Goal: Information Seeking & Learning: Learn about a topic

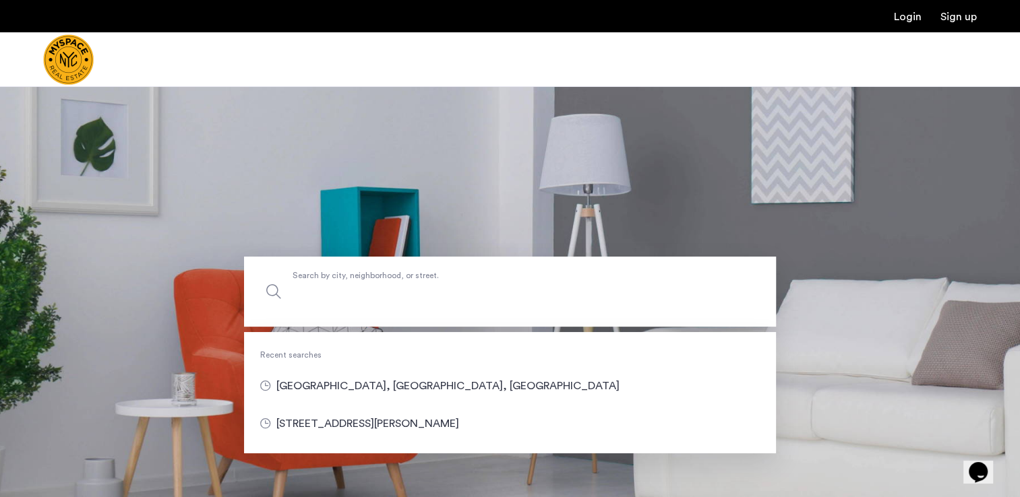
drag, startPoint x: 291, startPoint y: 284, endPoint x: 299, endPoint y: 293, distance: 11.9
paste input "**********"
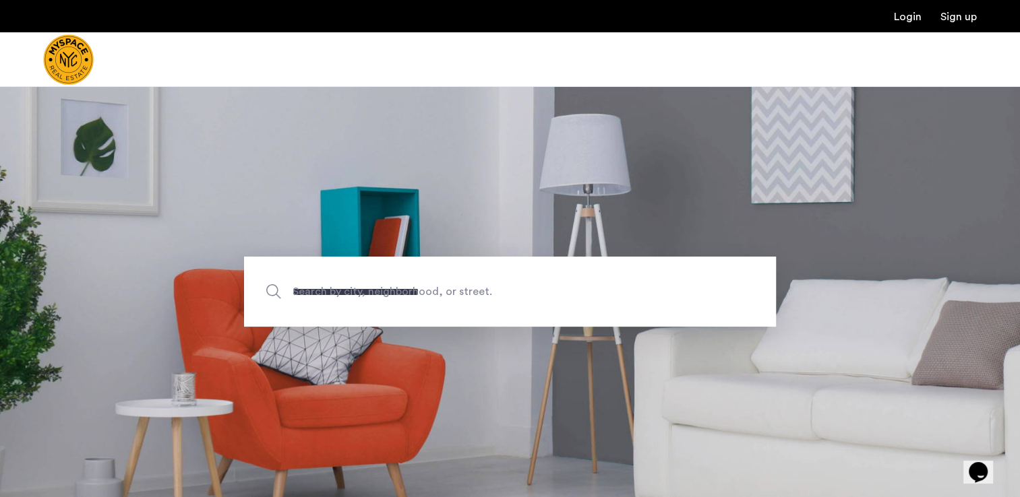
type input "**********"
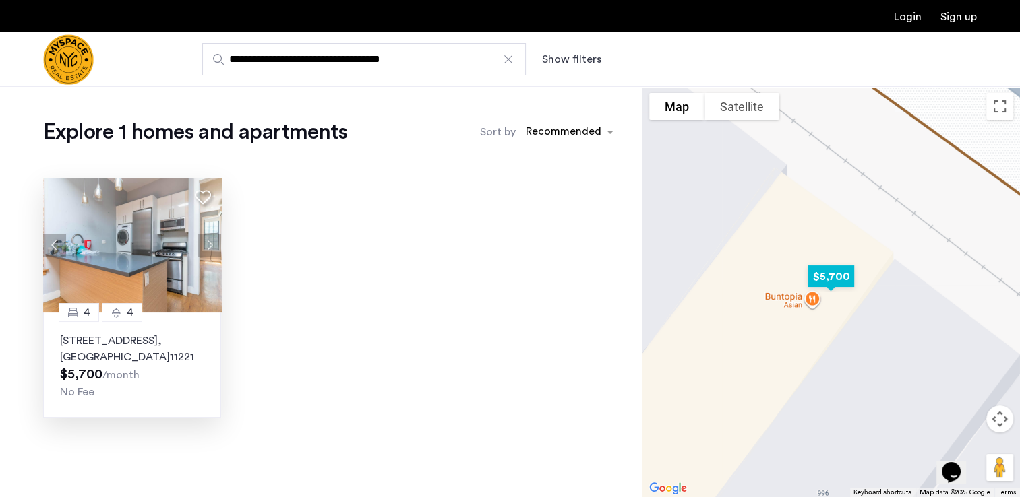
click at [118, 339] on p "994 Broadway, Unit 3, Brooklyn , NY 11221" at bounding box center [132, 349] width 144 height 32
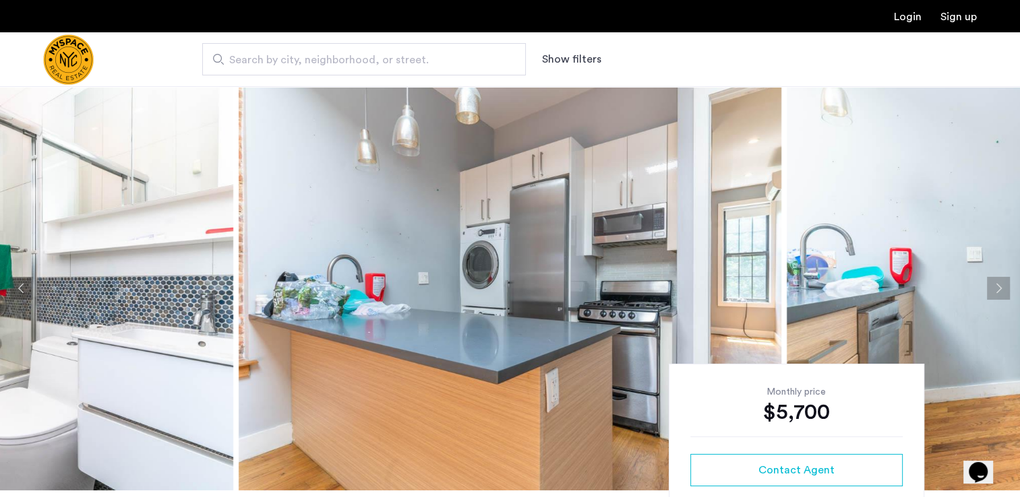
click at [994, 278] on button "Next apartment" at bounding box center [998, 288] width 23 height 23
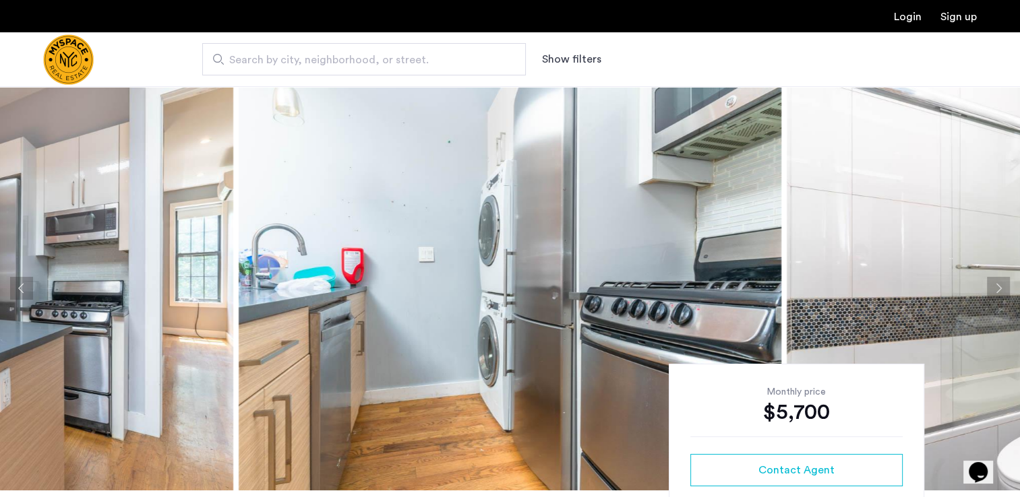
click at [999, 284] on button "Next apartment" at bounding box center [998, 288] width 23 height 23
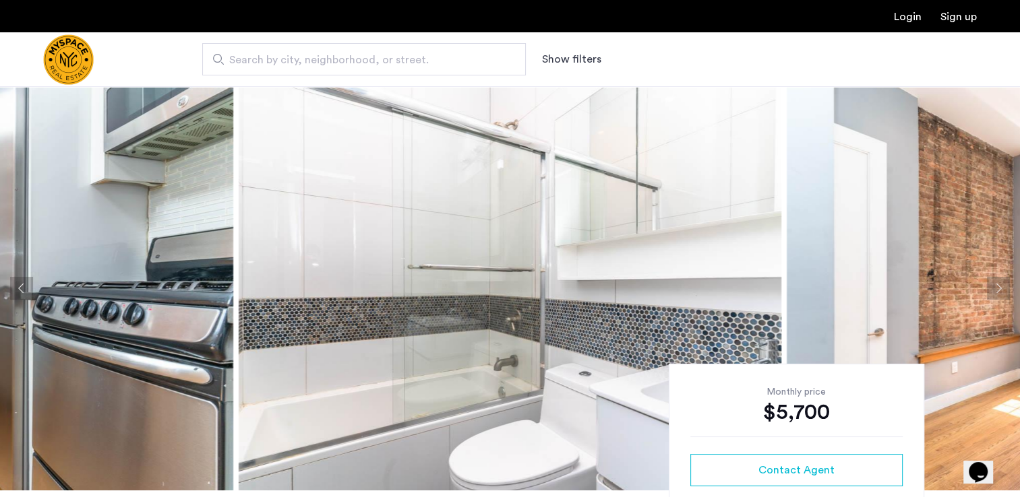
click at [999, 284] on button "Next apartment" at bounding box center [998, 288] width 23 height 23
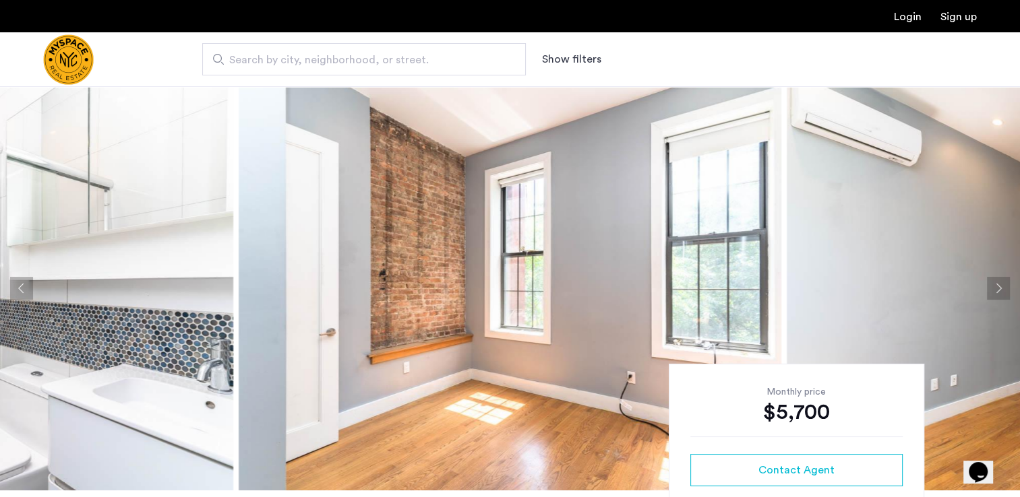
click at [999, 284] on button "Next apartment" at bounding box center [998, 288] width 23 height 23
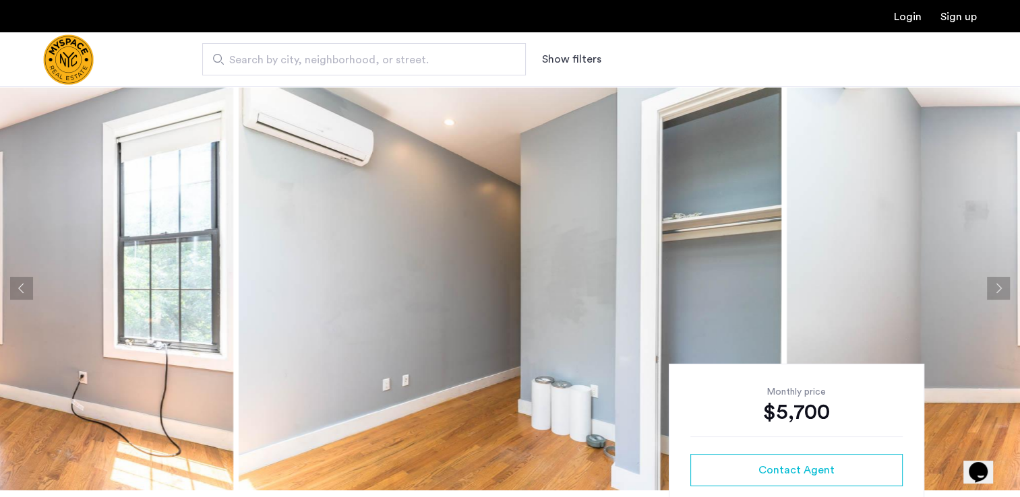
click at [999, 284] on button "Next apartment" at bounding box center [998, 288] width 23 height 23
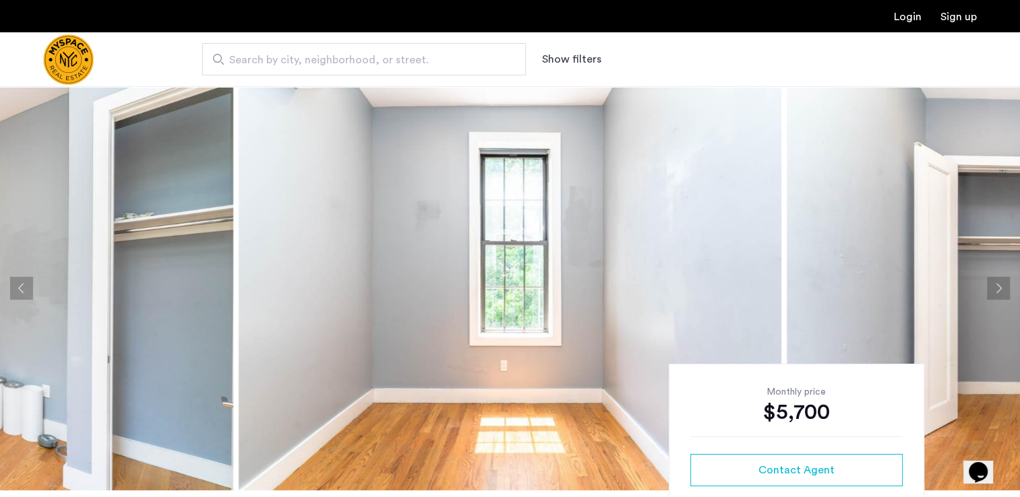
click at [999, 284] on button "Next apartment" at bounding box center [998, 288] width 23 height 23
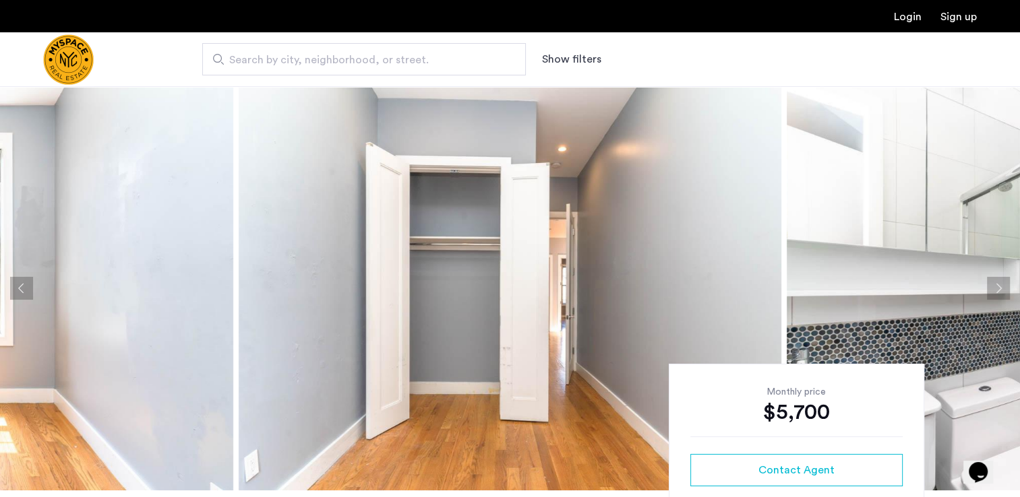
click at [994, 287] on button "Next apartment" at bounding box center [998, 288] width 23 height 23
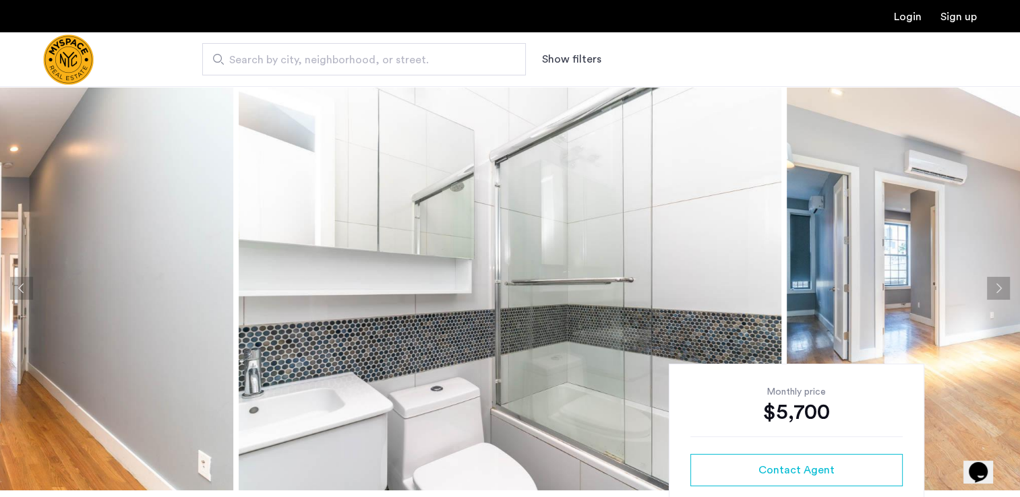
click at [994, 287] on button "Next apartment" at bounding box center [998, 288] width 23 height 23
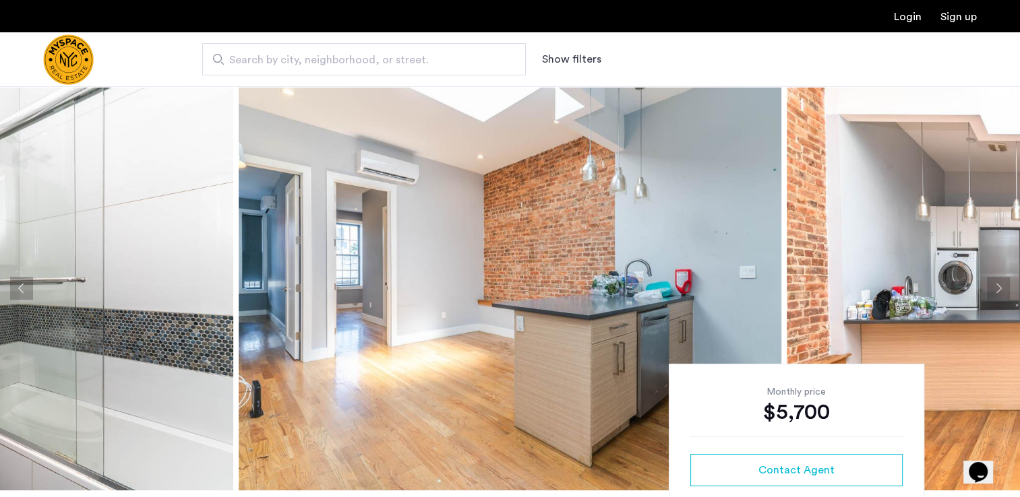
click at [995, 285] on button "Next apartment" at bounding box center [998, 288] width 23 height 23
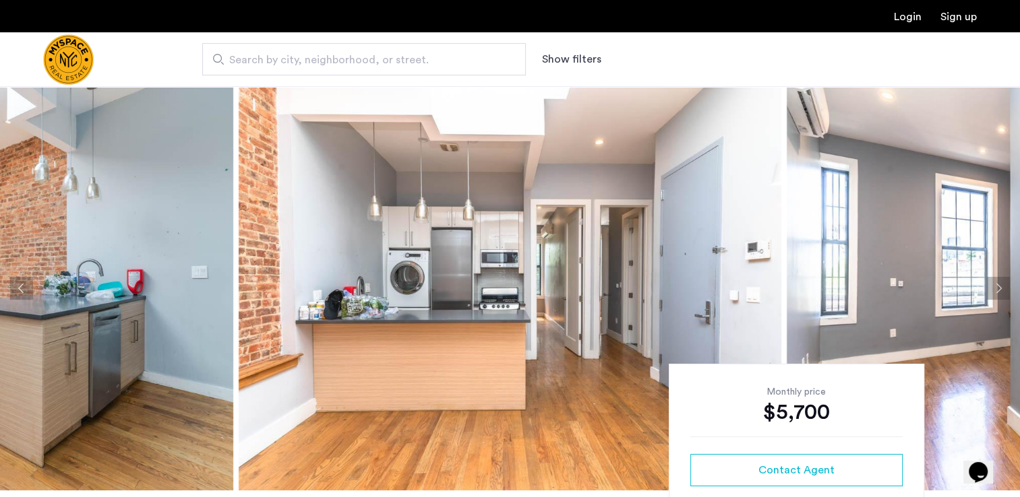
click at [995, 285] on button "Next apartment" at bounding box center [998, 288] width 23 height 23
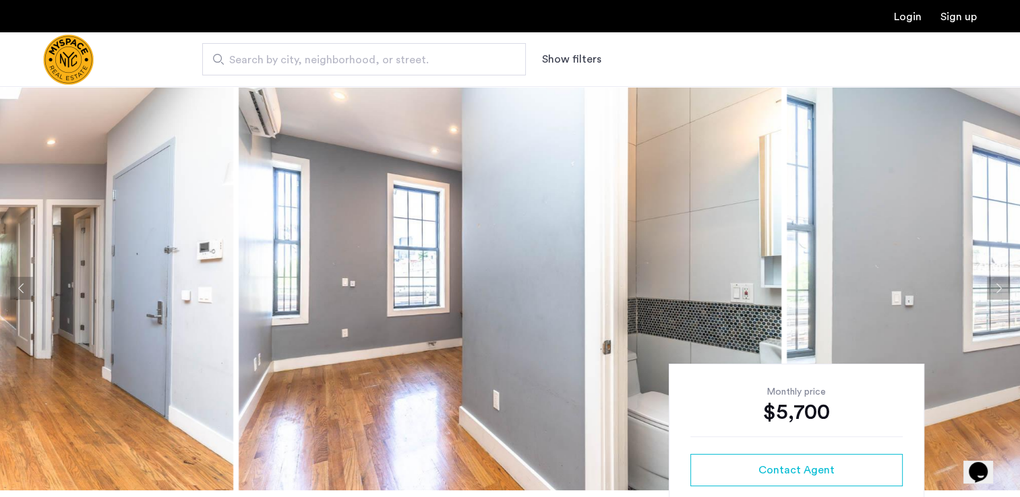
click at [995, 285] on button "Next apartment" at bounding box center [998, 288] width 23 height 23
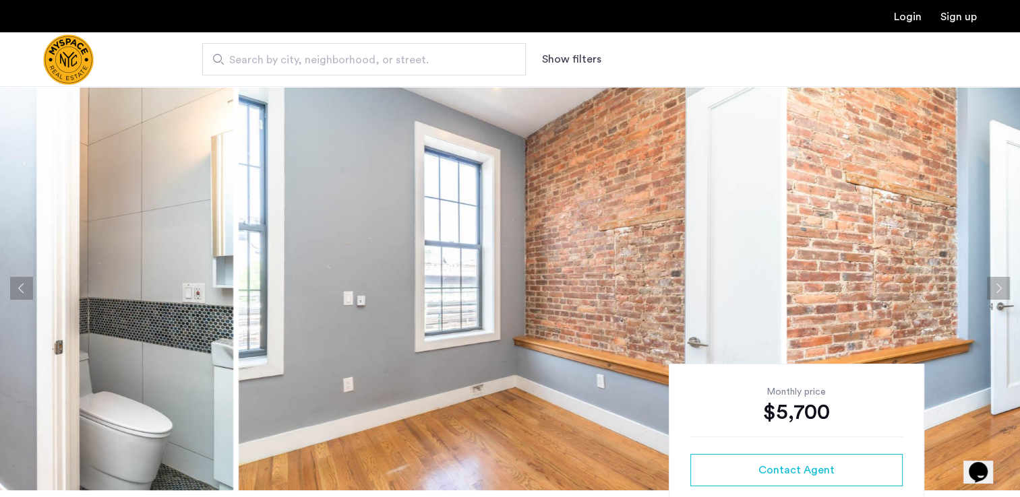
click at [995, 285] on button "Next apartment" at bounding box center [998, 288] width 23 height 23
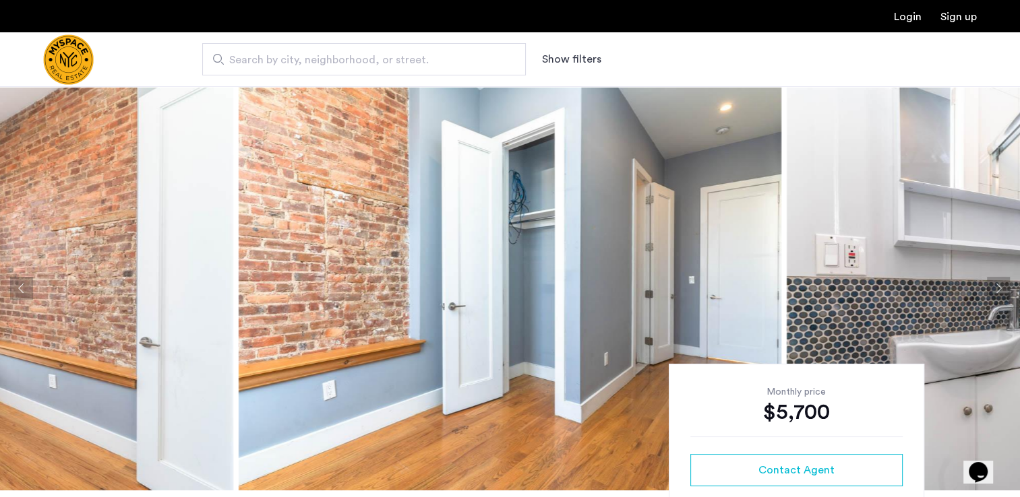
click at [995, 285] on button "Next apartment" at bounding box center [998, 288] width 23 height 23
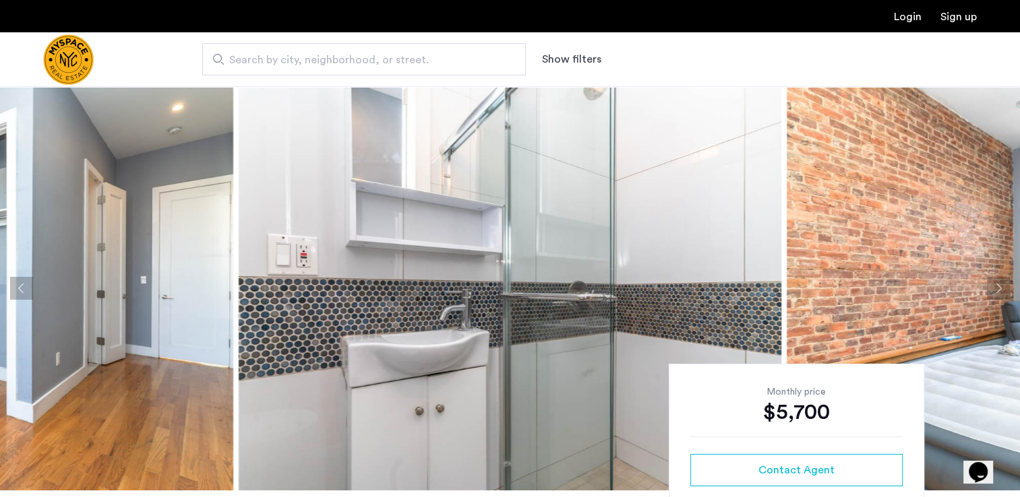
click at [995, 285] on button "Next apartment" at bounding box center [998, 288] width 23 height 23
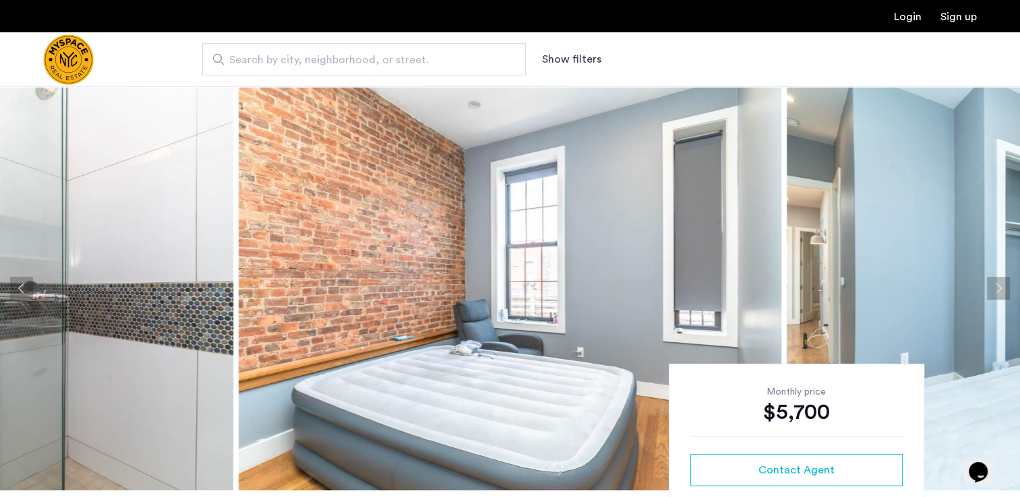
click at [995, 285] on button "Next apartment" at bounding box center [998, 288] width 23 height 23
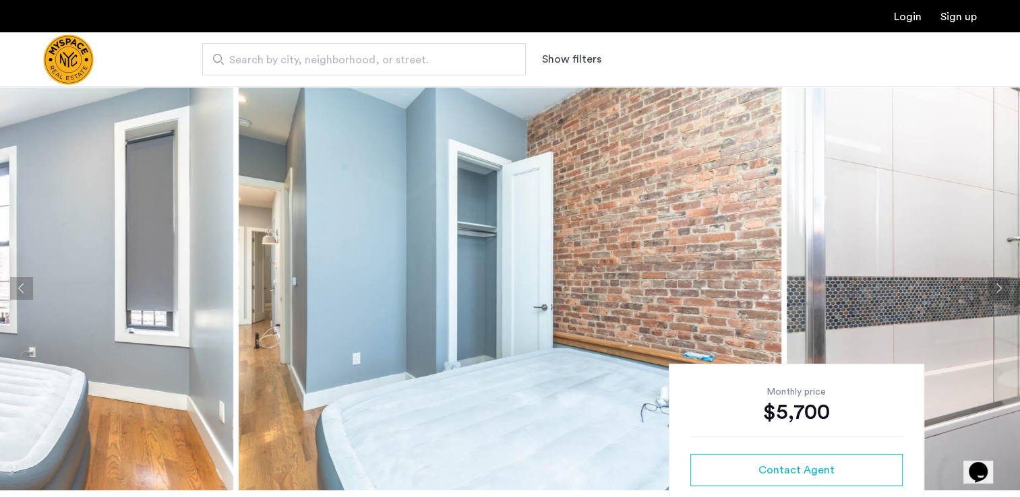
click at [995, 285] on button "Next apartment" at bounding box center [998, 288] width 23 height 23
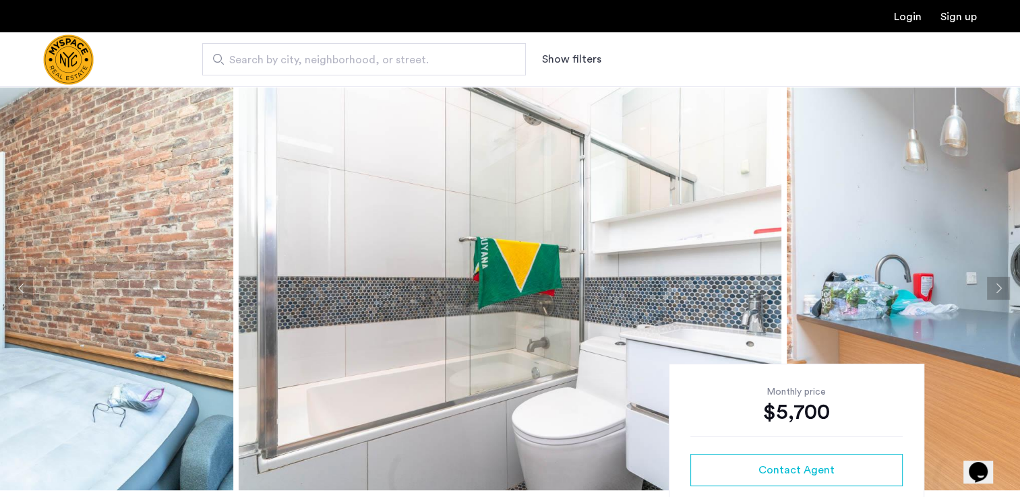
click at [995, 285] on button "Next apartment" at bounding box center [998, 288] width 23 height 23
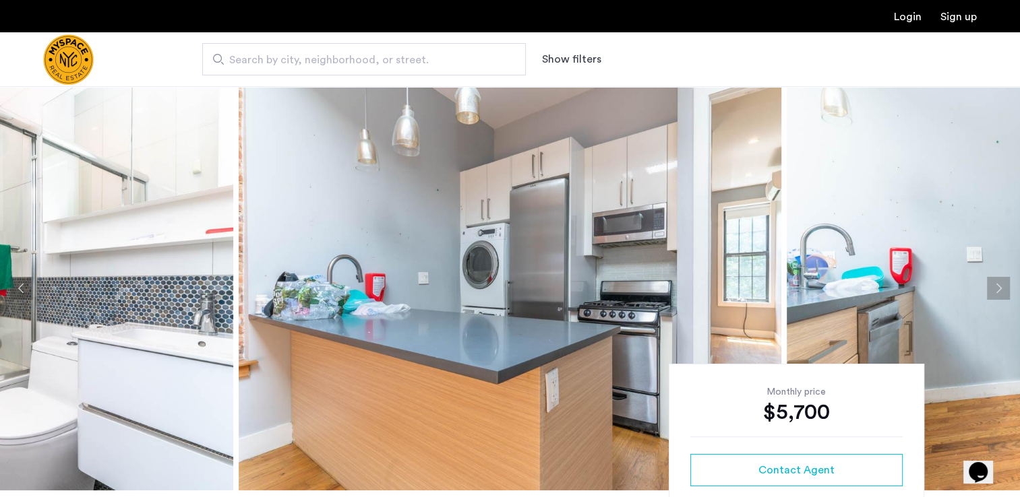
click at [995, 285] on button "Next apartment" at bounding box center [998, 288] width 23 height 23
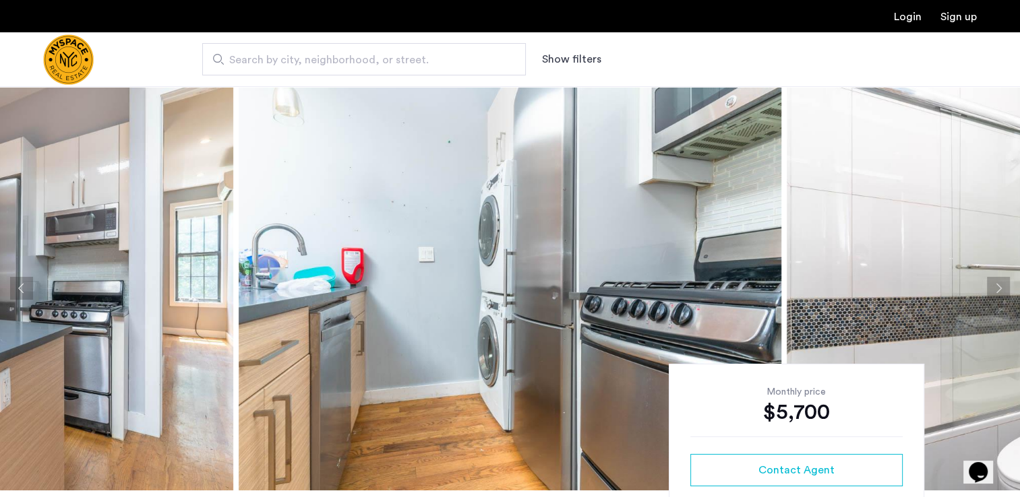
click at [995, 285] on button "Next apartment" at bounding box center [998, 288] width 23 height 23
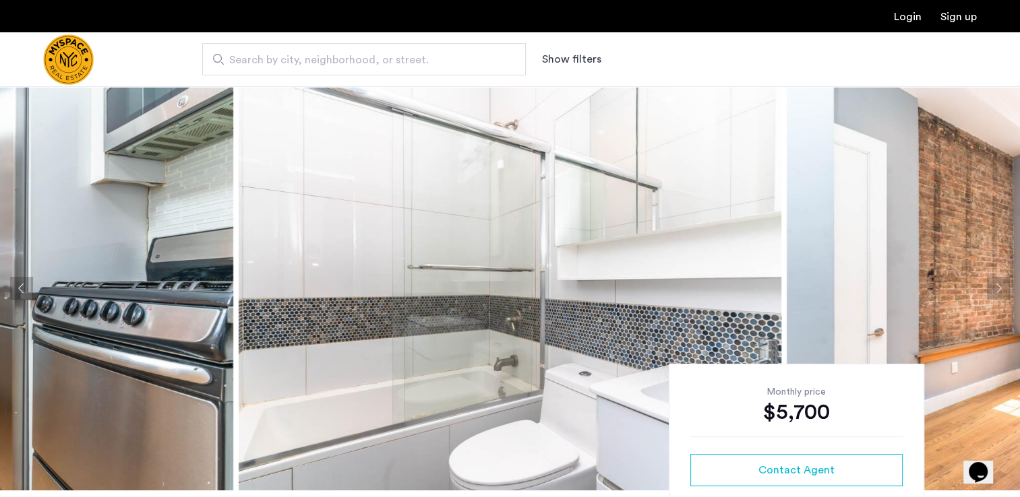
click at [995, 285] on button "Next apartment" at bounding box center [998, 288] width 23 height 23
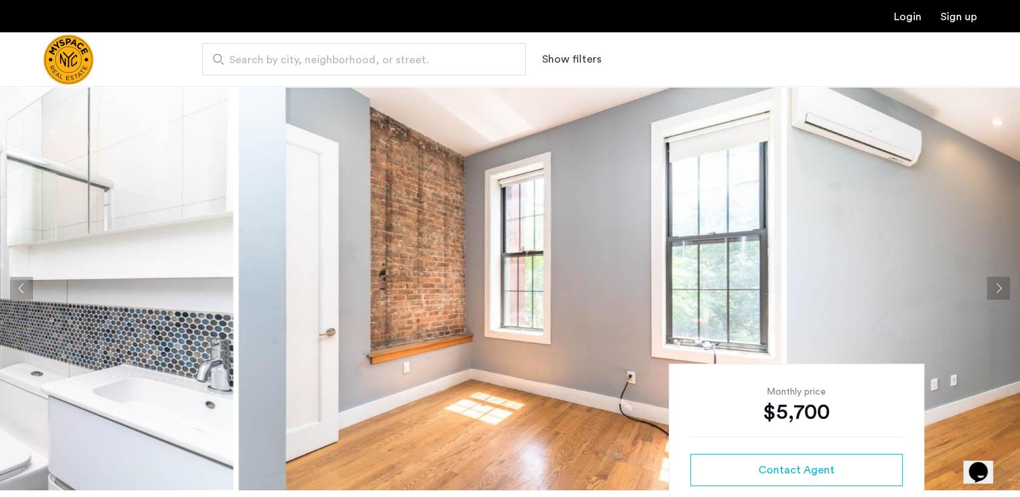
click at [995, 285] on button "Next apartment" at bounding box center [998, 288] width 23 height 23
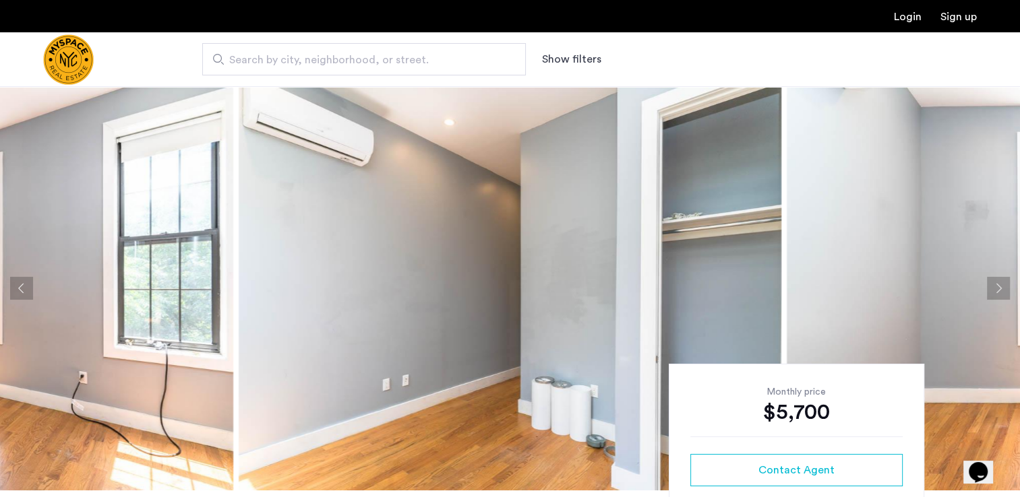
click at [995, 285] on button "Next apartment" at bounding box center [998, 288] width 23 height 23
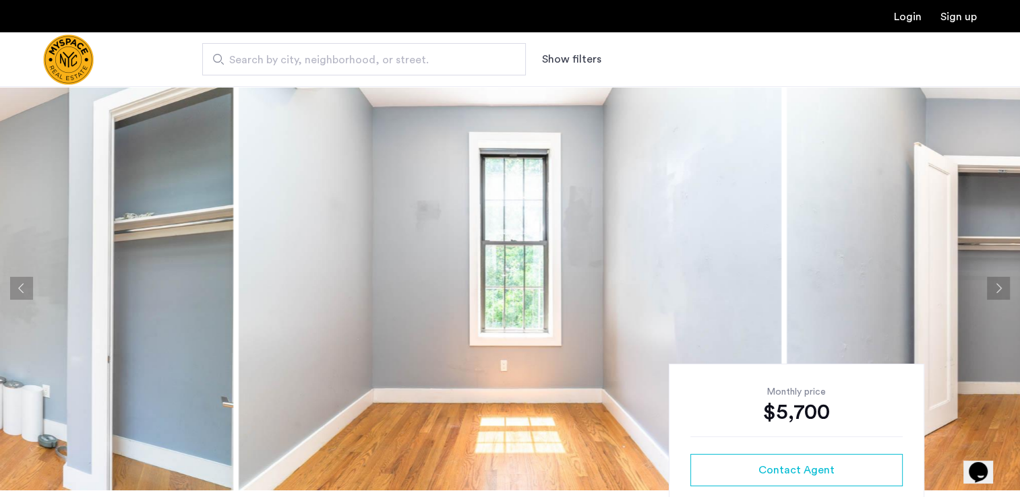
click at [995, 285] on button "Next apartment" at bounding box center [998, 288] width 23 height 23
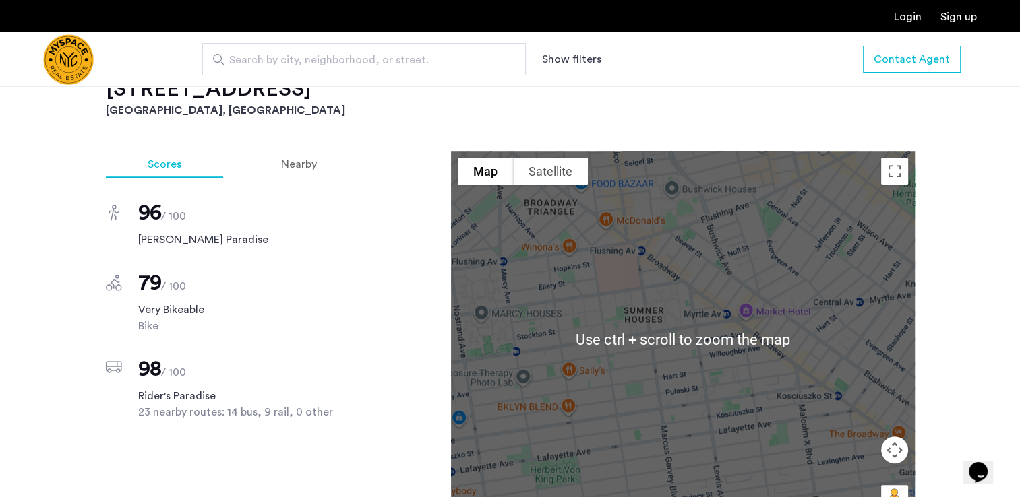
scroll to position [968, 0]
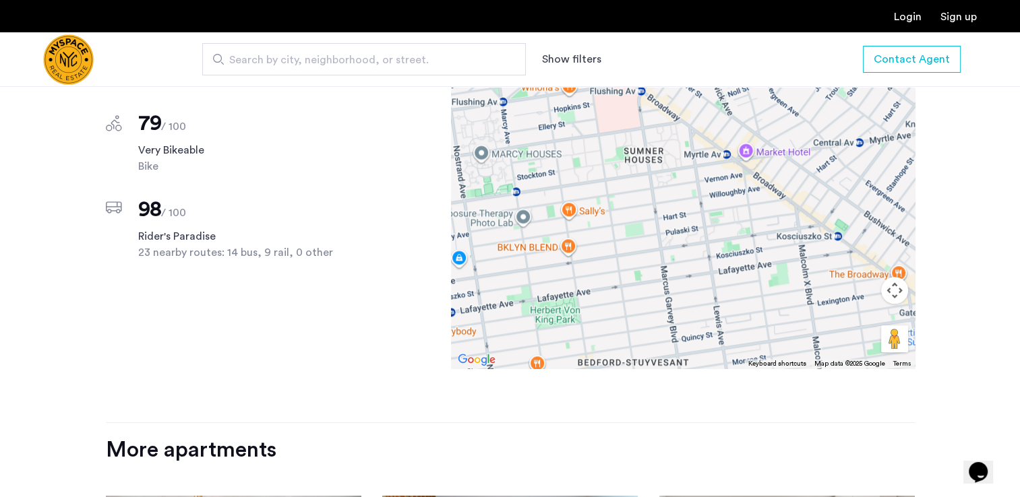
click at [371, 330] on div "Scores Nearby 96 / 100 Walker's Paradise 79 / 100 Very Bikeable Bike 98 / 100 R…" at bounding box center [510, 207] width 809 height 432
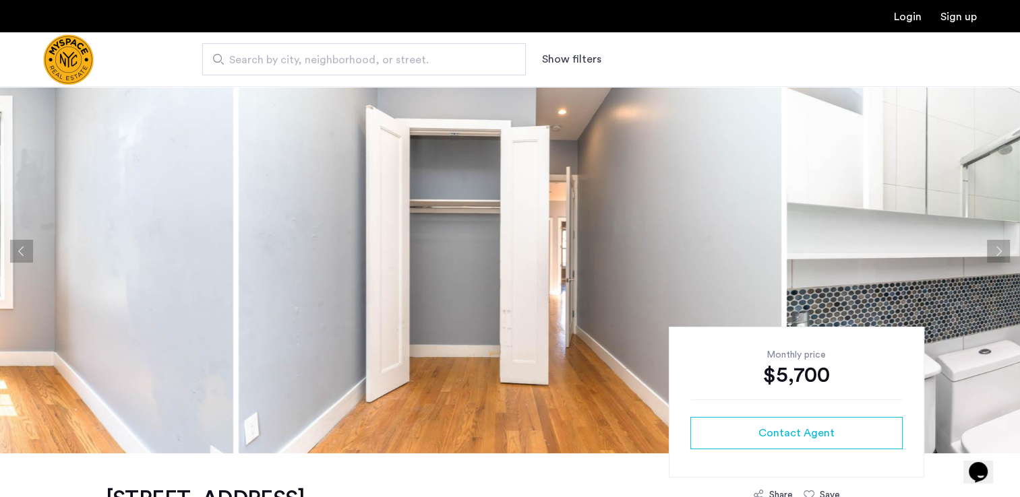
scroll to position [38, 0]
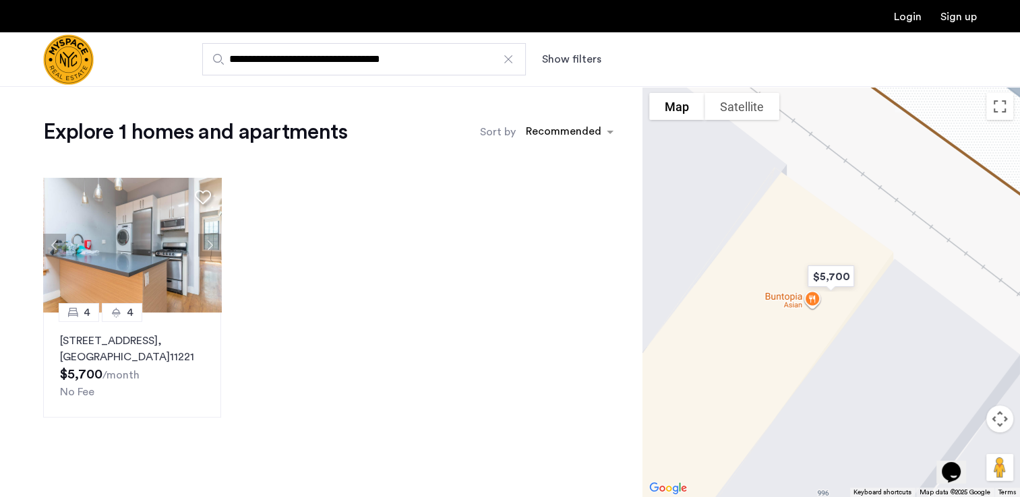
click at [507, 58] on div at bounding box center [507, 59] width 13 height 13
click at [507, 58] on input "**********" at bounding box center [364, 59] width 324 height 32
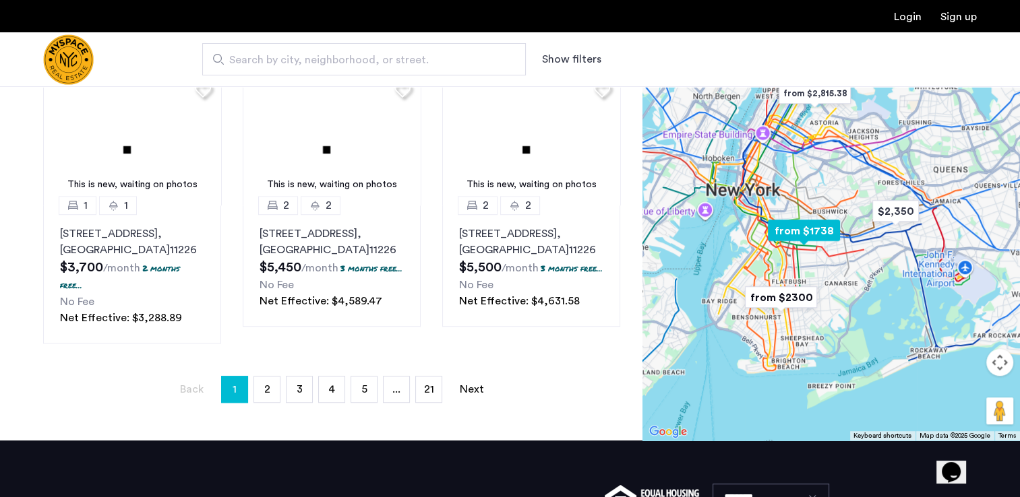
scroll to position [960, 0]
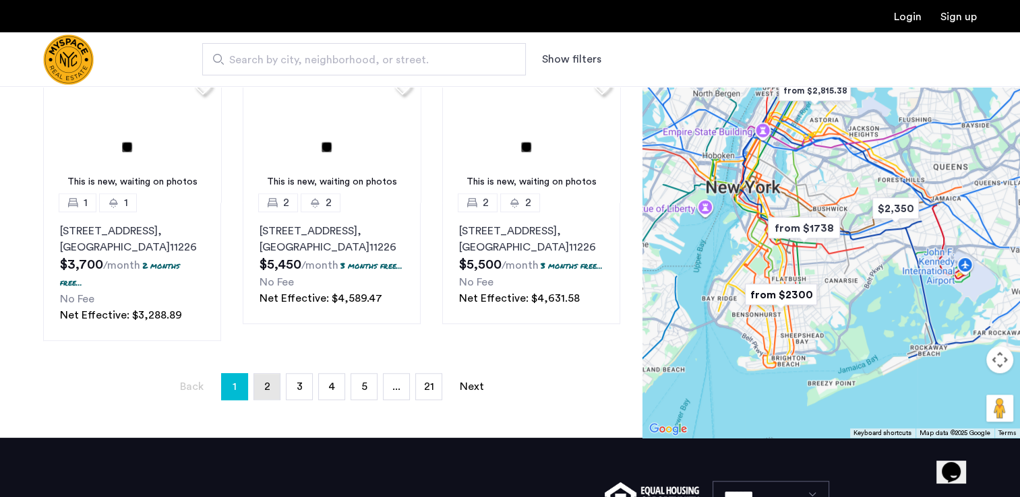
click at [270, 400] on link "page 2" at bounding box center [267, 387] width 26 height 26
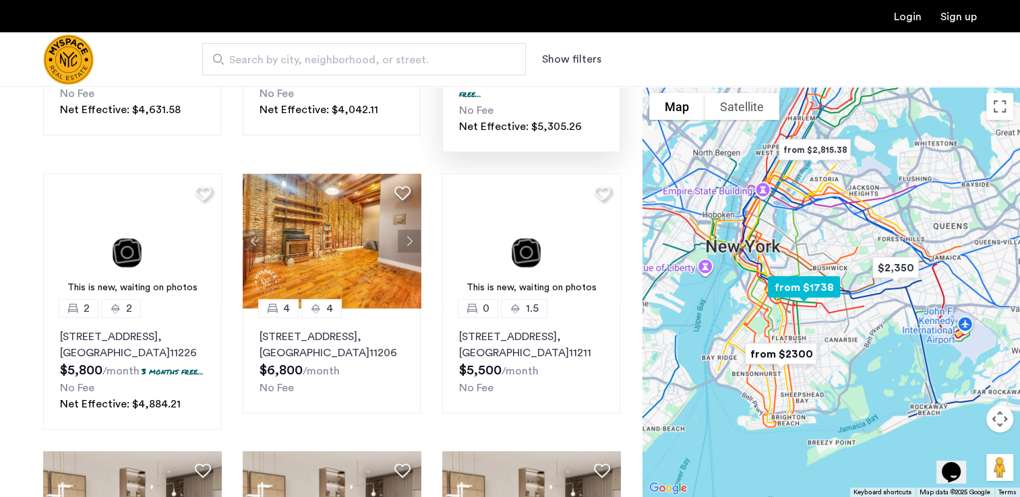
scroll to position [299, 0]
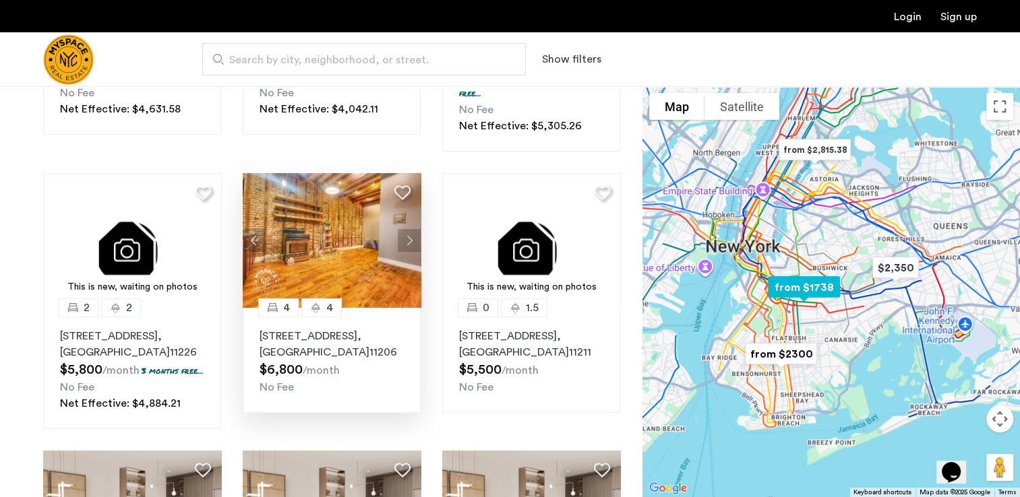
click at [315, 332] on p "19 Park Street, Unit 1, Brooklyn , NY 11206" at bounding box center [332, 344] width 144 height 32
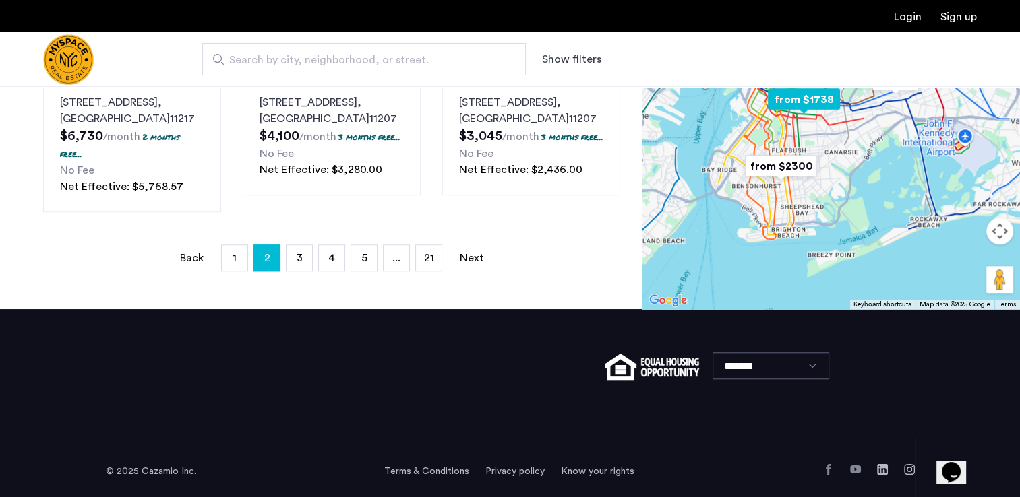
scroll to position [1107, 0]
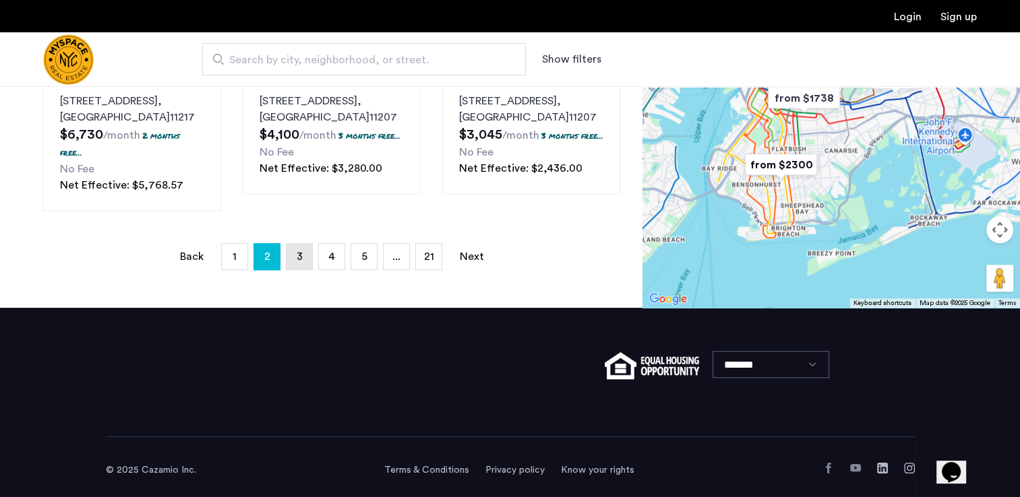
click at [291, 270] on link "page 3" at bounding box center [299, 257] width 26 height 26
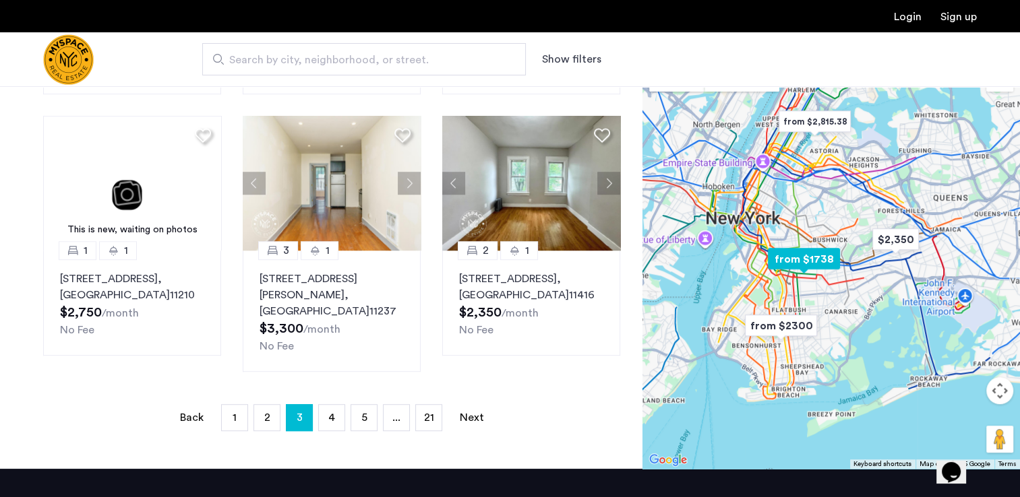
scroll to position [863, 0]
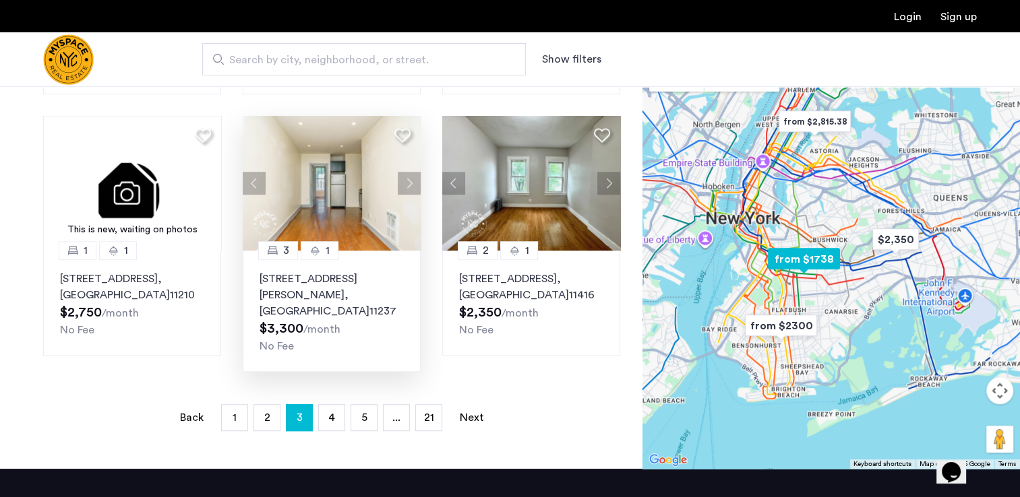
click at [326, 278] on p "1357 Hancock St, Unit 3R, Brooklyn , NY 11237" at bounding box center [332, 295] width 144 height 49
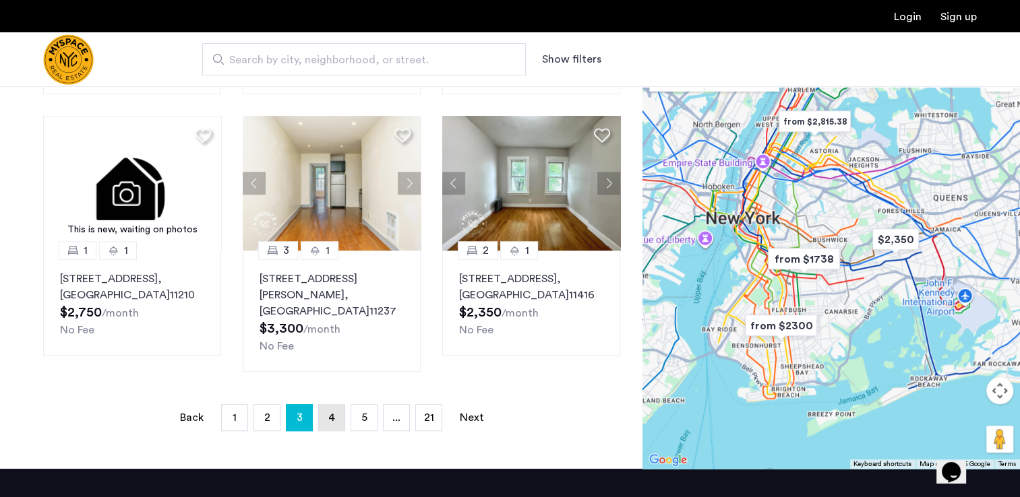
click at [331, 413] on span "4" at bounding box center [331, 418] width 7 height 11
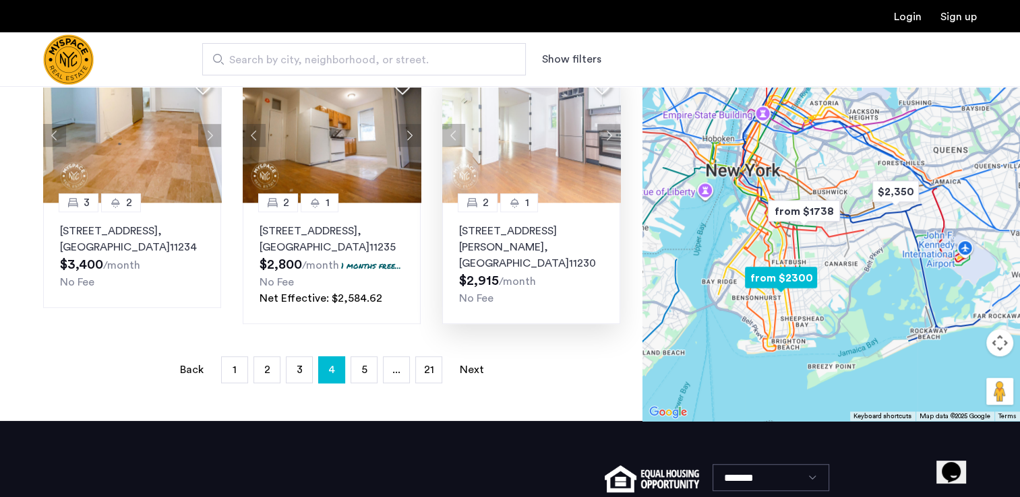
scroll to position [927, 0]
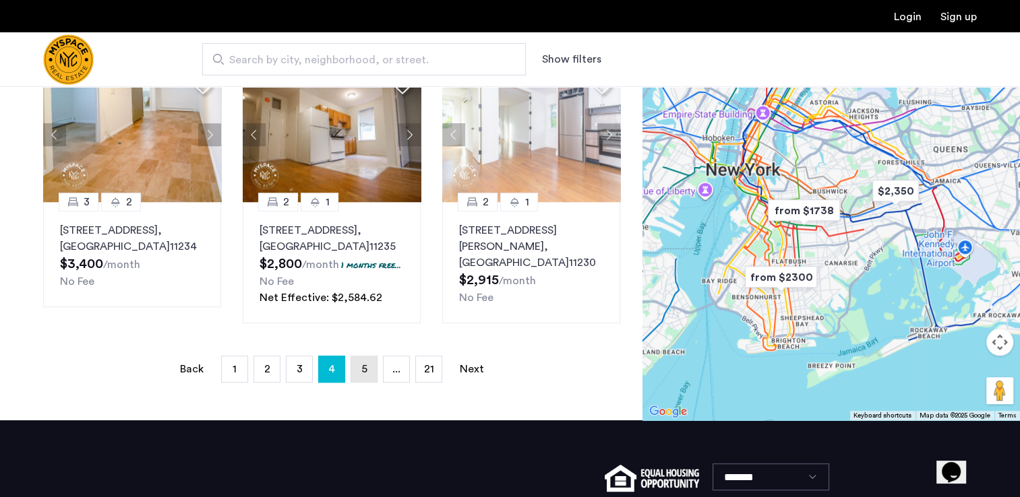
click at [363, 375] on span "5" at bounding box center [364, 369] width 6 height 11
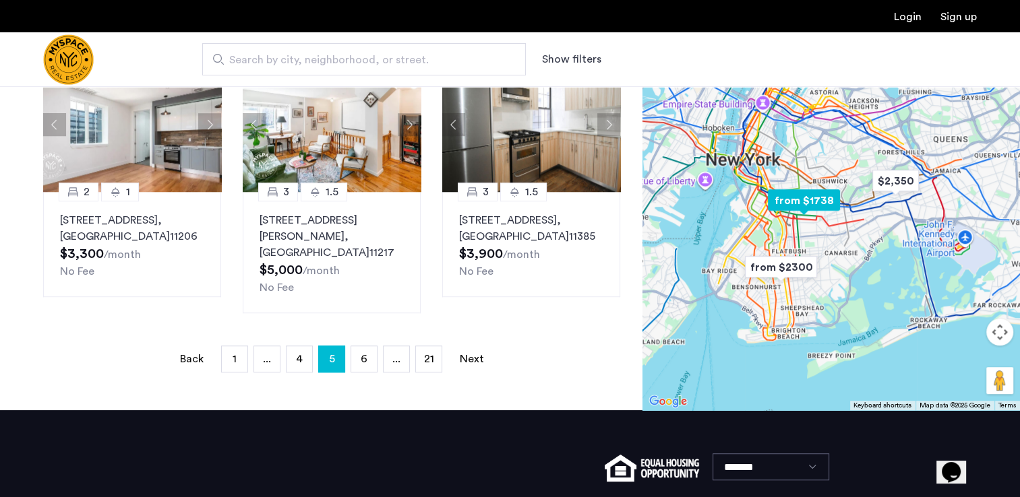
scroll to position [939, 0]
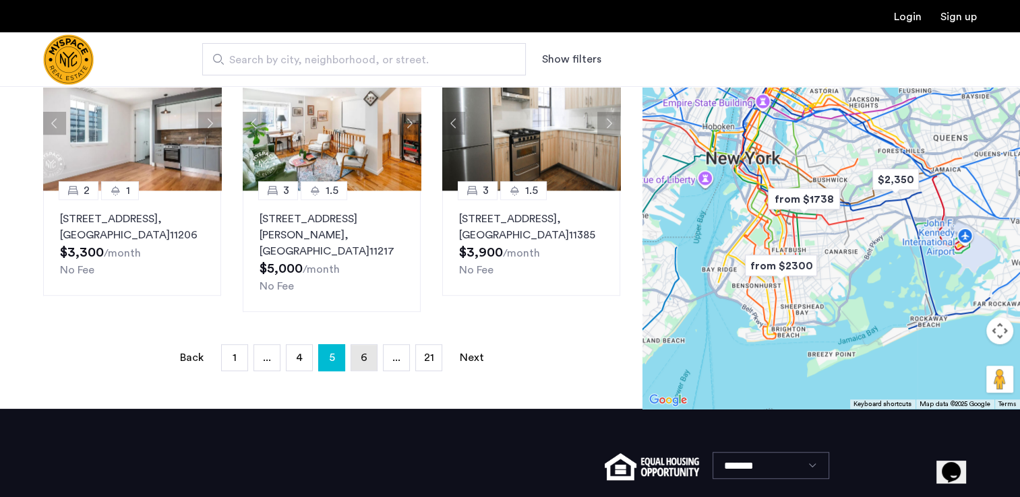
click at [365, 345] on link "page 6" at bounding box center [364, 358] width 26 height 26
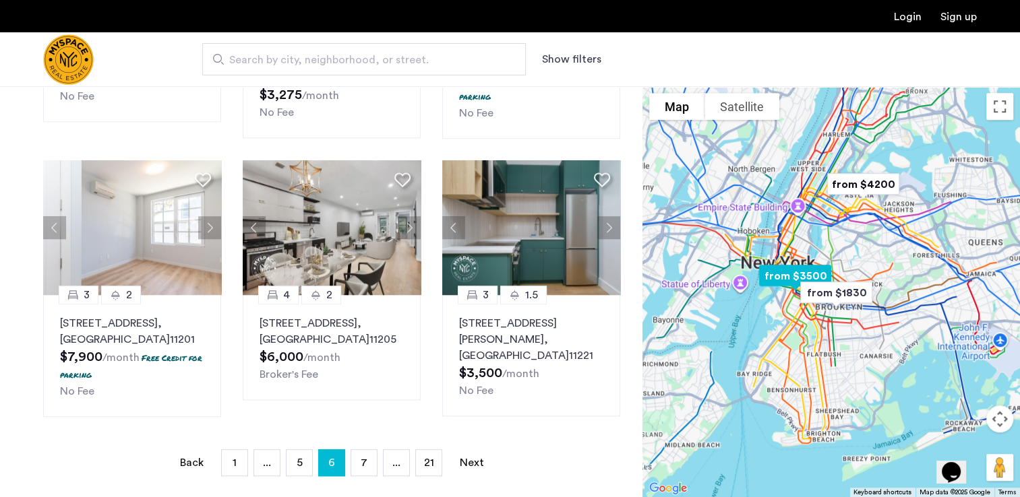
scroll to position [868, 0]
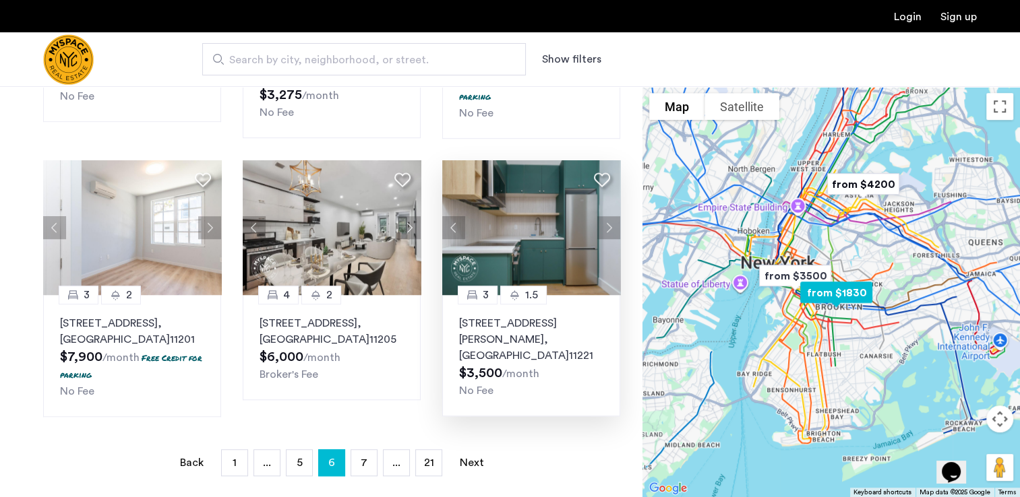
click at [518, 328] on p "1027 Putnam Avenue, Unit 3D, Brooklyn , NY 11221" at bounding box center [531, 339] width 144 height 49
click at [228, 58] on input "Search by city, neighborhood, or street." at bounding box center [364, 59] width 324 height 32
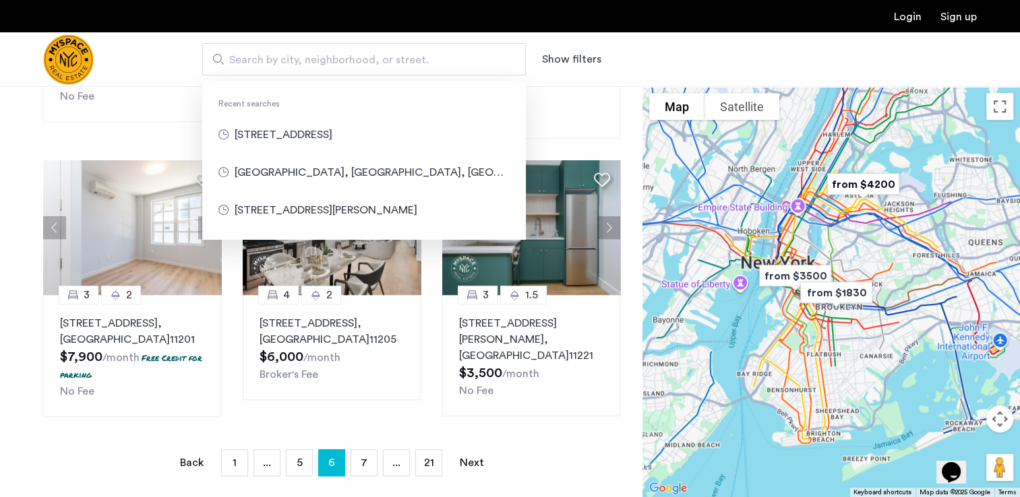
paste input "**********"
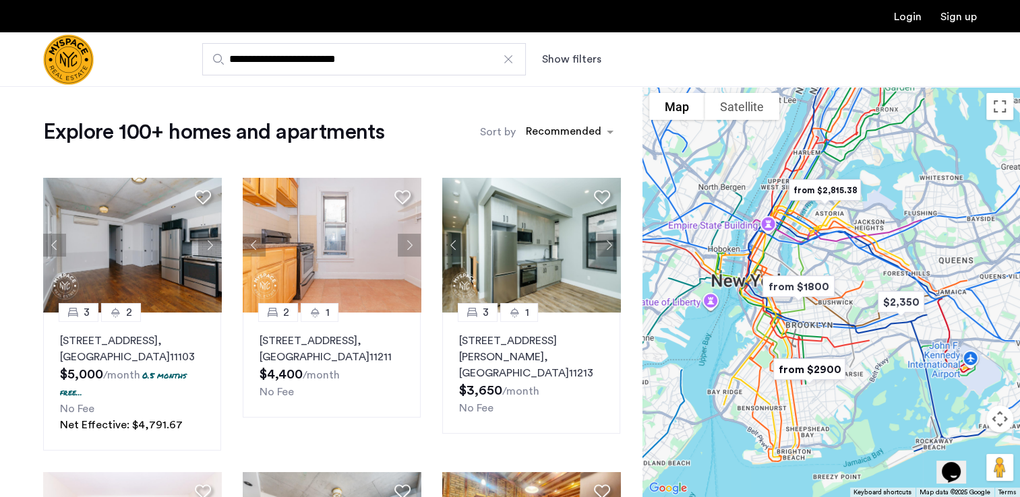
click at [394, 62] on input "**********" at bounding box center [364, 59] width 324 height 32
type input "**********"
click at [508, 59] on div at bounding box center [507, 59] width 13 height 13
click at [508, 59] on input "**********" at bounding box center [364, 59] width 324 height 32
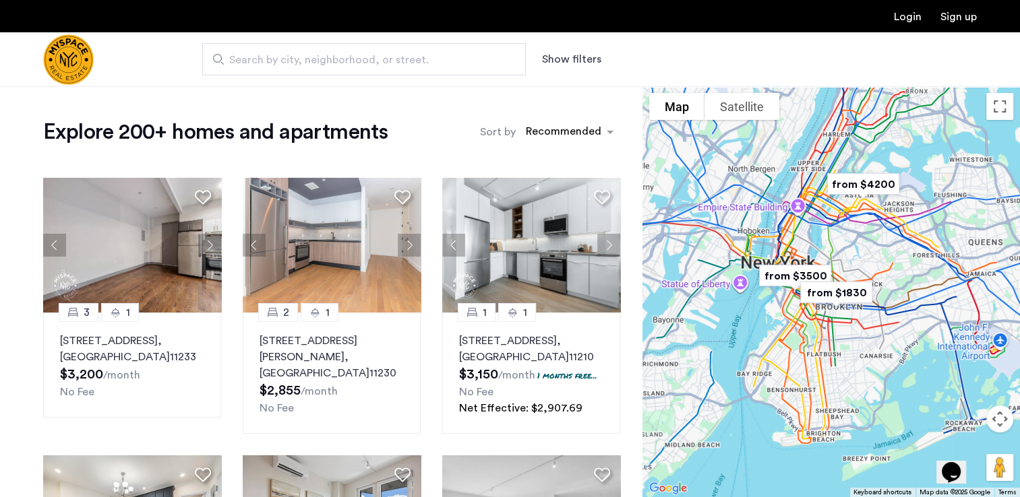
click at [231, 57] on span "Search by city, neighborhood, or street." at bounding box center [358, 60] width 259 height 16
click at [231, 57] on input "Search by city, neighborhood, or street." at bounding box center [364, 59] width 324 height 32
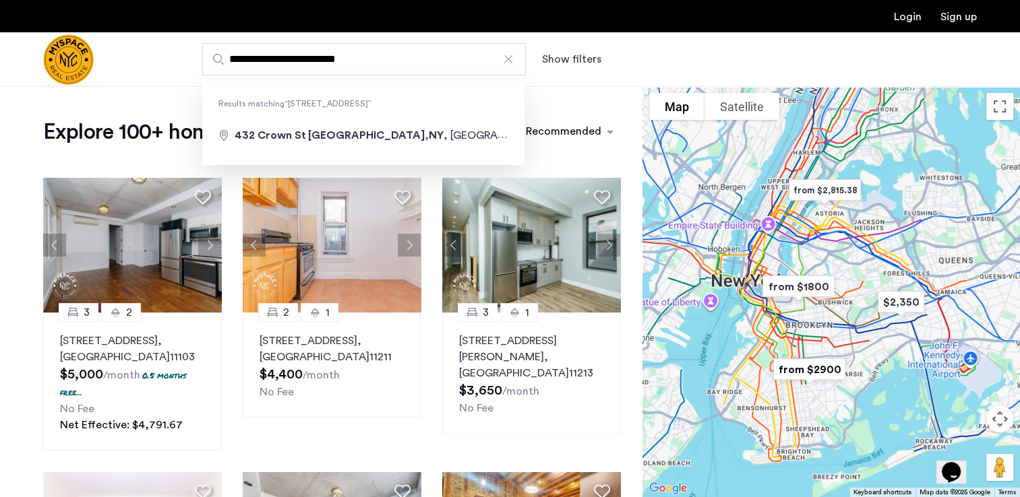
click at [253, 57] on input "**********" at bounding box center [364, 59] width 324 height 32
type input "**********"
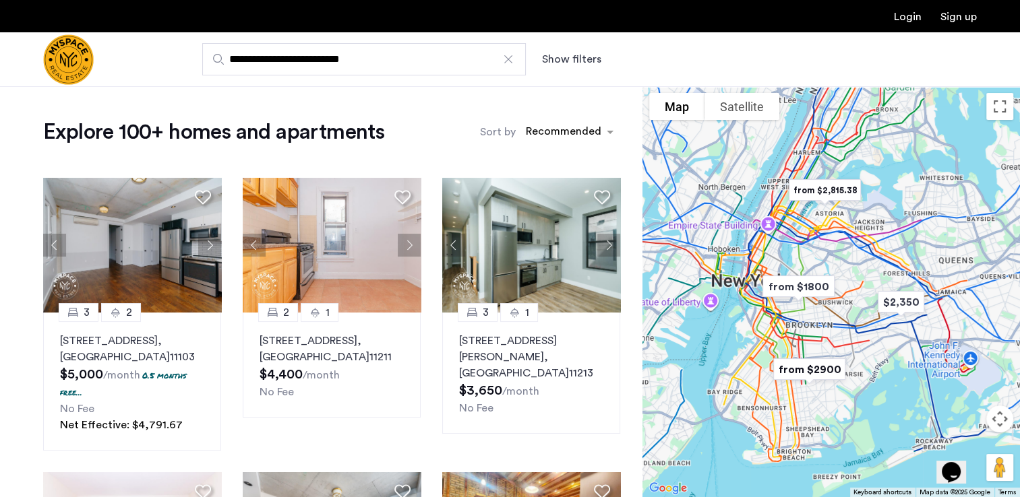
click at [510, 62] on div at bounding box center [507, 59] width 13 height 13
click at [510, 62] on input "**********" at bounding box center [364, 59] width 324 height 32
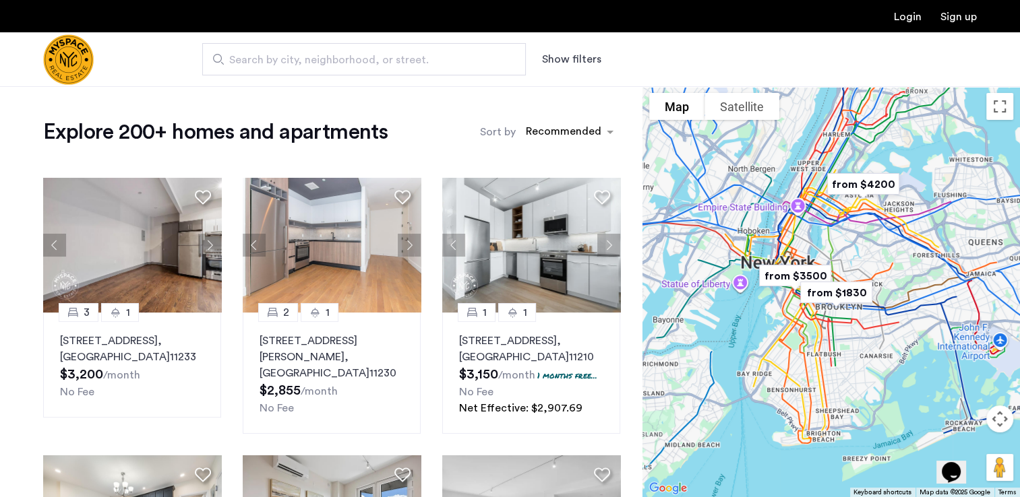
click at [234, 61] on span "Search by city, neighborhood, or street." at bounding box center [358, 60] width 259 height 16
click at [234, 61] on input "Search by city, neighborhood, or street." at bounding box center [364, 59] width 324 height 32
drag, startPoint x: 234, startPoint y: 61, endPoint x: 256, endPoint y: 55, distance: 23.1
click at [256, 55] on span "Search by city, neighborhood, or street." at bounding box center [358, 60] width 259 height 16
click at [256, 55] on input "Search by city, neighborhood, or street." at bounding box center [364, 59] width 324 height 32
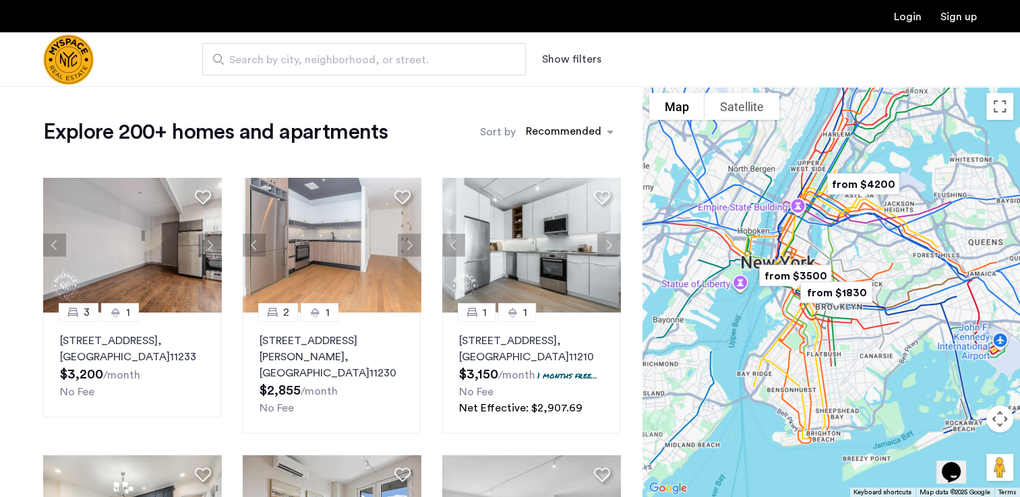
click at [232, 59] on span "Search by city, neighborhood, or street." at bounding box center [358, 60] width 259 height 16
click at [232, 59] on input "Search by city, neighborhood, or street." at bounding box center [364, 59] width 324 height 32
drag, startPoint x: 232, startPoint y: 59, endPoint x: 309, endPoint y: 51, distance: 77.3
click at [309, 51] on input "Search by city, neighborhood, or street." at bounding box center [364, 59] width 324 height 32
type input "**********"
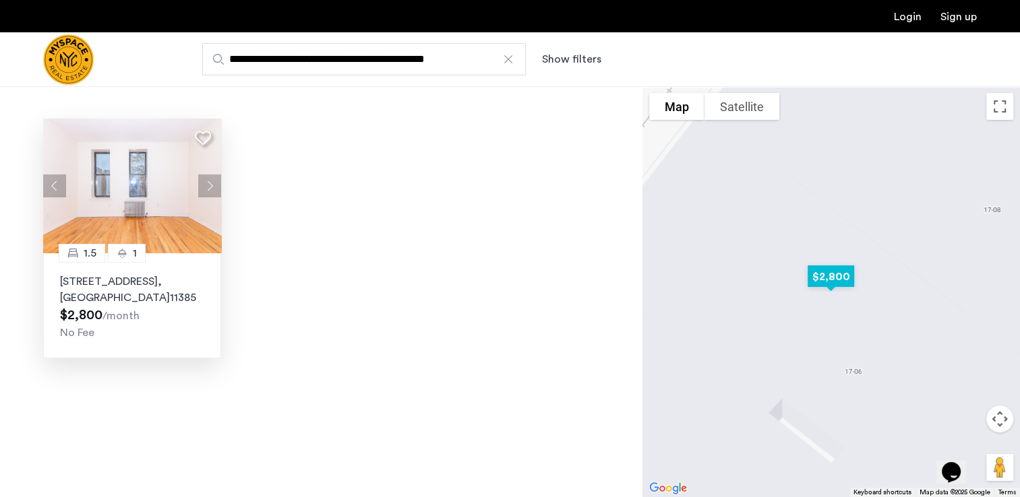
click at [121, 288] on p "17-20 Palmetto St, Unit 3R, Flushing , NY 11385" at bounding box center [132, 290] width 144 height 32
click at [509, 60] on div at bounding box center [507, 59] width 13 height 13
click at [509, 60] on input "**********" at bounding box center [364, 59] width 324 height 32
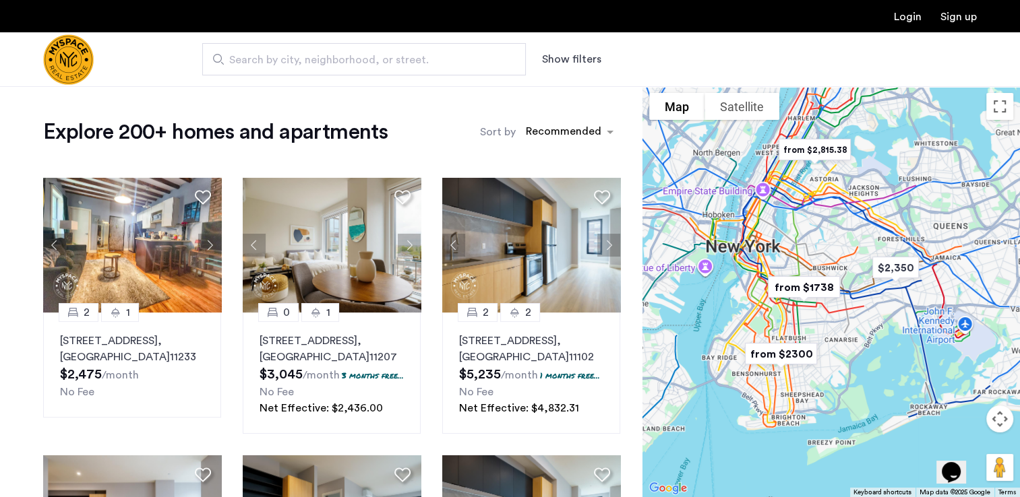
click at [240, 59] on span "Search by city, neighborhood, or street." at bounding box center [358, 60] width 259 height 16
click at [240, 59] on input "Search by city, neighborhood, or street." at bounding box center [364, 59] width 324 height 32
drag, startPoint x: 240, startPoint y: 59, endPoint x: 237, endPoint y: 52, distance: 7.9
click at [237, 52] on label "Search by city, neighborhood, or street." at bounding box center [364, 59] width 324 height 32
click at [237, 52] on input "Search by city, neighborhood, or street." at bounding box center [364, 59] width 324 height 32
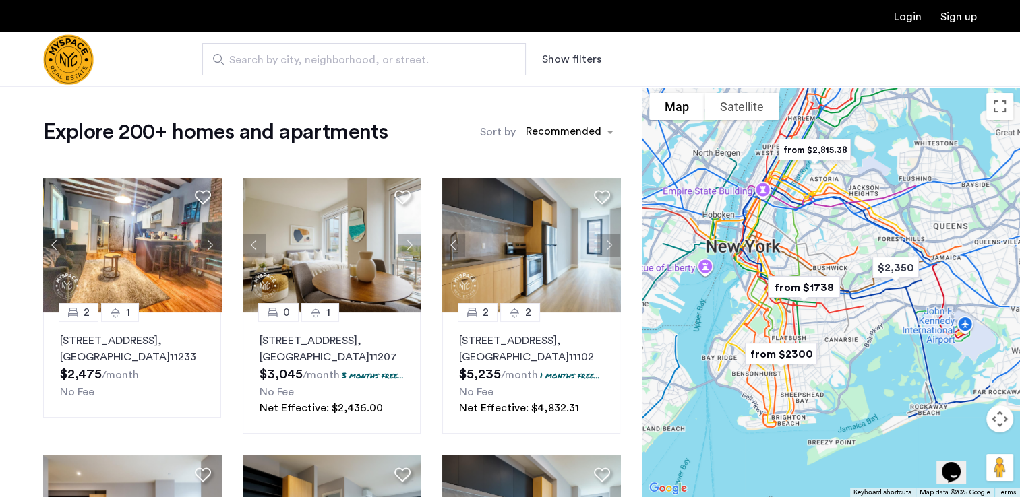
click at [239, 58] on span "Search by city, neighborhood, or street." at bounding box center [358, 60] width 259 height 16
click at [239, 58] on input "Search by city, neighborhood, or street." at bounding box center [364, 59] width 324 height 32
drag, startPoint x: 239, startPoint y: 57, endPoint x: 232, endPoint y: 55, distance: 7.9
click at [232, 55] on span "Search by city, neighborhood, or street." at bounding box center [358, 60] width 259 height 16
click at [232, 55] on input "Search by city, neighborhood, or street." at bounding box center [364, 59] width 324 height 32
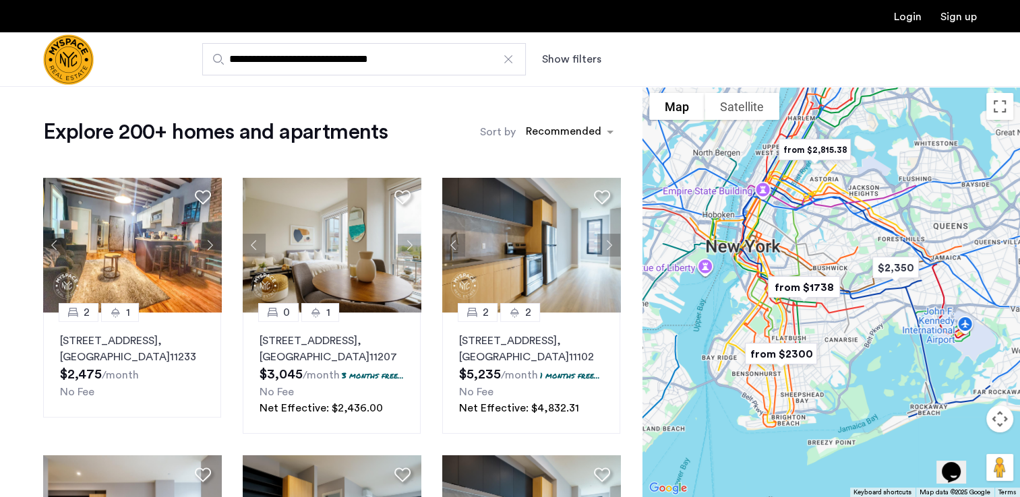
click at [423, 61] on input "**********" at bounding box center [364, 59] width 324 height 32
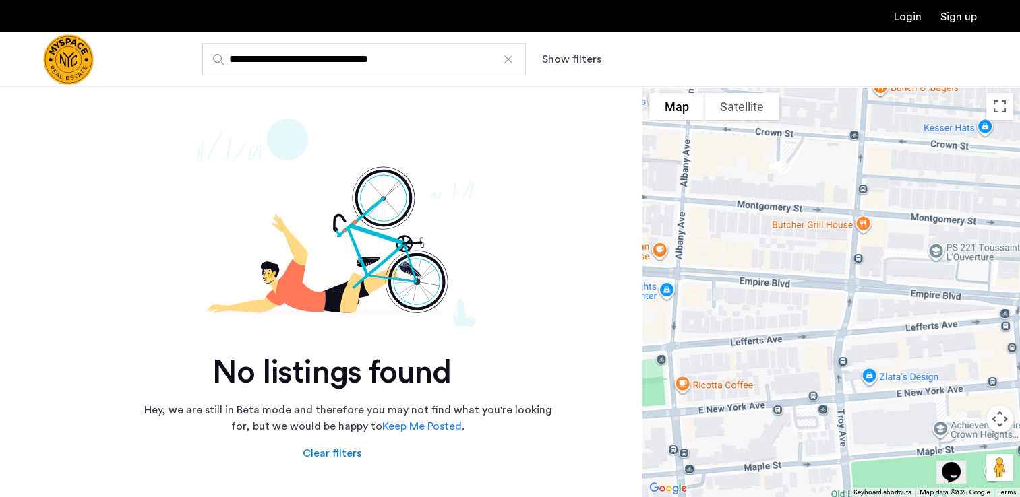
click at [422, 61] on input "**********" at bounding box center [364, 59] width 324 height 32
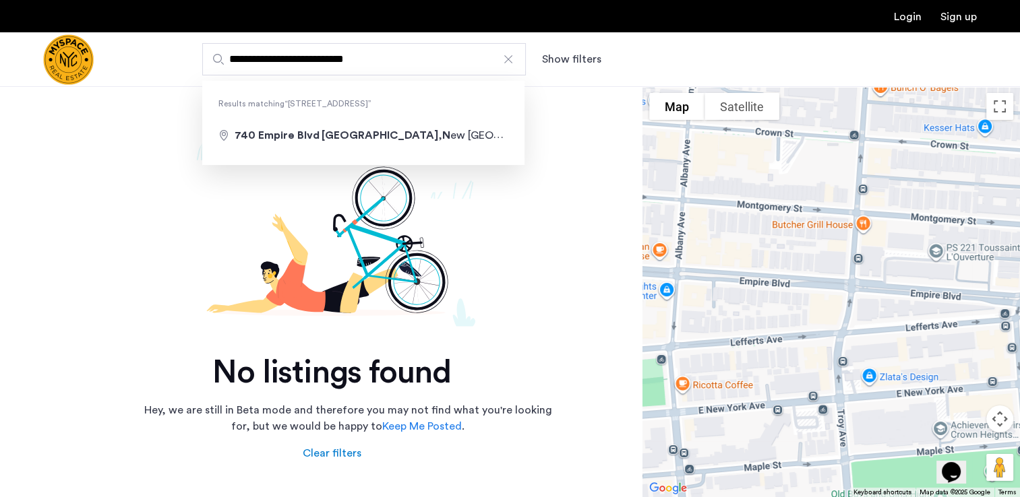
type input "**********"
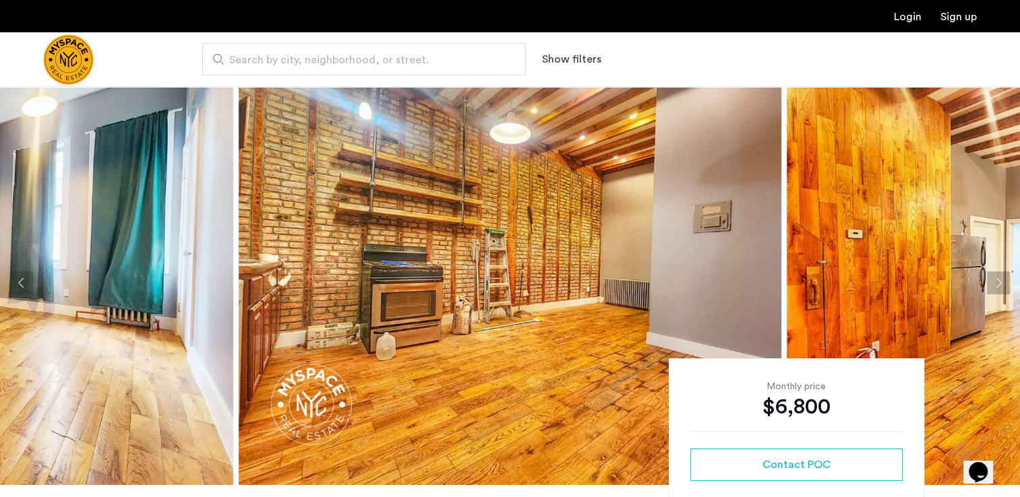
scroll to position [11, 0]
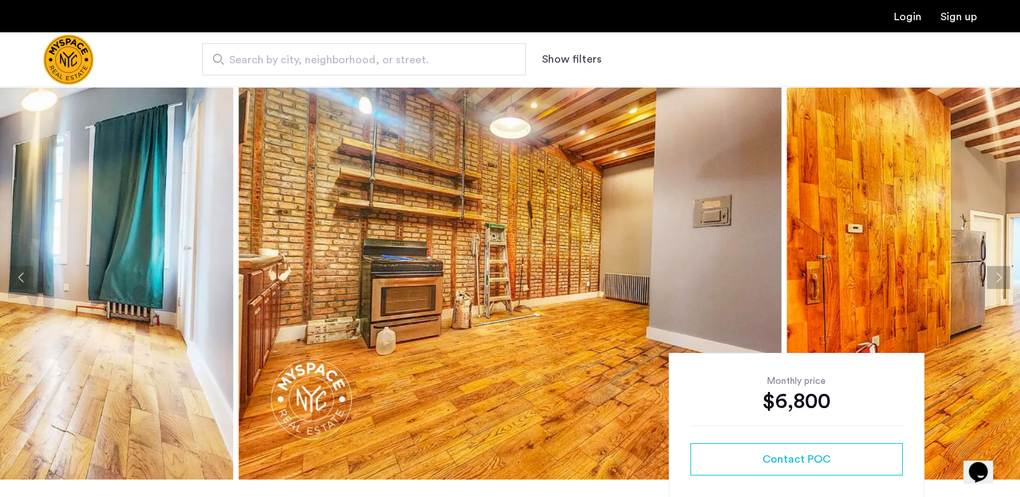
click at [996, 272] on button "Next apartment" at bounding box center [998, 277] width 23 height 23
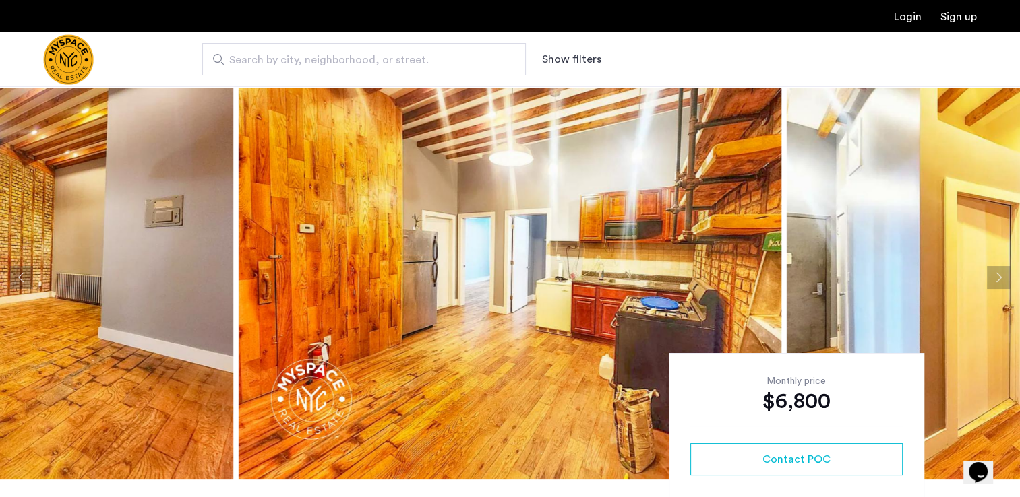
click at [996, 272] on button "Next apartment" at bounding box center [998, 277] width 23 height 23
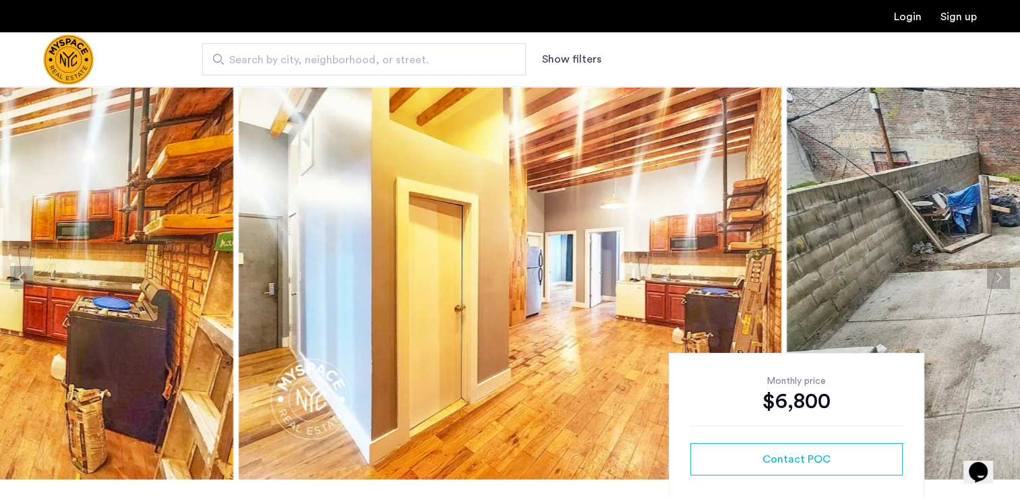
click at [996, 272] on button "Next apartment" at bounding box center [998, 277] width 23 height 23
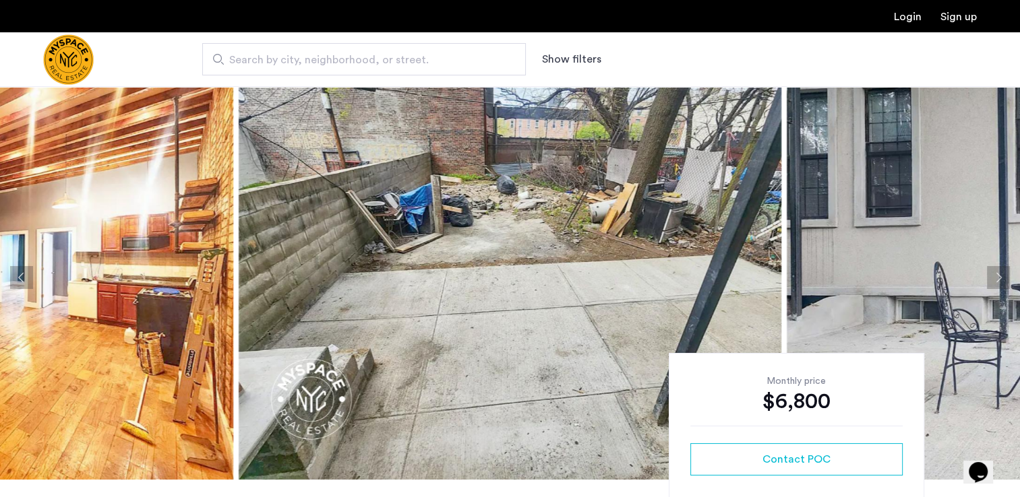
click at [996, 272] on button "Next apartment" at bounding box center [998, 277] width 23 height 23
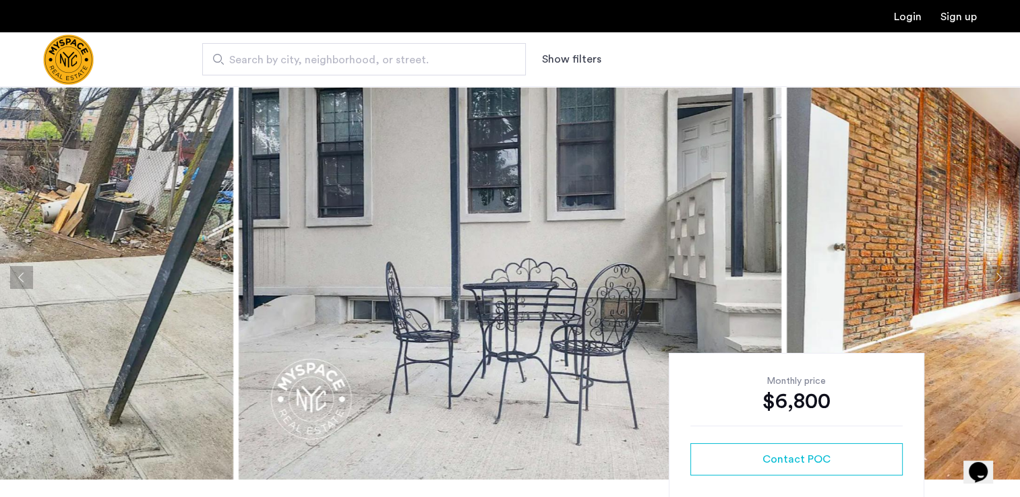
click at [996, 272] on button "Next apartment" at bounding box center [998, 277] width 23 height 23
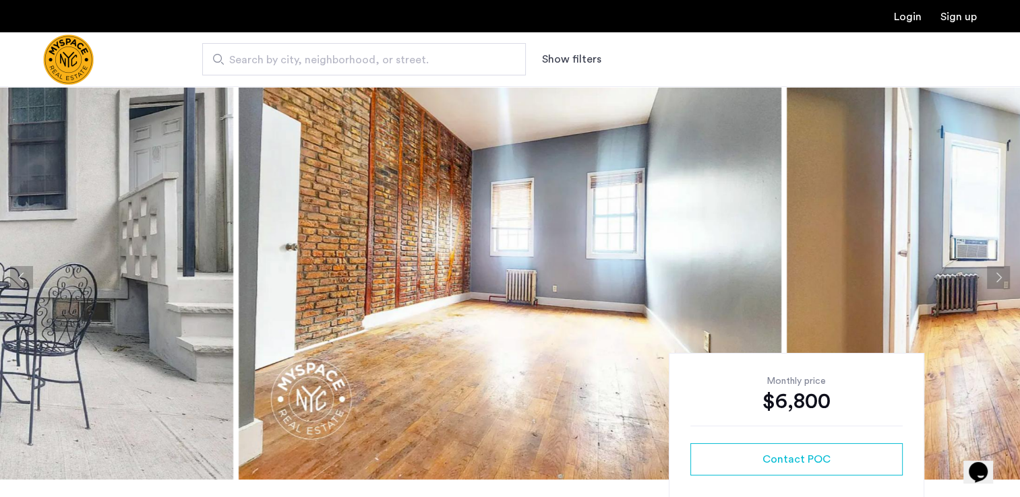
click at [996, 272] on button "Next apartment" at bounding box center [998, 277] width 23 height 23
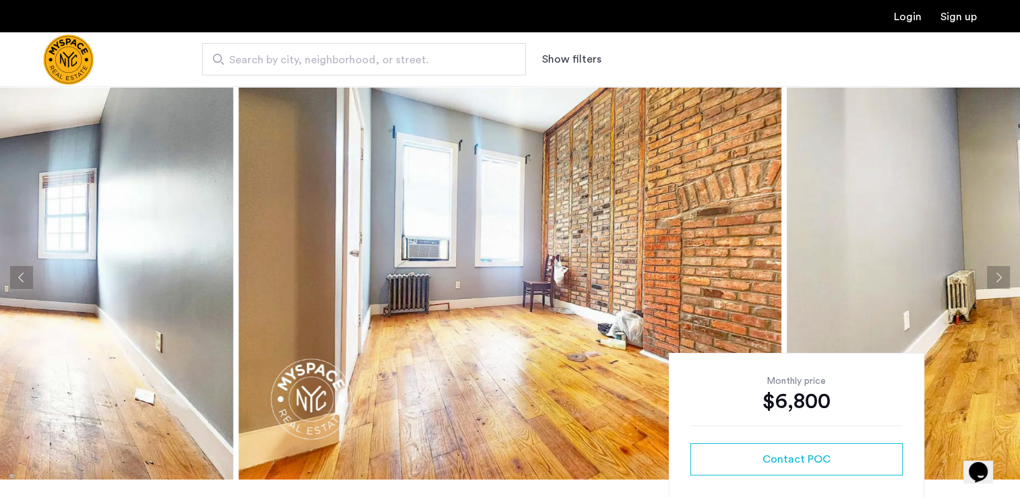
click at [996, 272] on button "Next apartment" at bounding box center [998, 277] width 23 height 23
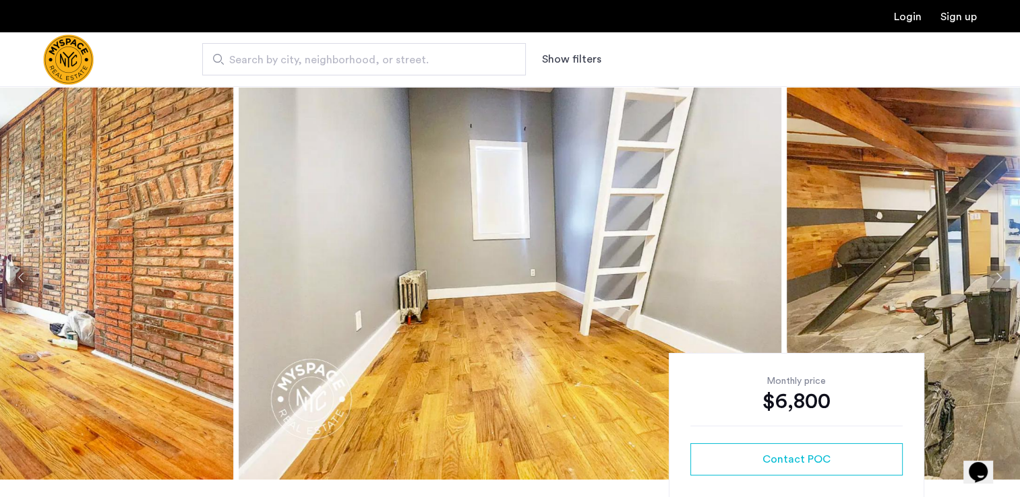
click at [996, 272] on button "Next apartment" at bounding box center [998, 277] width 23 height 23
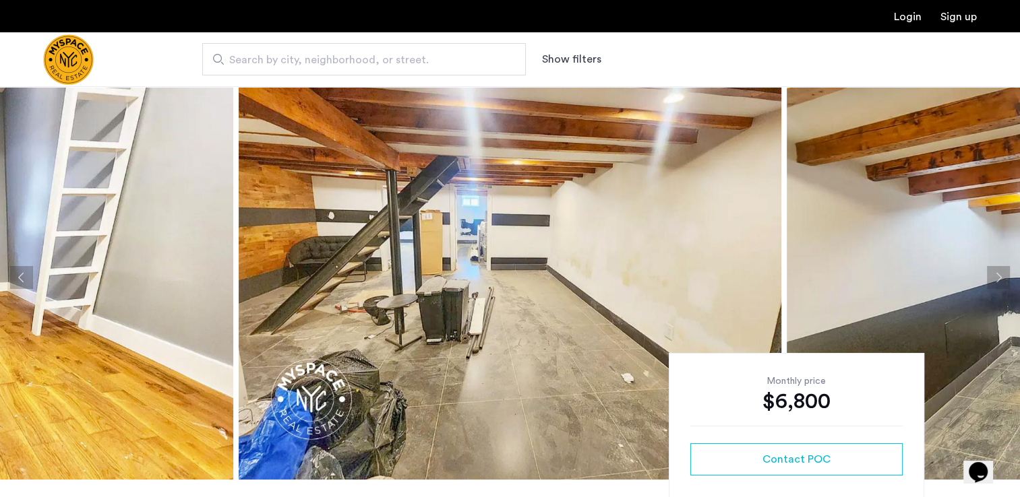
click at [996, 272] on button "Next apartment" at bounding box center [998, 277] width 23 height 23
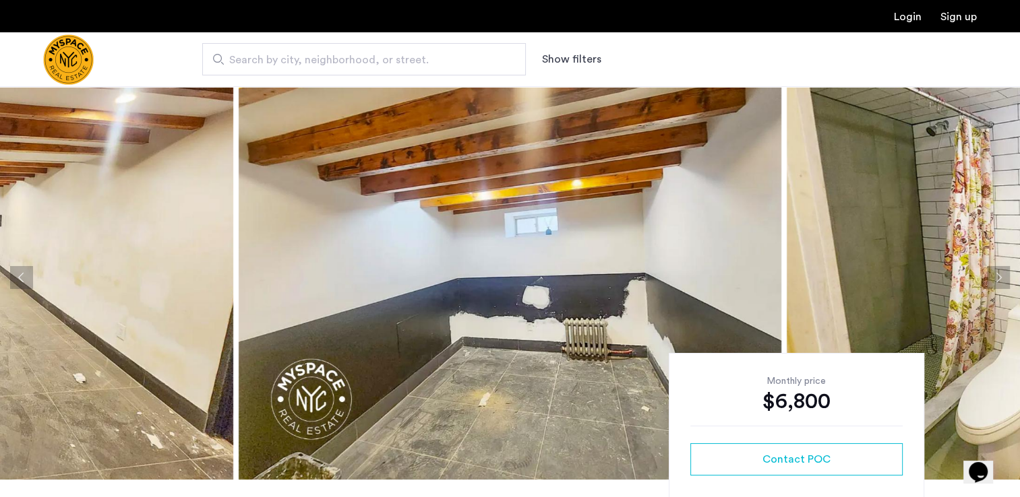
click at [996, 272] on button "Next apartment" at bounding box center [998, 277] width 23 height 23
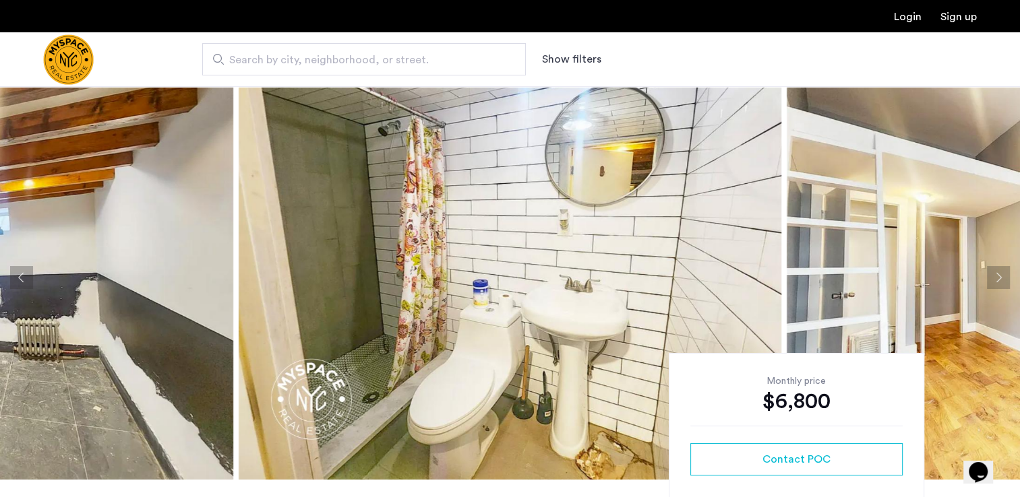
click at [996, 272] on button "Next apartment" at bounding box center [998, 277] width 23 height 23
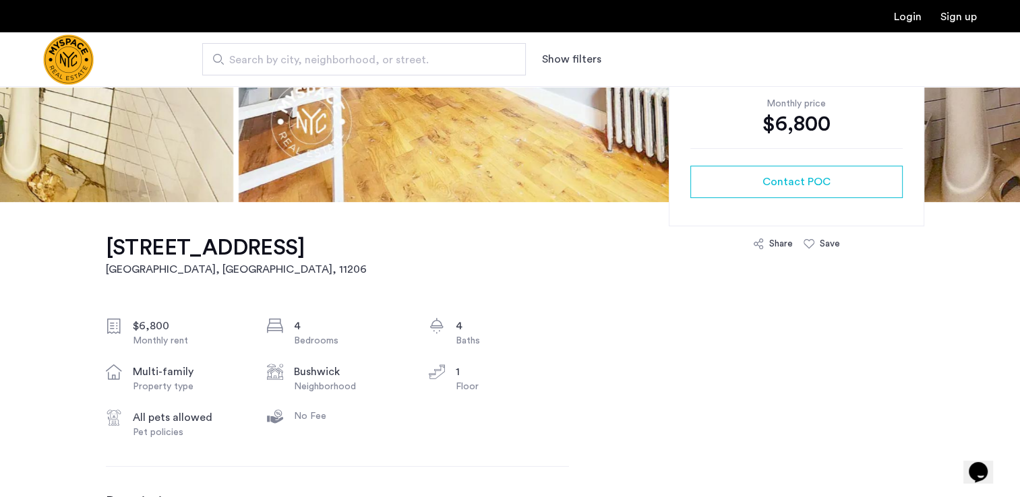
scroll to position [237, 0]
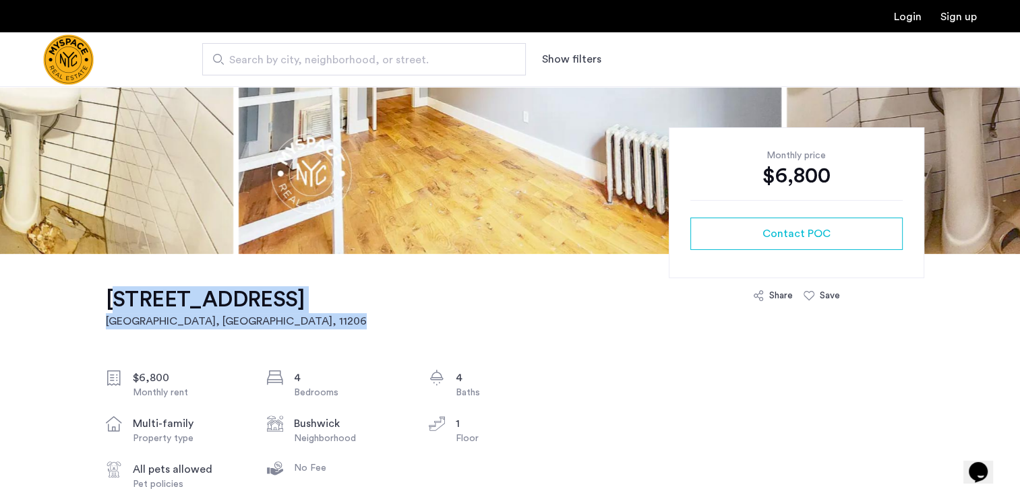
drag, startPoint x: 100, startPoint y: 291, endPoint x: 305, endPoint y: 301, distance: 204.5
drag, startPoint x: 305, startPoint y: 301, endPoint x: 259, endPoint y: 293, distance: 46.5
copy link "19 Park Street, Unit 1 Brooklyn, NY , 11206"
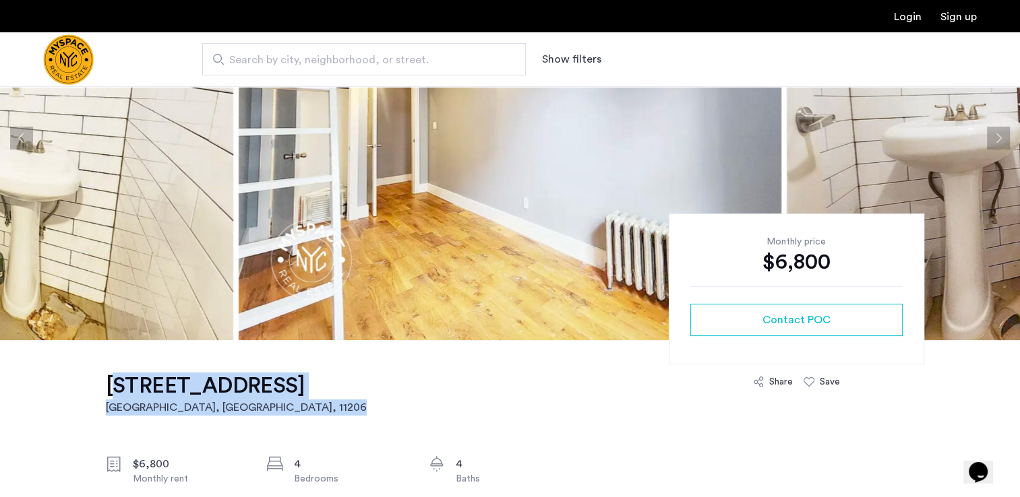
scroll to position [148, 0]
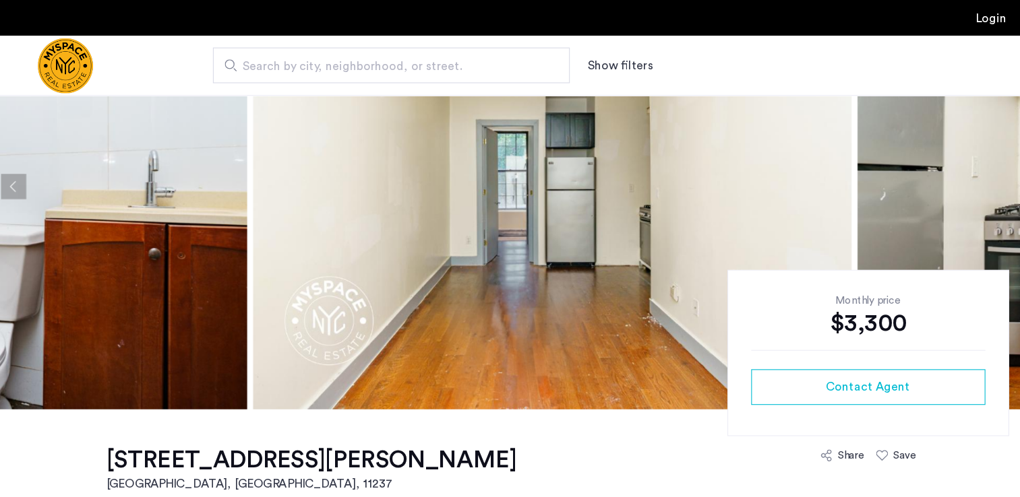
scroll to position [119, 0]
click at [20, 166] on button "Previous apartment" at bounding box center [21, 169] width 23 height 23
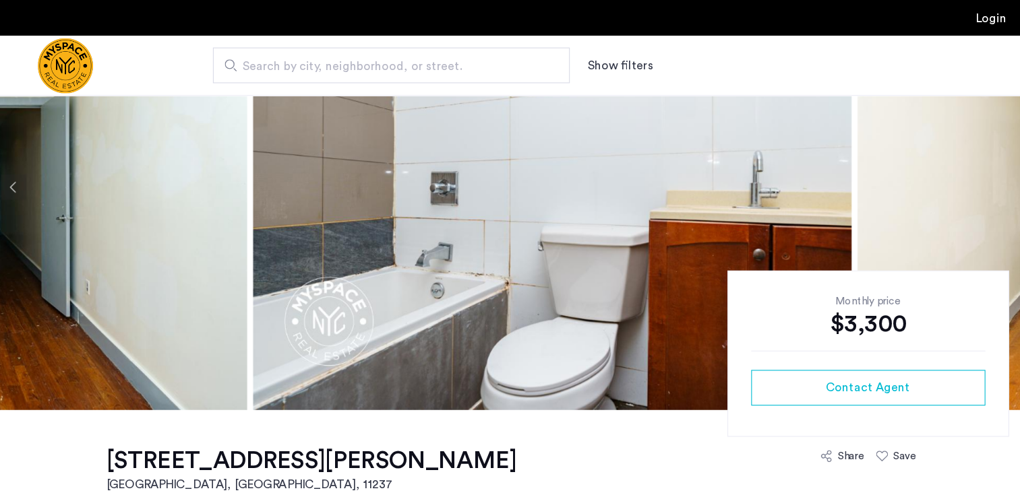
click at [20, 166] on button "Previous apartment" at bounding box center [21, 169] width 23 height 23
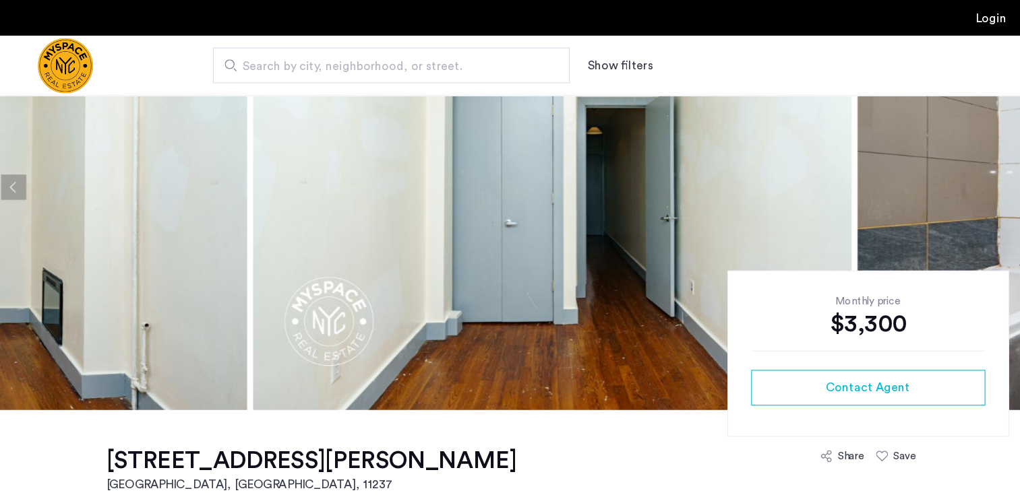
click at [20, 166] on button "Previous apartment" at bounding box center [21, 169] width 23 height 23
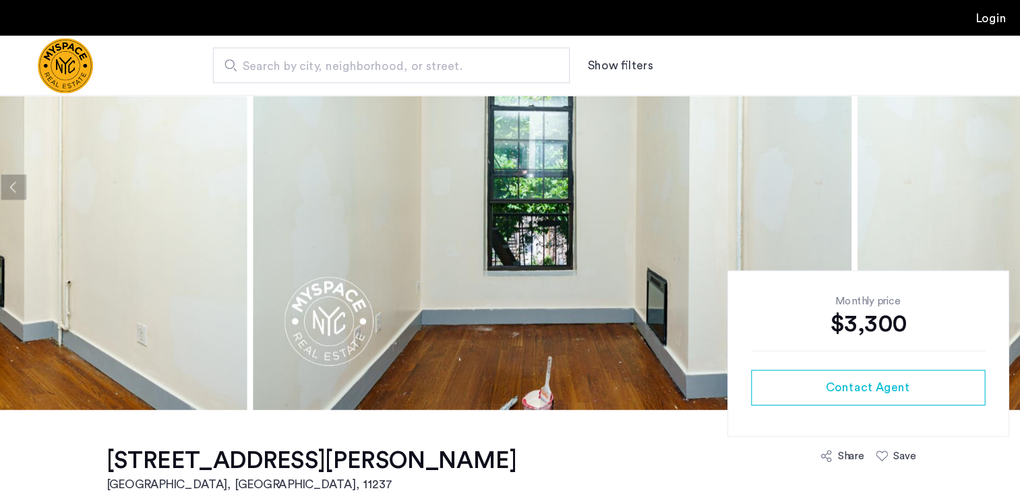
click at [20, 166] on button "Previous apartment" at bounding box center [21, 169] width 23 height 23
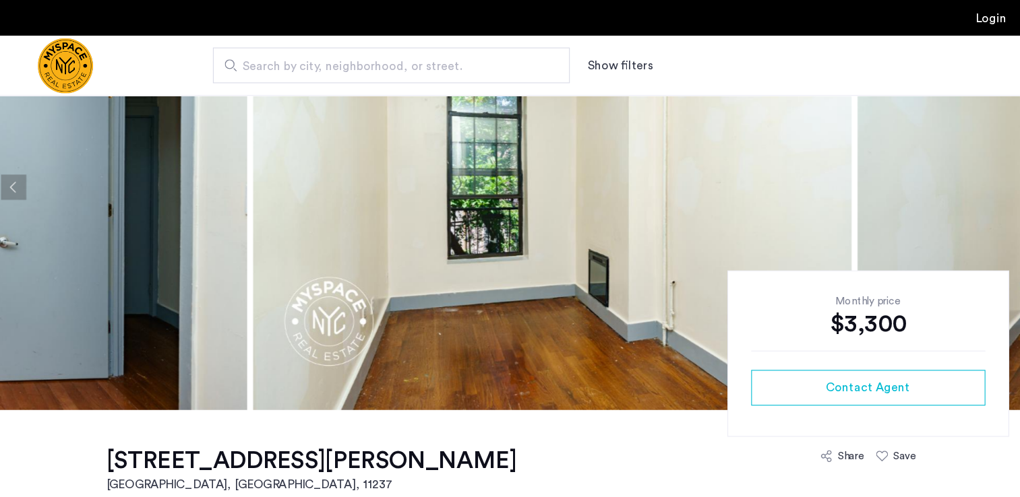
click at [20, 166] on button "Previous apartment" at bounding box center [21, 169] width 23 height 23
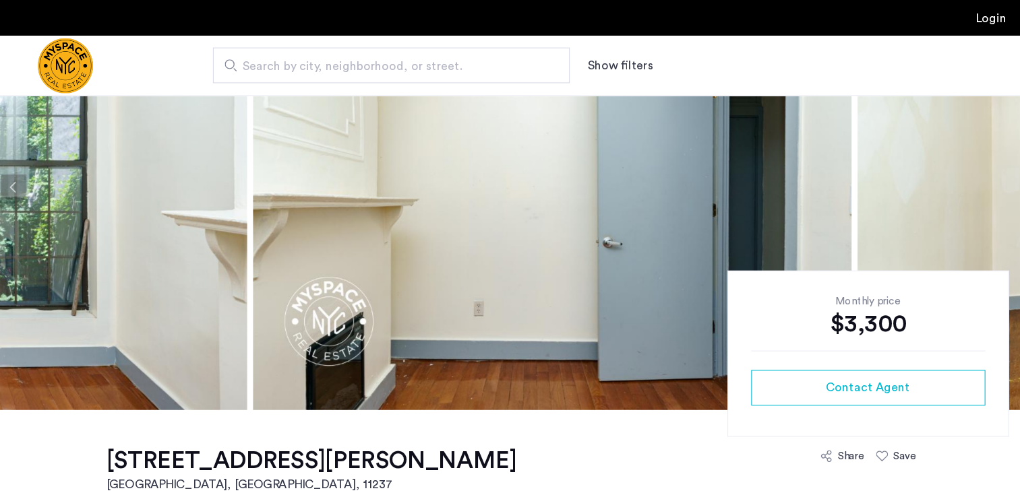
click at [20, 166] on button "Previous apartment" at bounding box center [21, 169] width 23 height 23
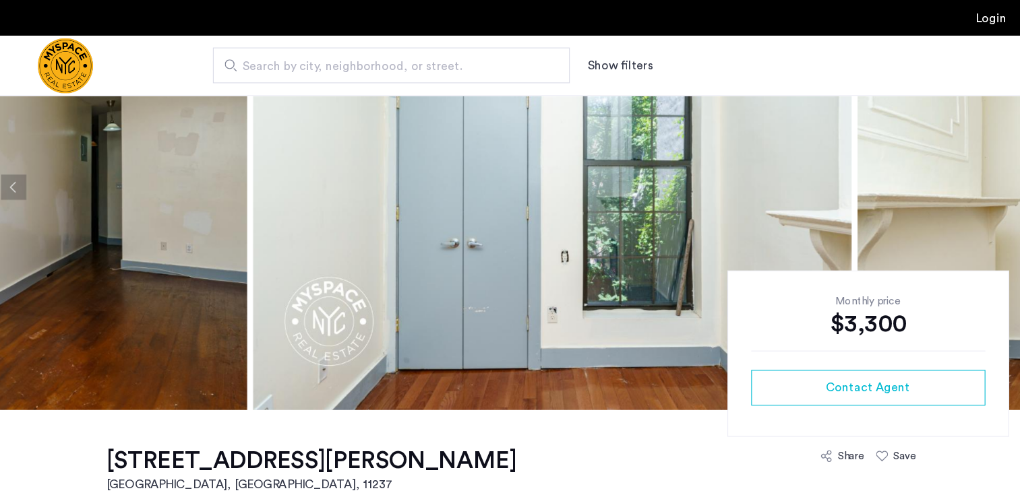
click at [20, 166] on button "Previous apartment" at bounding box center [21, 169] width 23 height 23
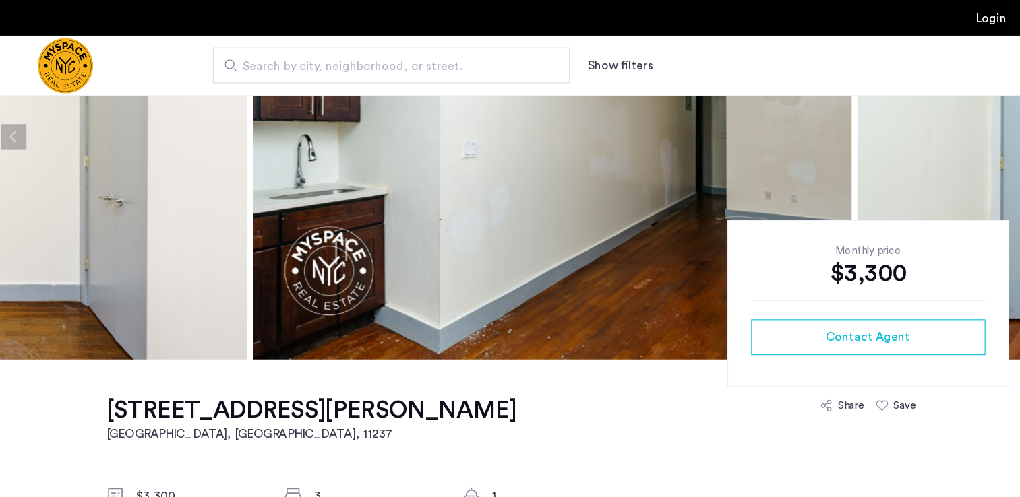
scroll to position [154, 0]
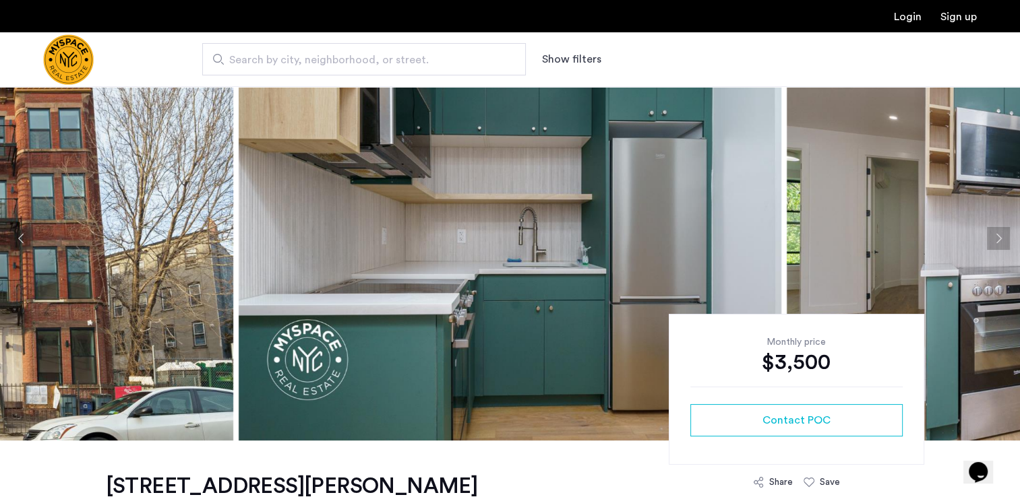
scroll to position [49, 0]
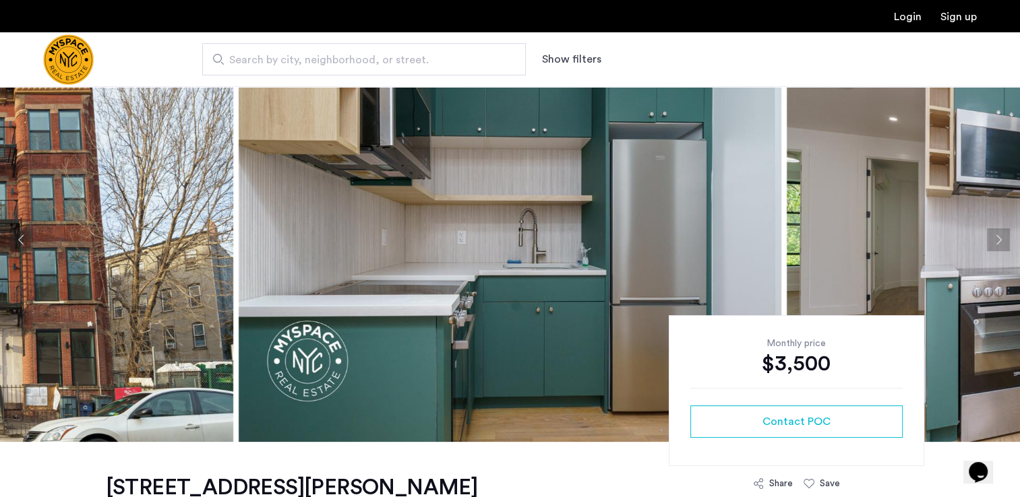
click at [998, 235] on button "Next apartment" at bounding box center [998, 239] width 23 height 23
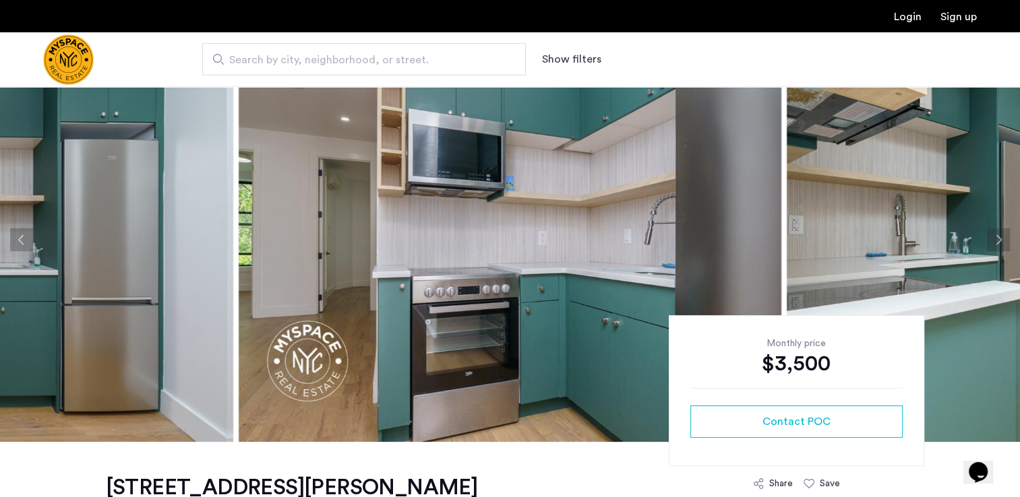
click at [998, 235] on button "Next apartment" at bounding box center [998, 239] width 23 height 23
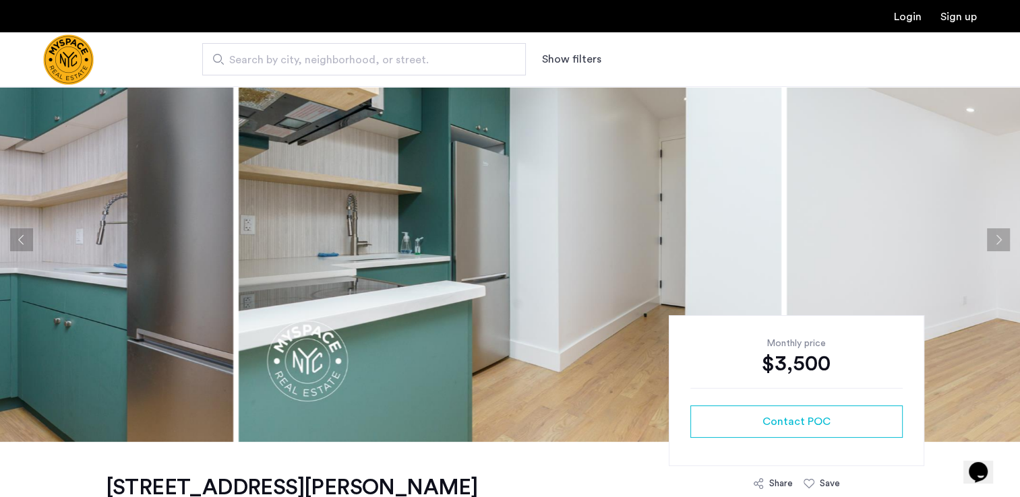
click at [998, 235] on button "Next apartment" at bounding box center [998, 239] width 23 height 23
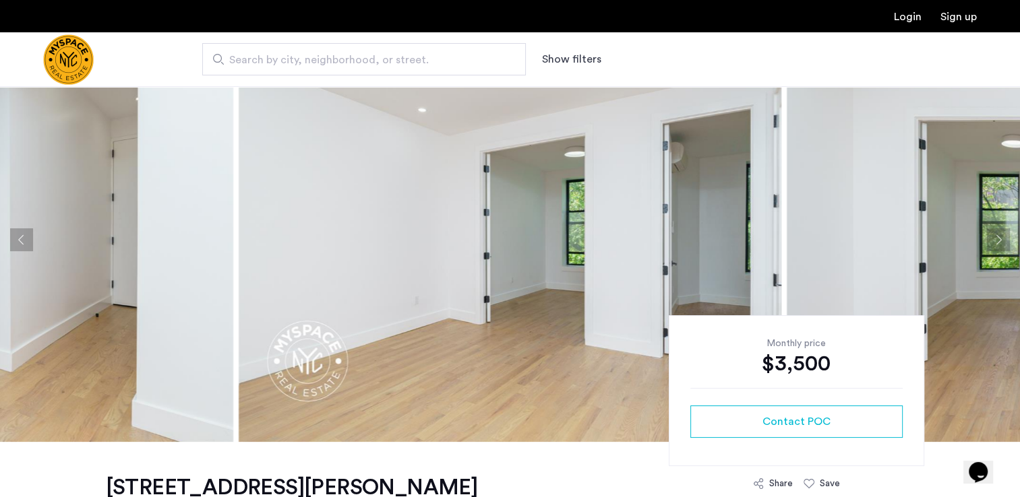
click at [998, 235] on button "Next apartment" at bounding box center [998, 239] width 23 height 23
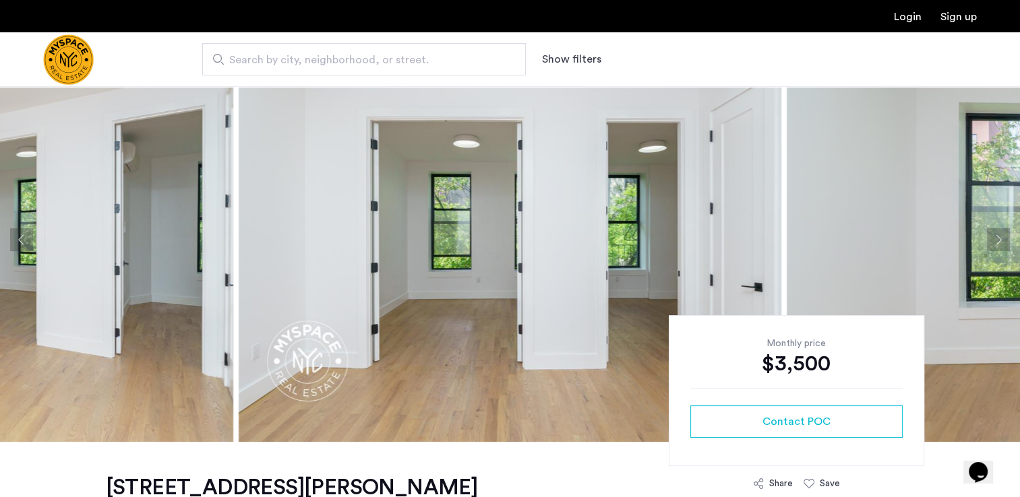
click at [998, 235] on button "Next apartment" at bounding box center [998, 239] width 23 height 23
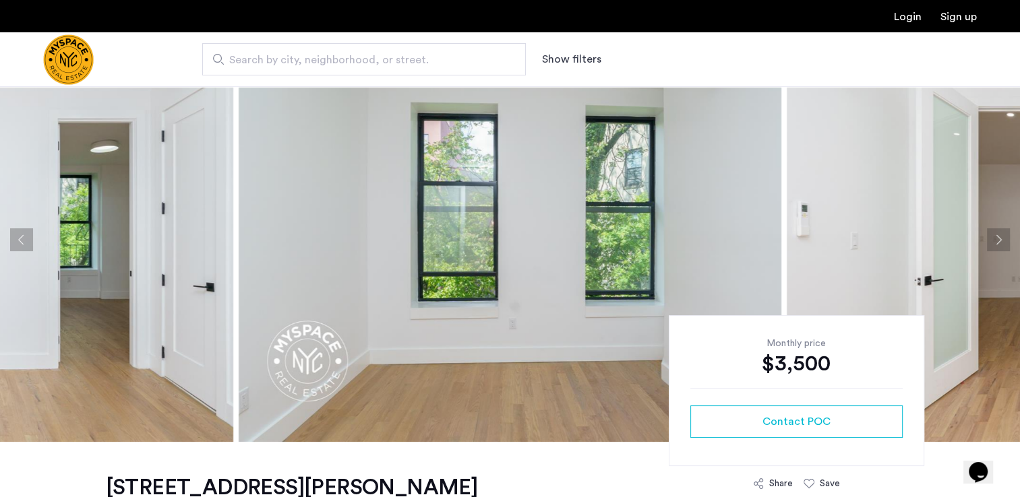
click at [998, 235] on button "Next apartment" at bounding box center [998, 239] width 23 height 23
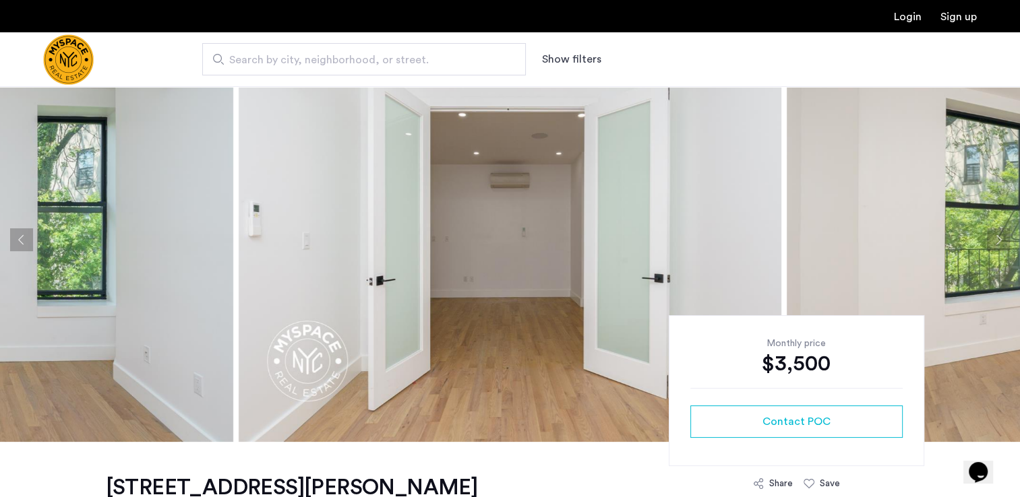
click at [998, 235] on button "Next apartment" at bounding box center [998, 239] width 23 height 23
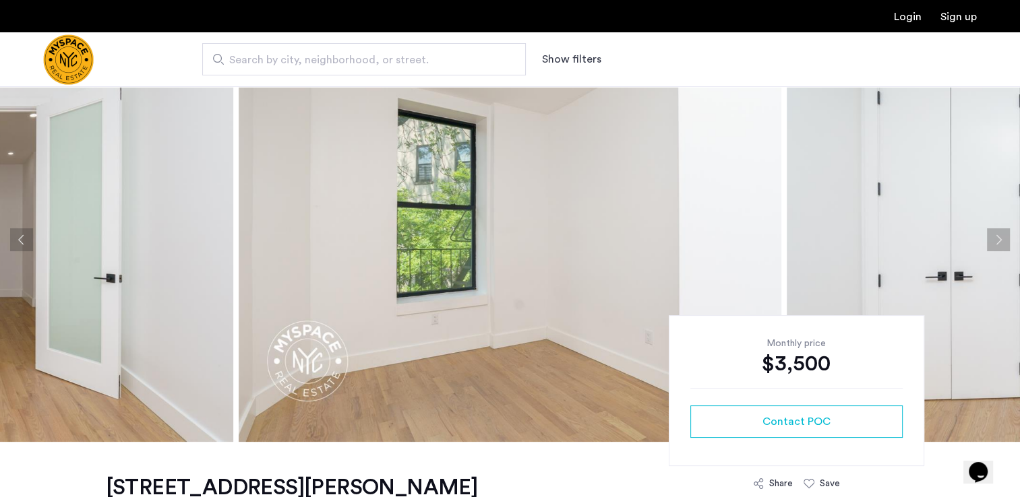
click at [998, 235] on button "Next apartment" at bounding box center [998, 239] width 23 height 23
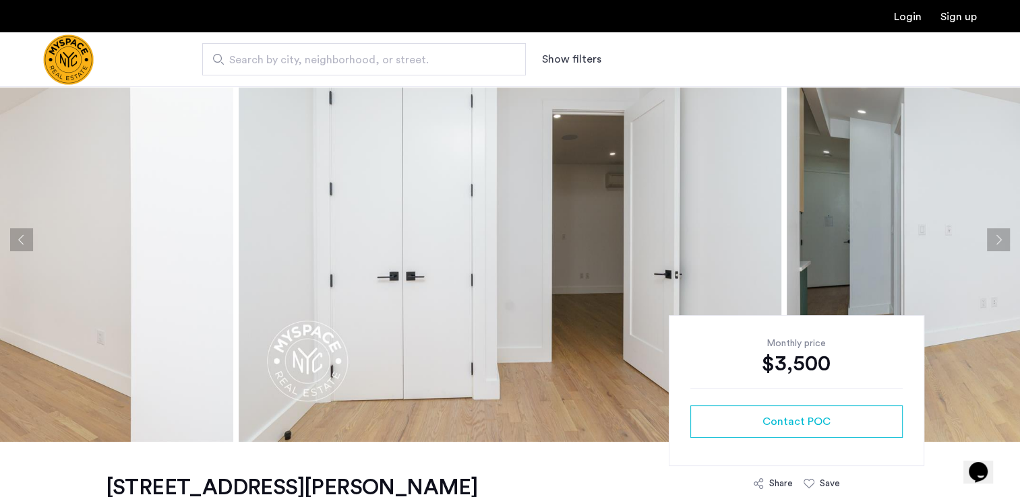
click at [998, 235] on button "Next apartment" at bounding box center [998, 239] width 23 height 23
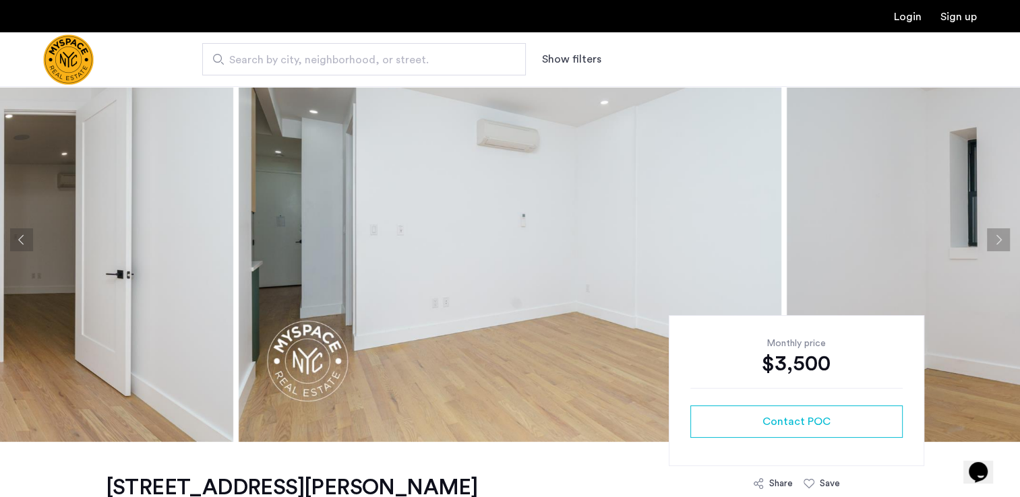
click at [998, 235] on button "Next apartment" at bounding box center [998, 239] width 23 height 23
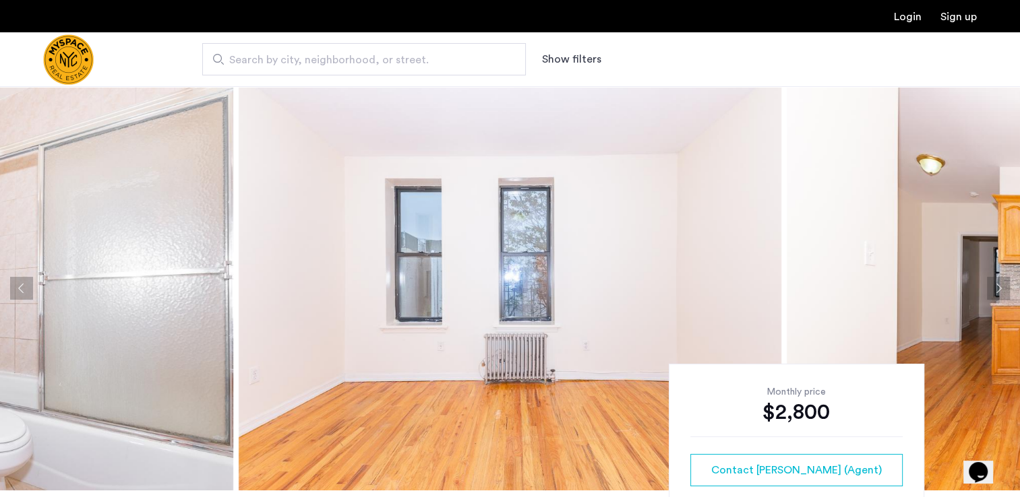
click at [998, 284] on button "Next apartment" at bounding box center [998, 288] width 23 height 23
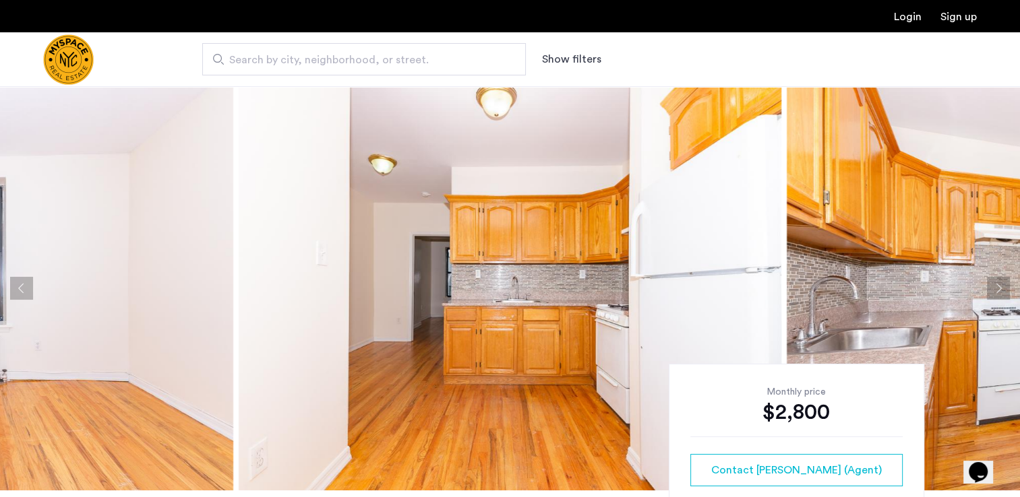
click at [997, 283] on button "Next apartment" at bounding box center [998, 288] width 23 height 23
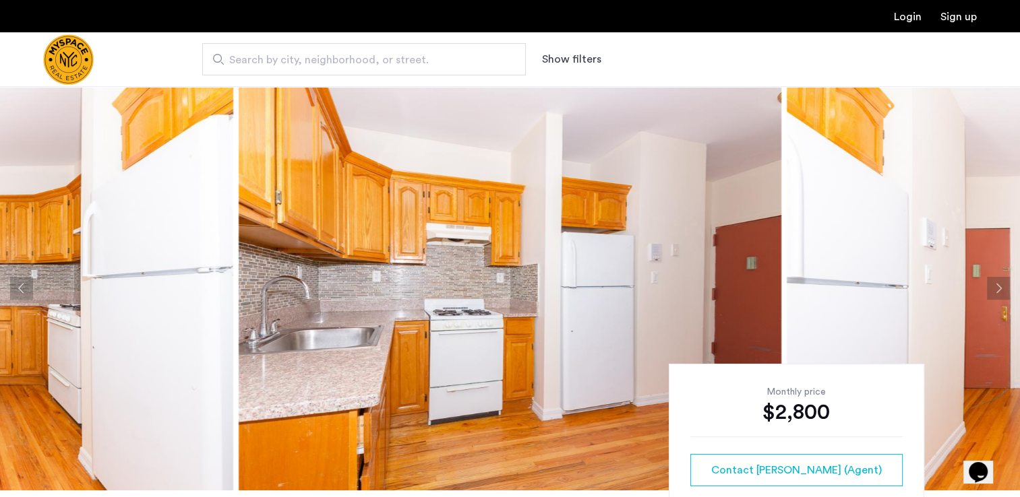
click at [997, 283] on button "Next apartment" at bounding box center [998, 288] width 23 height 23
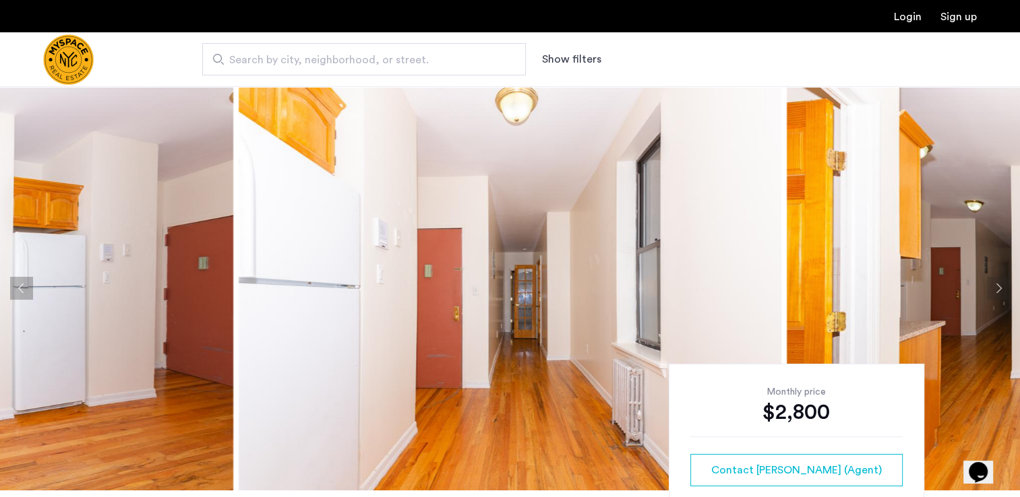
click at [997, 283] on button "Next apartment" at bounding box center [998, 288] width 23 height 23
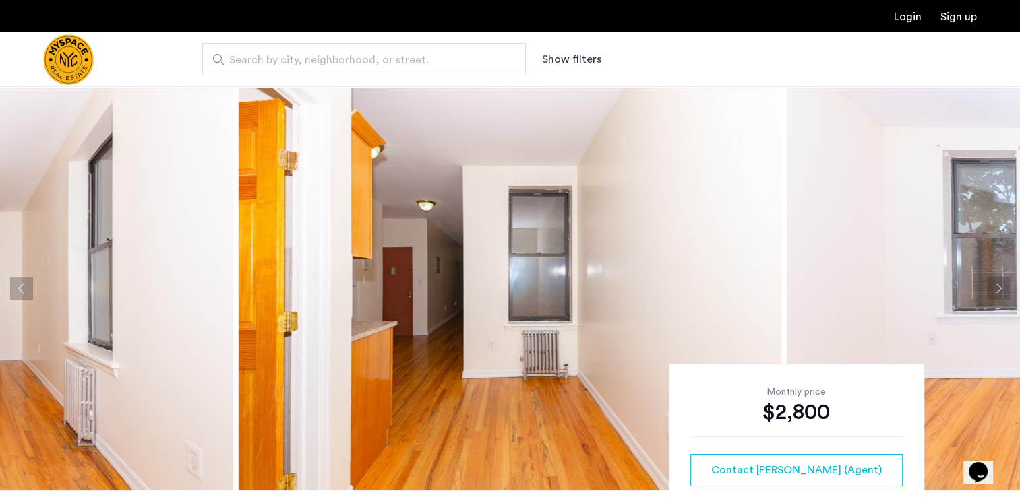
click at [997, 283] on button "Next apartment" at bounding box center [998, 288] width 23 height 23
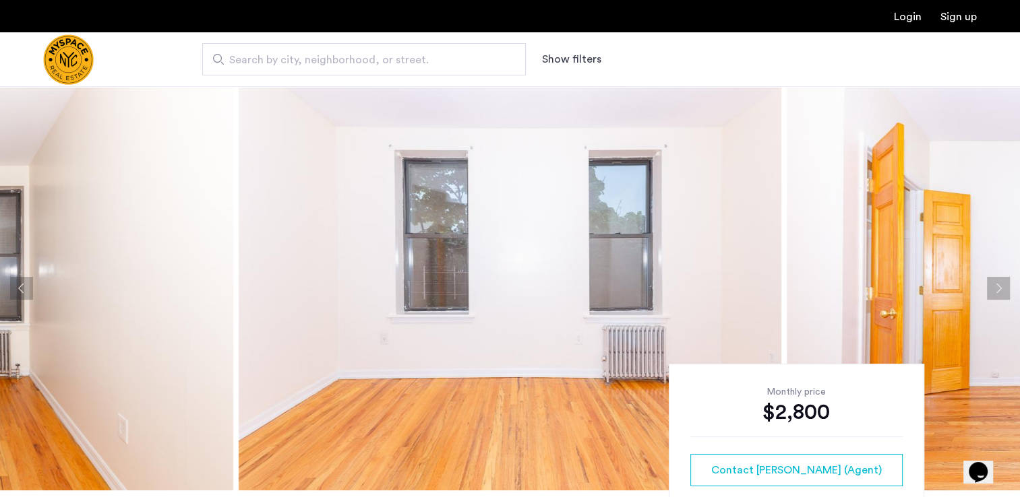
click at [997, 283] on button "Next apartment" at bounding box center [998, 288] width 23 height 23
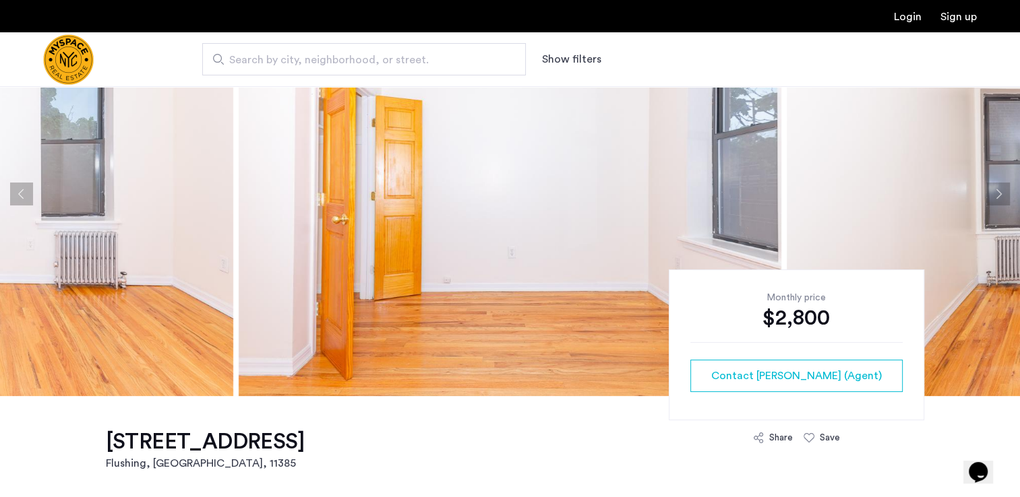
scroll to position [77, 0]
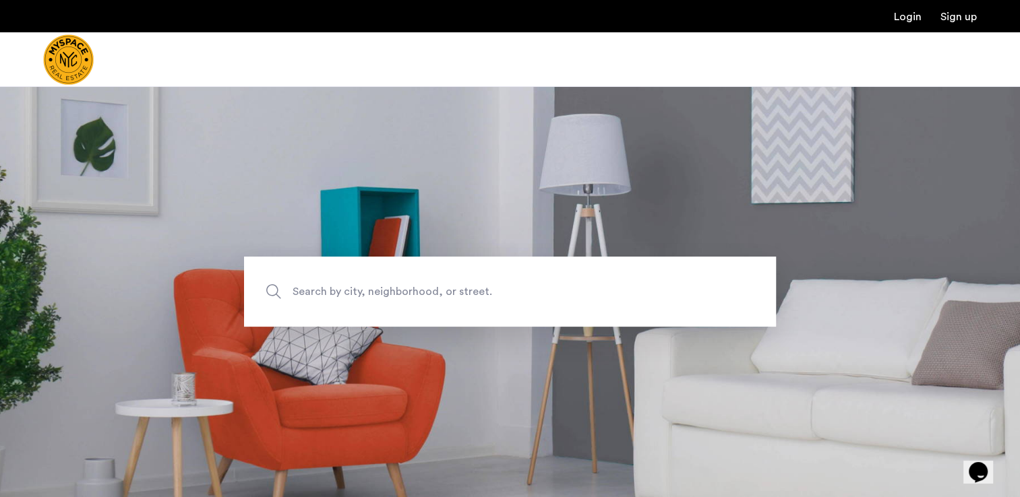
click at [294, 292] on span "Search by city, neighborhood, or street." at bounding box center [479, 292] width 372 height 18
click at [294, 292] on input "Search by city, neighborhood, or street." at bounding box center [510, 292] width 532 height 70
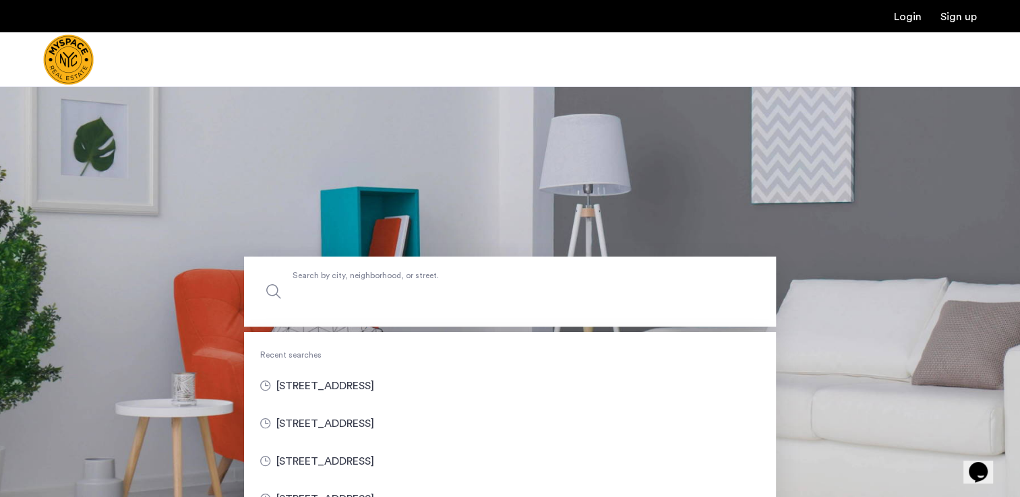
paste input "**********"
type input "**********"
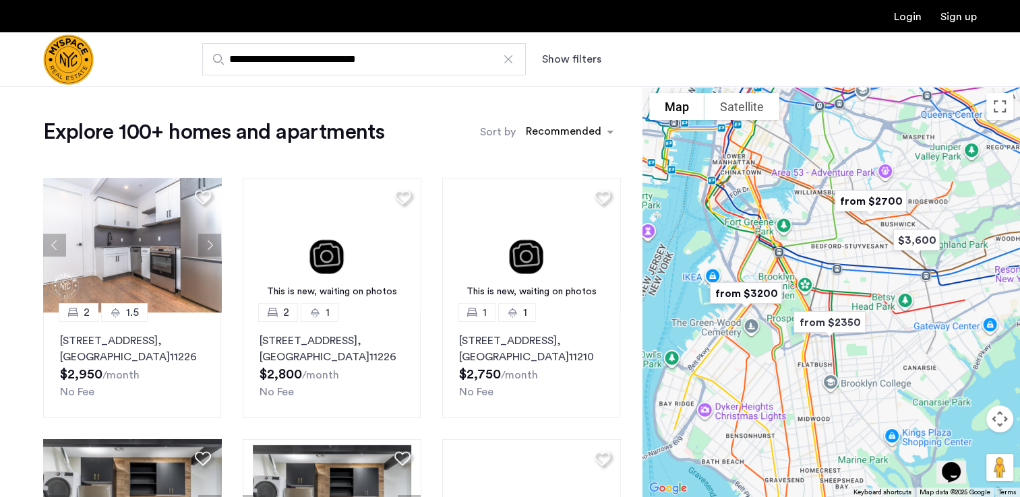
click at [580, 55] on button "Show filters" at bounding box center [571, 59] width 59 height 16
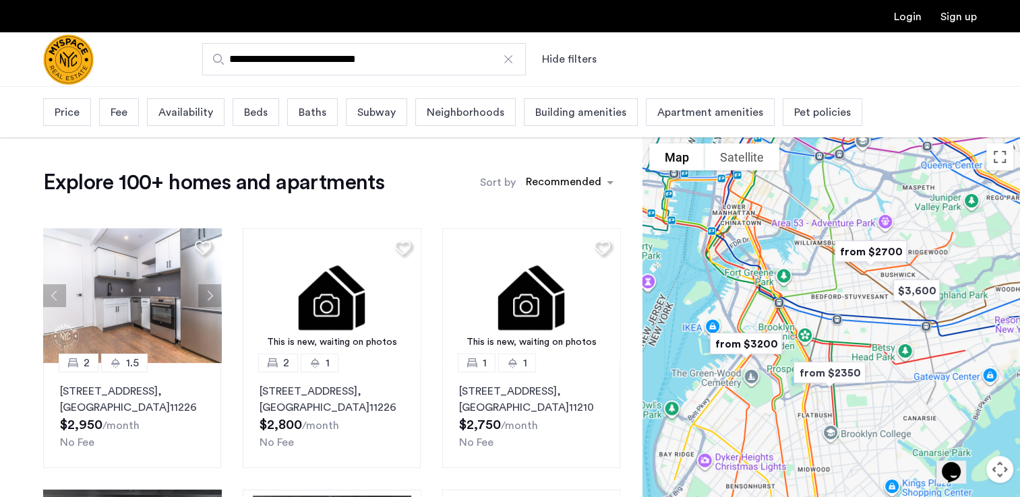
click at [257, 106] on span "Beds" at bounding box center [256, 112] width 24 height 16
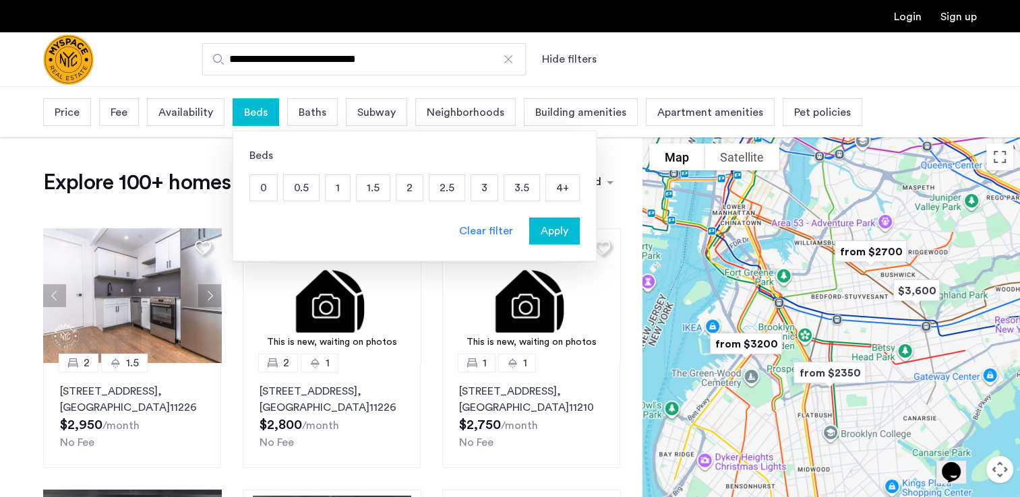
click at [558, 187] on p "4+" at bounding box center [562, 188] width 33 height 26
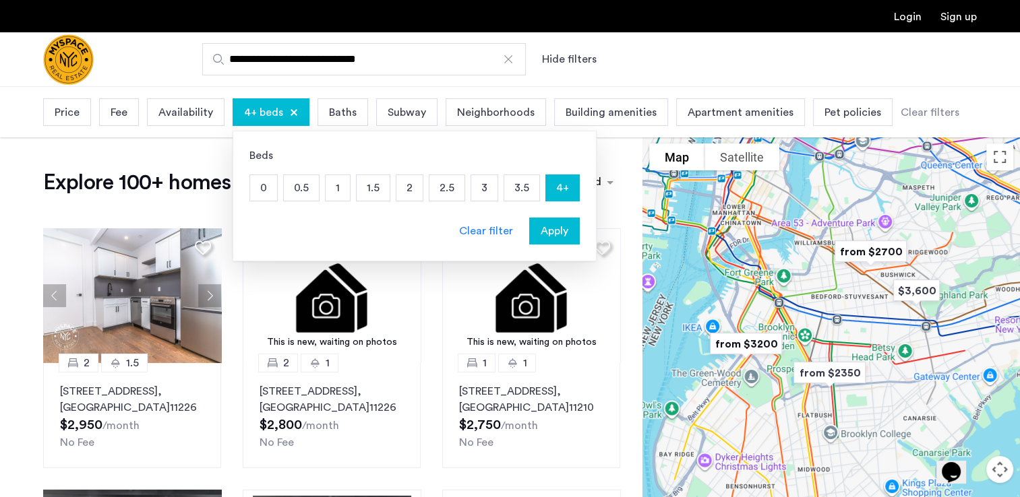
click at [344, 104] on span "Baths" at bounding box center [343, 112] width 28 height 16
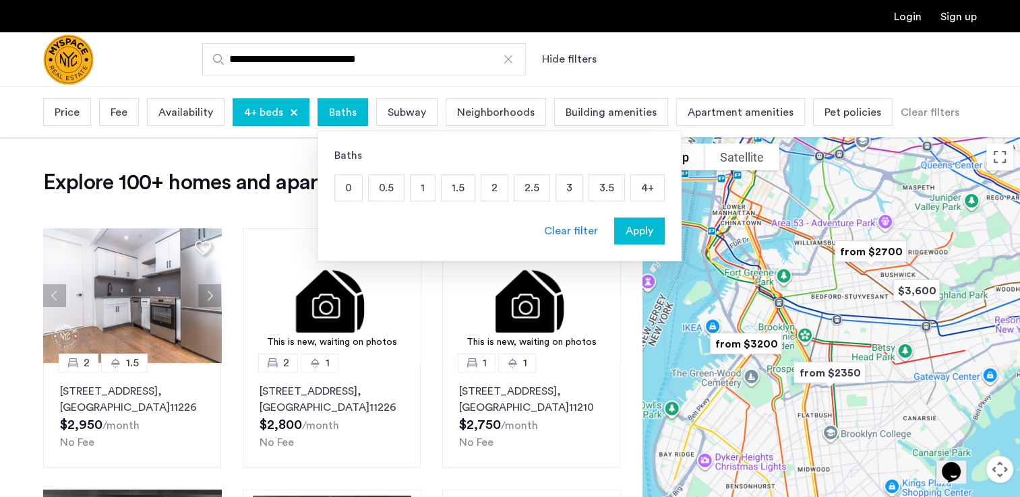
click at [489, 184] on p "2" at bounding box center [494, 188] width 26 height 26
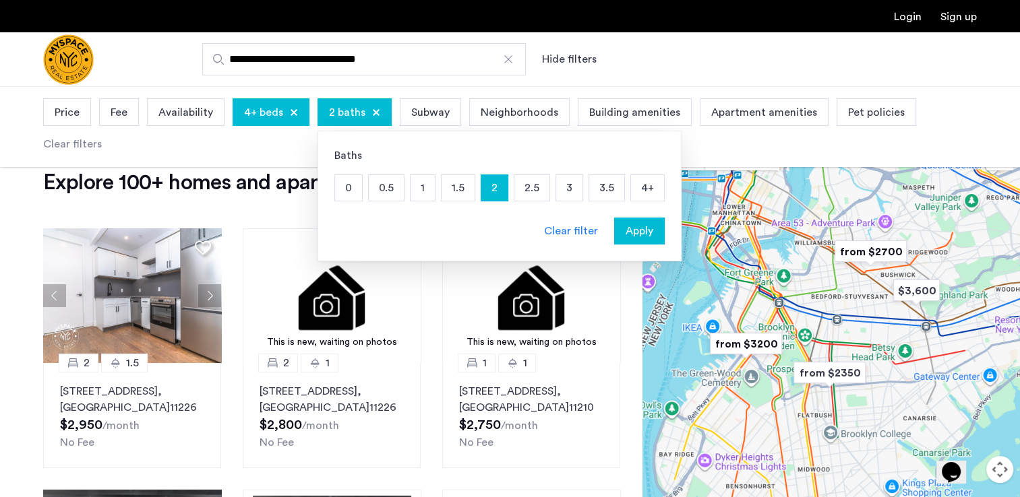
click at [634, 228] on span "Apply" at bounding box center [640, 231] width 28 height 16
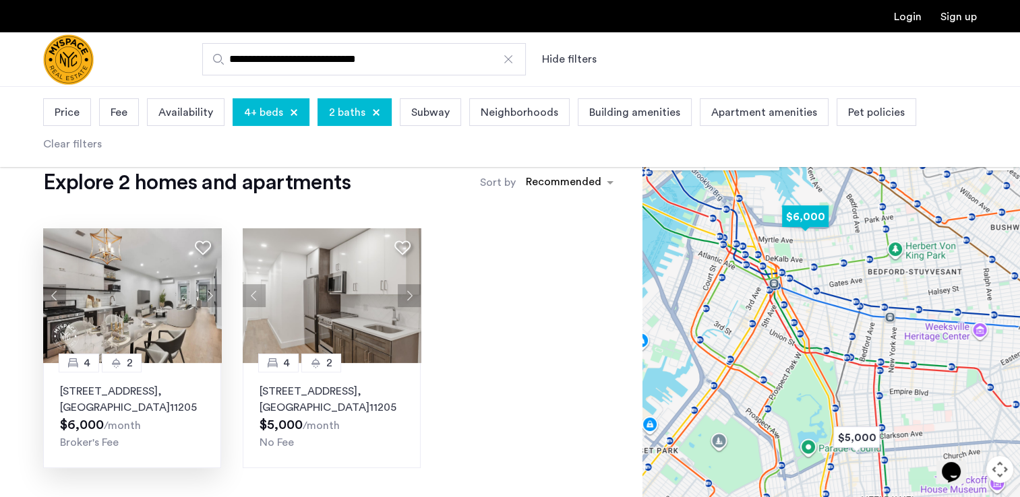
click at [121, 396] on p "86 Clinton Ave, Unit 4, Brooklyn , NY 11205" at bounding box center [132, 400] width 144 height 32
click at [509, 59] on div at bounding box center [507, 59] width 13 height 13
click at [509, 59] on input "**********" at bounding box center [364, 59] width 324 height 32
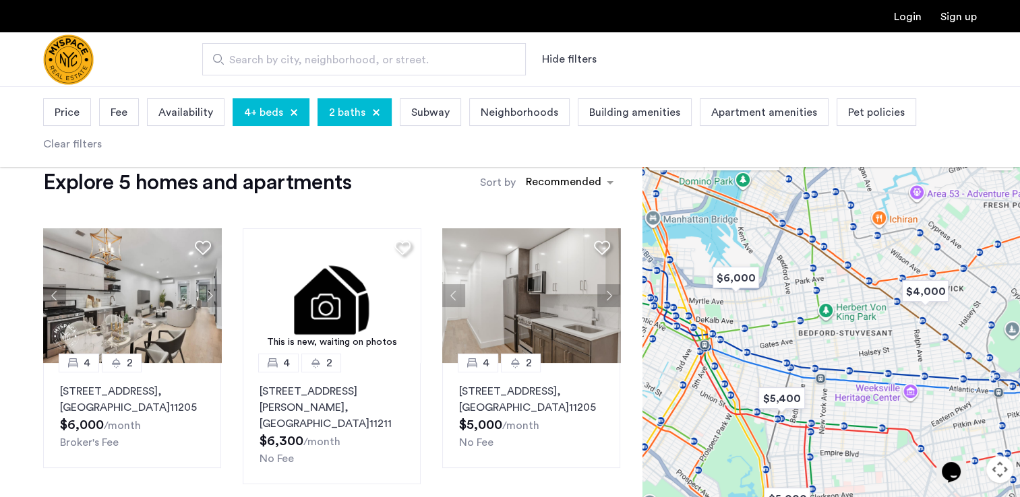
click at [243, 56] on span "Search by city, neighborhood, or street." at bounding box center [358, 60] width 259 height 16
click at [243, 56] on input "Search by city, neighborhood, or street." at bounding box center [364, 59] width 324 height 32
drag, startPoint x: 243, startPoint y: 56, endPoint x: 232, endPoint y: 56, distance: 11.5
click at [232, 56] on span "Search by city, neighborhood, or street." at bounding box center [358, 60] width 259 height 16
click at [232, 59] on span "Search by city, neighborhood, or street." at bounding box center [358, 60] width 259 height 16
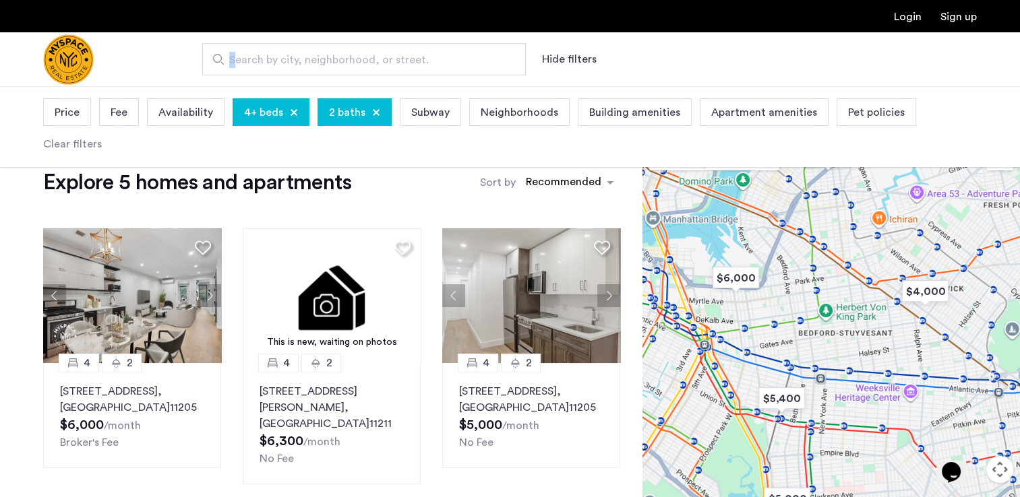
click at [232, 59] on input "Search by city, neighborhood, or street." at bounding box center [364, 59] width 324 height 32
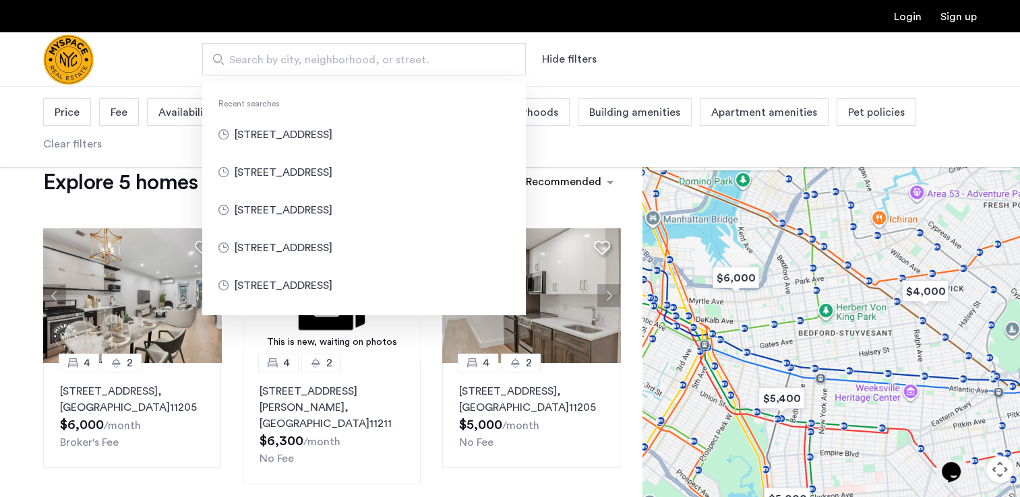
drag, startPoint x: 233, startPoint y: 63, endPoint x: 262, endPoint y: 47, distance: 33.2
click at [262, 47] on input "Search by city, neighborhood, or street." at bounding box center [364, 59] width 324 height 32
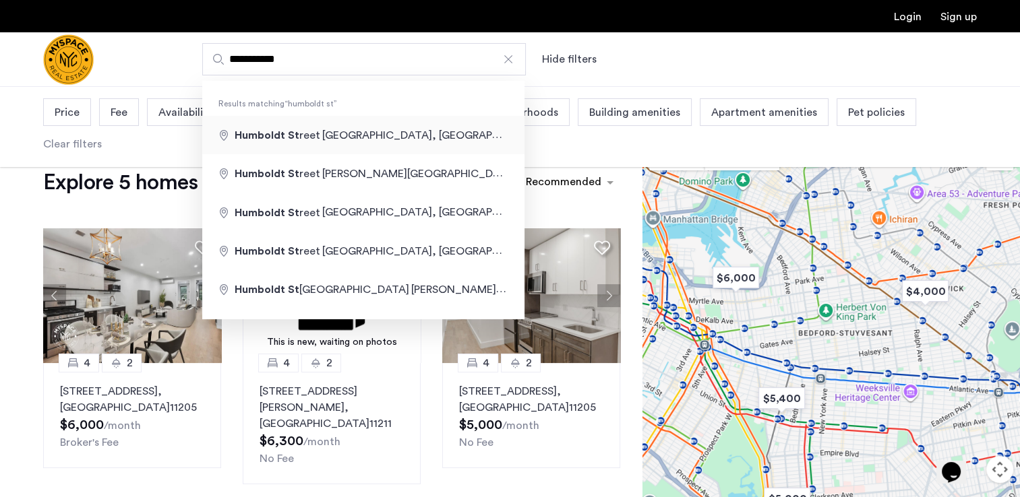
type input "**********"
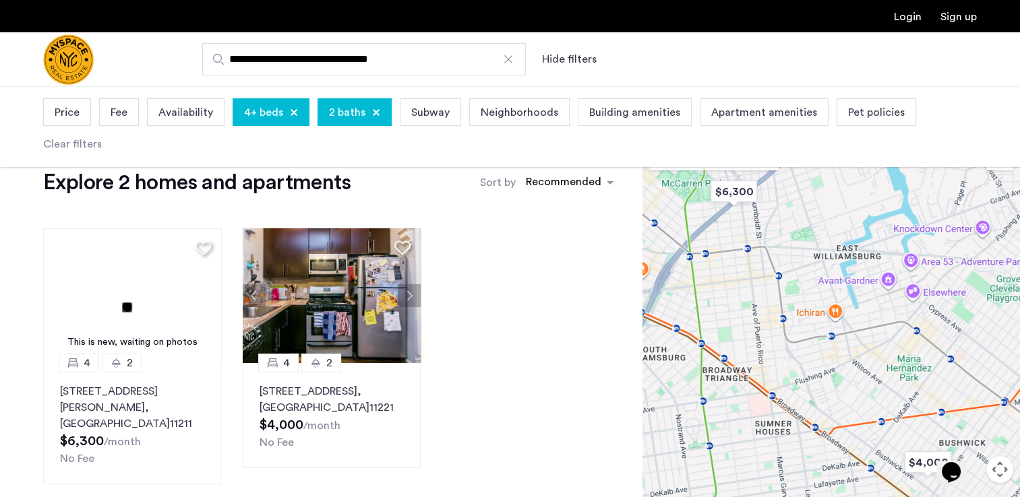
click at [448, 64] on input "**********" at bounding box center [364, 59] width 324 height 32
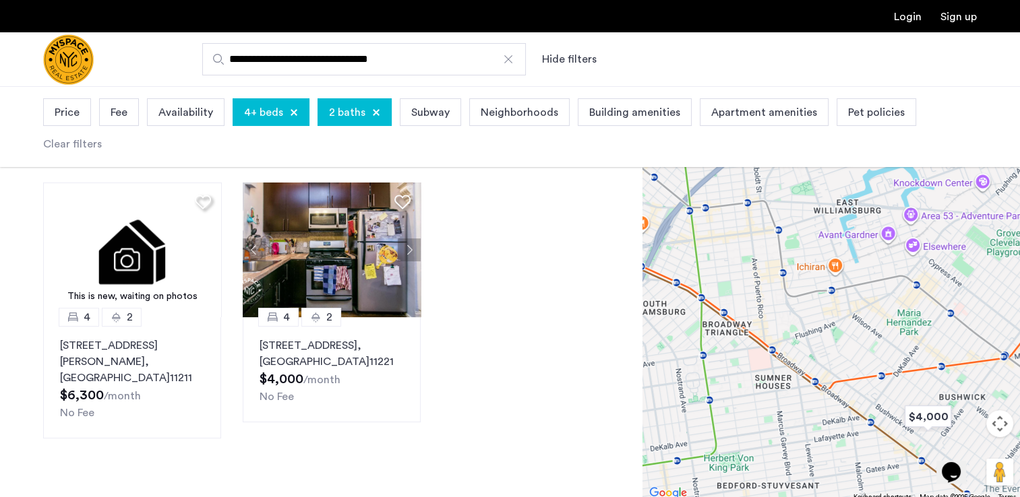
scroll to position [46, 0]
click at [183, 106] on span "Availability" at bounding box center [185, 112] width 55 height 16
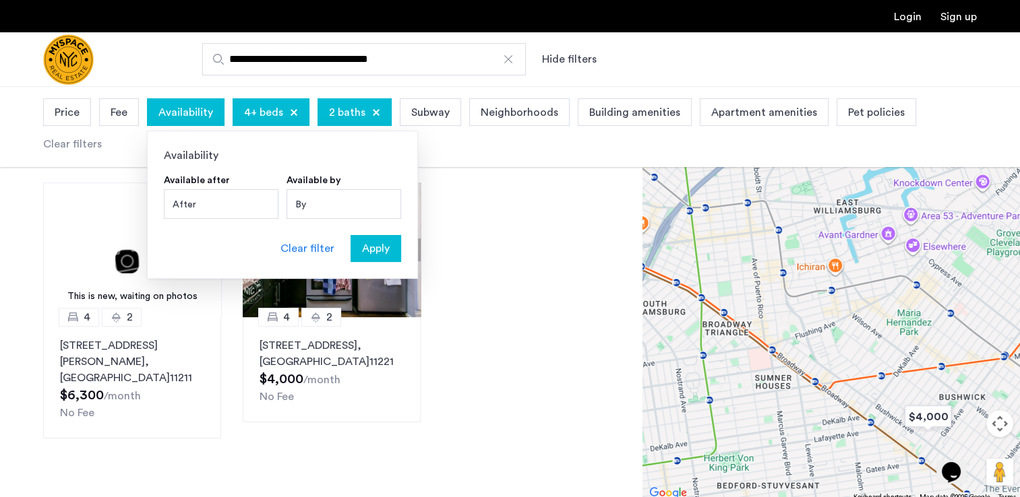
click at [115, 103] on div "Fee" at bounding box center [119, 112] width 40 height 28
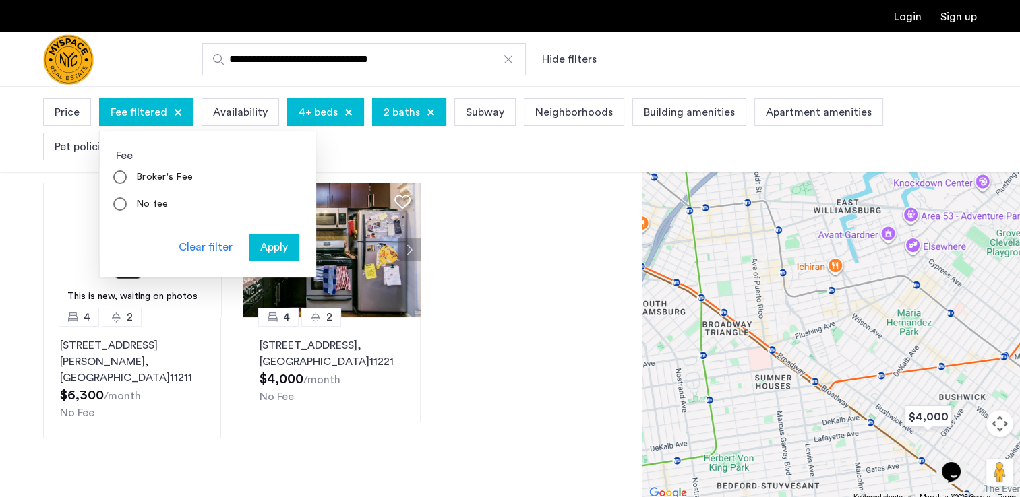
click at [286, 245] on span "Apply" at bounding box center [274, 247] width 28 height 16
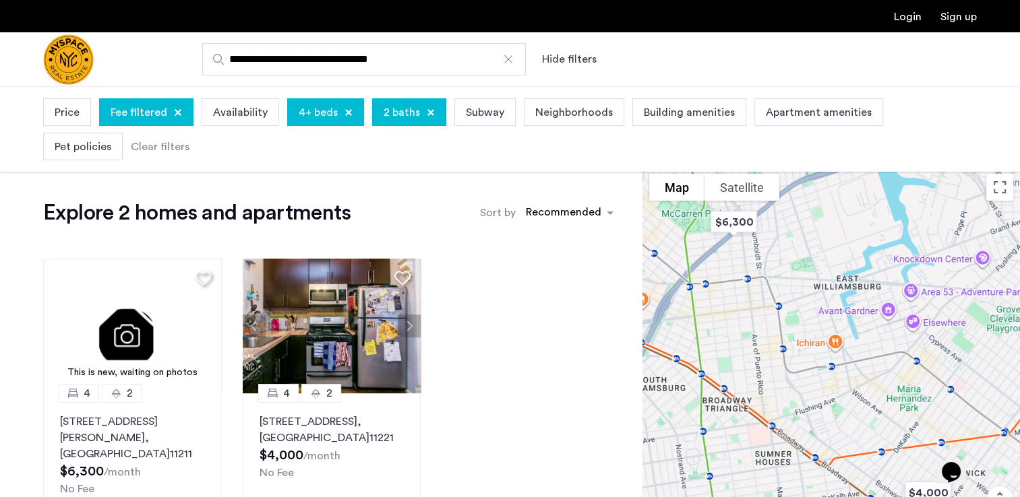
click at [561, 112] on span "Neighborhoods" at bounding box center [574, 112] width 78 height 16
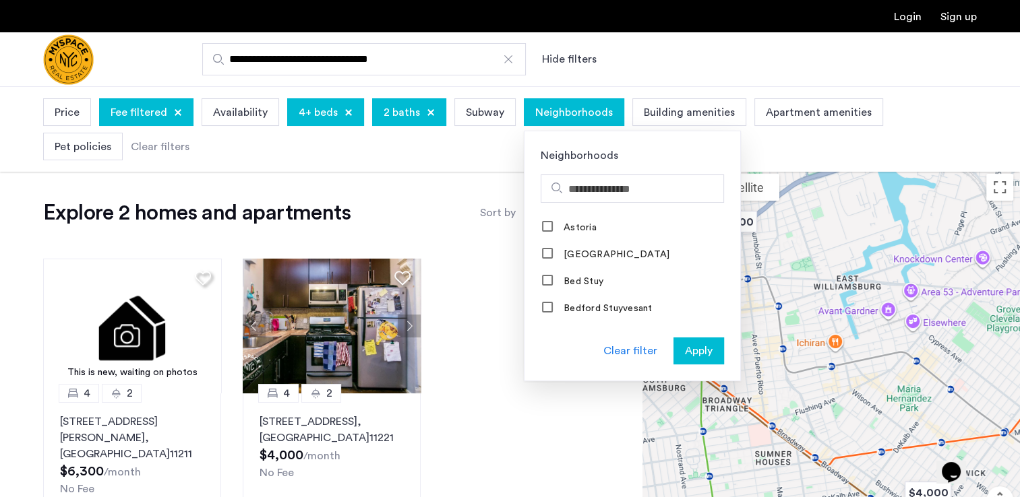
click at [569, 110] on span "Neighborhoods" at bounding box center [574, 112] width 78 height 16
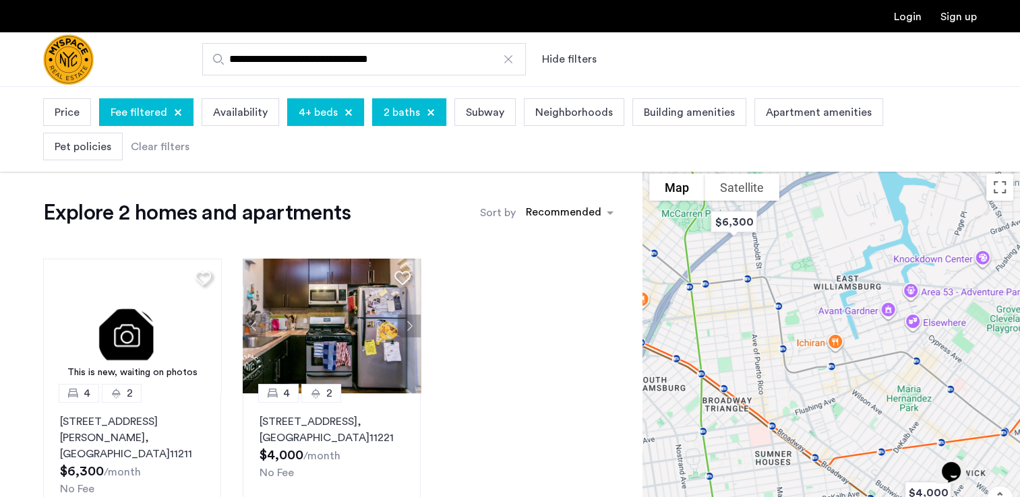
click at [243, 110] on span "Availability" at bounding box center [240, 112] width 55 height 16
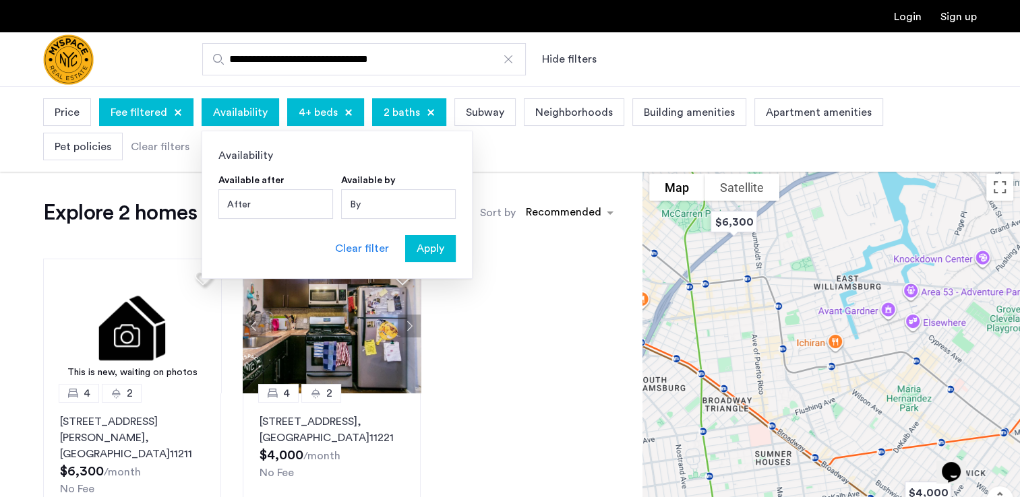
click at [249, 196] on div "After" at bounding box center [275, 204] width 115 height 30
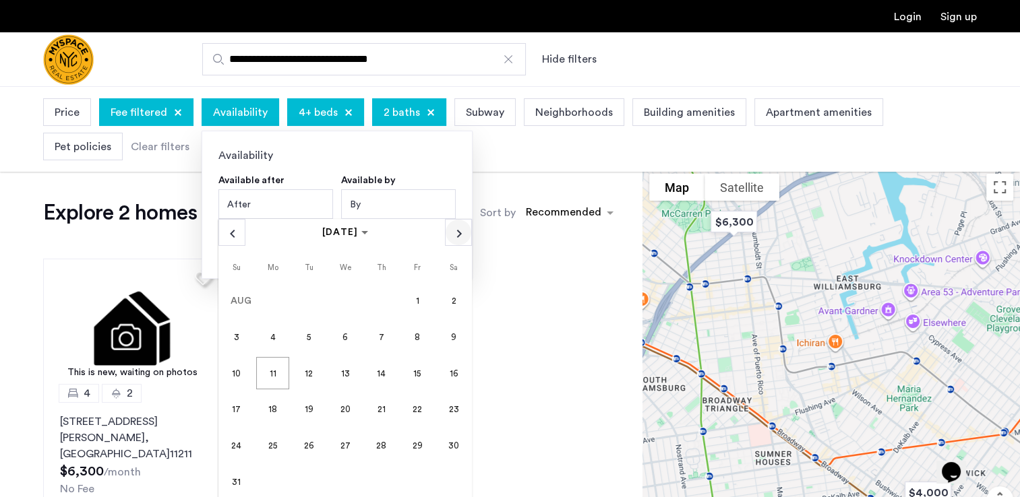
click at [456, 229] on span "Next month" at bounding box center [459, 233] width 26 height 26
click at [271, 405] on span "15" at bounding box center [272, 410] width 32 height 32
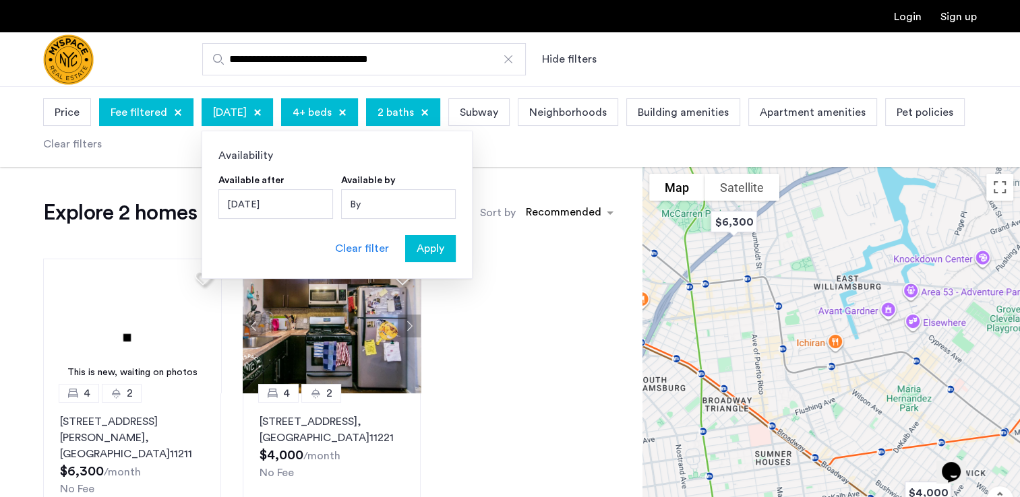
click at [351, 199] on div "By" at bounding box center [398, 204] width 115 height 30
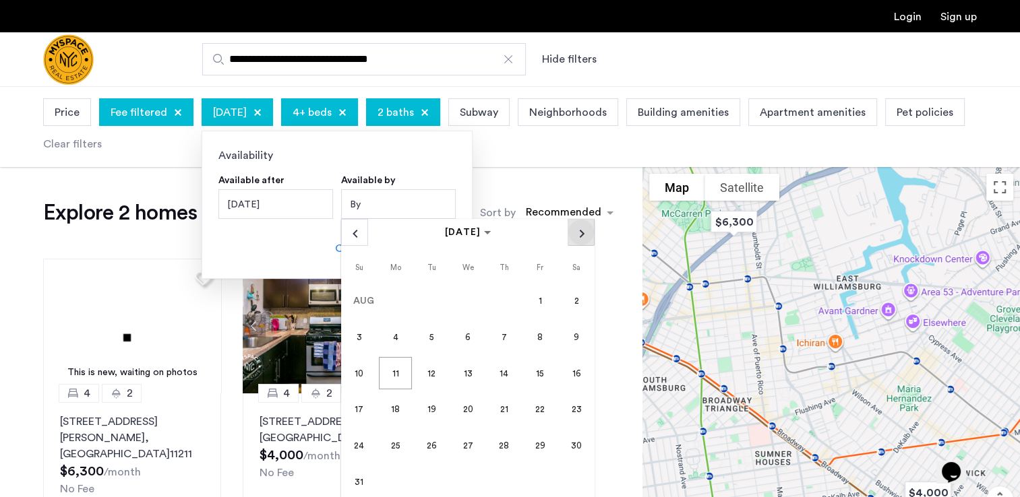
click at [577, 228] on span "Next month" at bounding box center [581, 233] width 26 height 26
click at [464, 298] on span "1" at bounding box center [468, 301] width 32 height 32
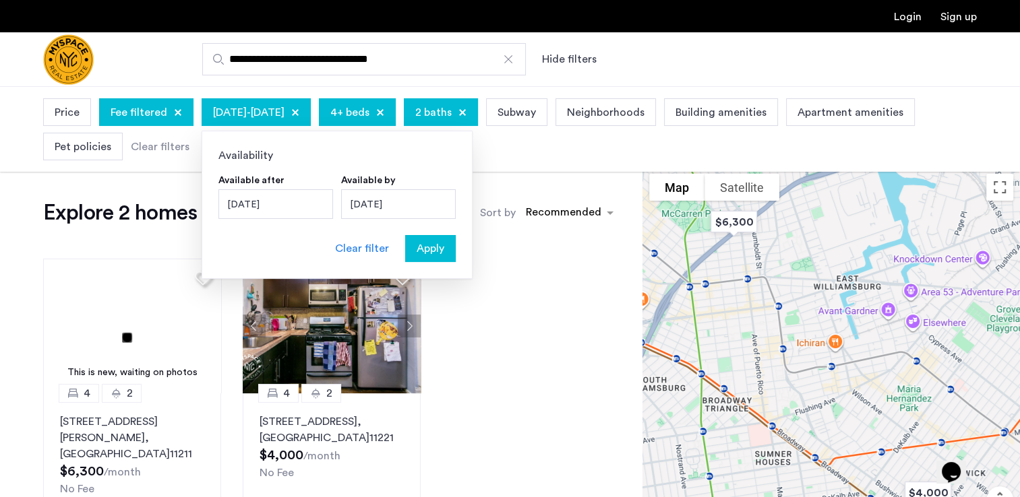
click at [422, 248] on span "Apply" at bounding box center [431, 249] width 28 height 16
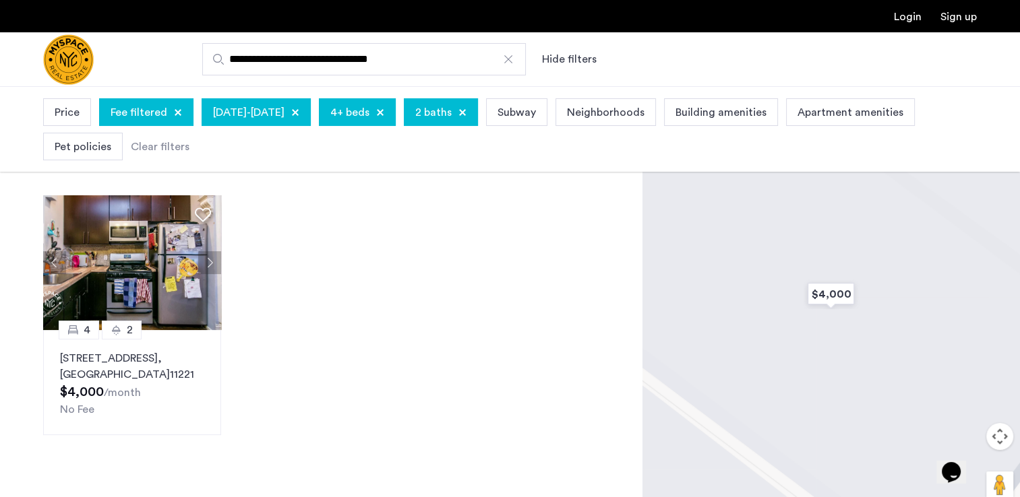
scroll to position [63, 0]
click at [508, 61] on div at bounding box center [507, 59] width 13 height 13
click at [508, 61] on input "**********" at bounding box center [364, 59] width 324 height 32
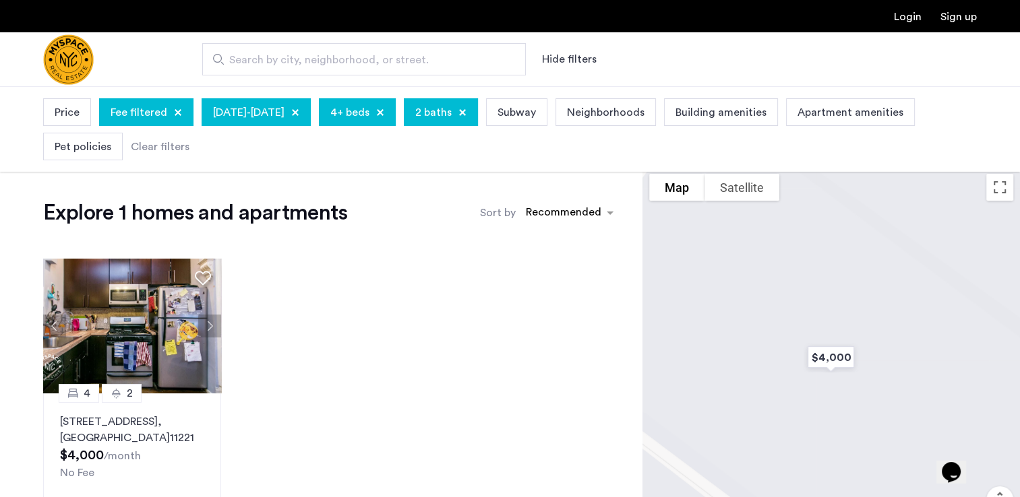
click at [236, 61] on span "Search by city, neighborhood, or street." at bounding box center [358, 60] width 259 height 16
click at [236, 61] on input "Search by city, neighborhood, or street." at bounding box center [364, 59] width 324 height 32
drag, startPoint x: 236, startPoint y: 61, endPoint x: 235, endPoint y: 53, distance: 8.1
click at [235, 53] on span "Search by city, neighborhood, or street." at bounding box center [358, 60] width 259 height 16
click at [235, 53] on input "Search by city, neighborhood, or street." at bounding box center [364, 59] width 324 height 32
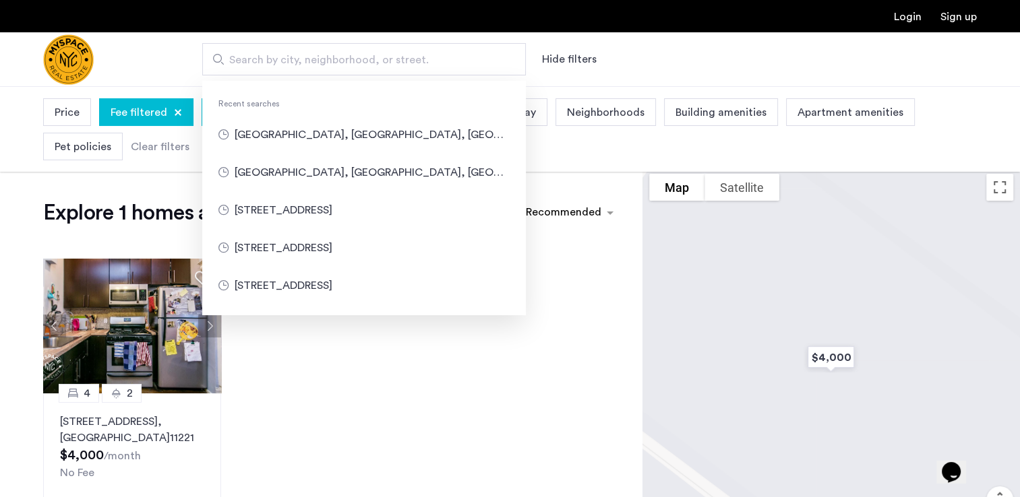
paste input "**********"
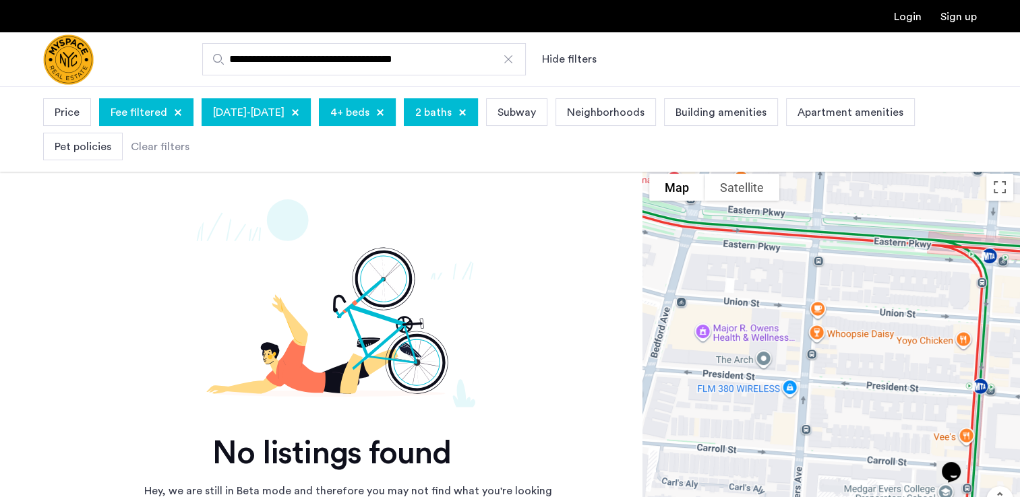
click at [326, 59] on input "**********" at bounding box center [364, 59] width 324 height 32
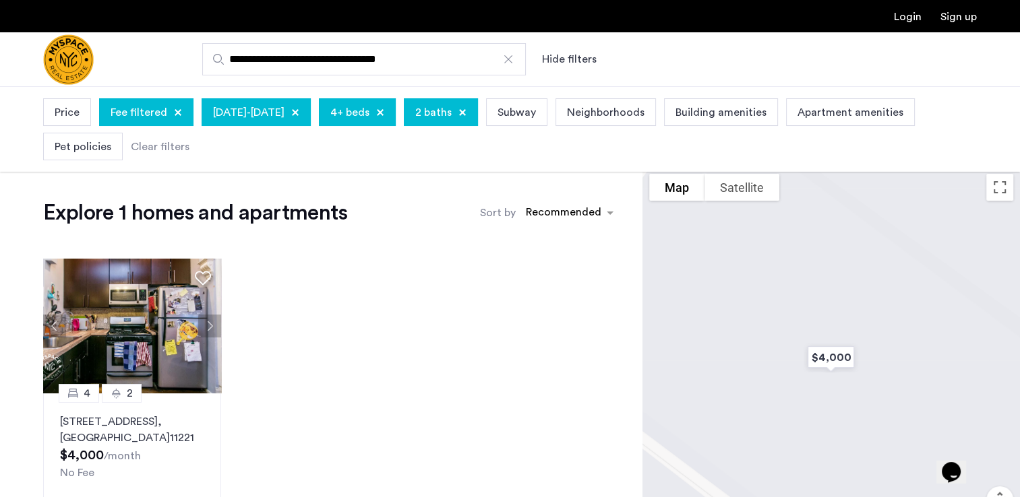
type input "**********"
click at [510, 61] on div at bounding box center [507, 59] width 13 height 13
click at [510, 61] on input "**********" at bounding box center [364, 59] width 324 height 32
click at [277, 62] on span "Search by city, neighborhood, or street." at bounding box center [358, 60] width 259 height 16
click at [277, 62] on input "Search by city, neighborhood, or street." at bounding box center [364, 59] width 324 height 32
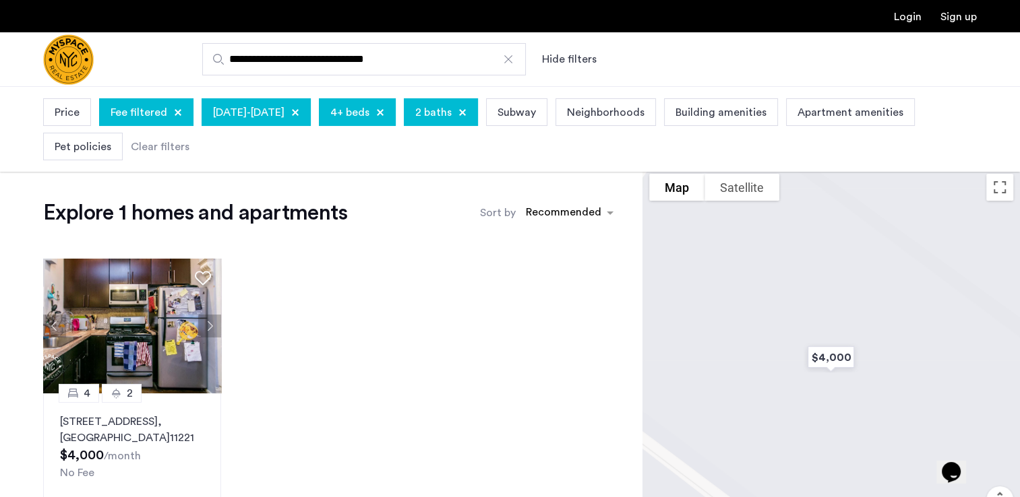
click at [226, 58] on input "**********" at bounding box center [364, 59] width 324 height 32
type input "**********"
click at [396, 106] on div "4+ beds" at bounding box center [357, 112] width 77 height 28
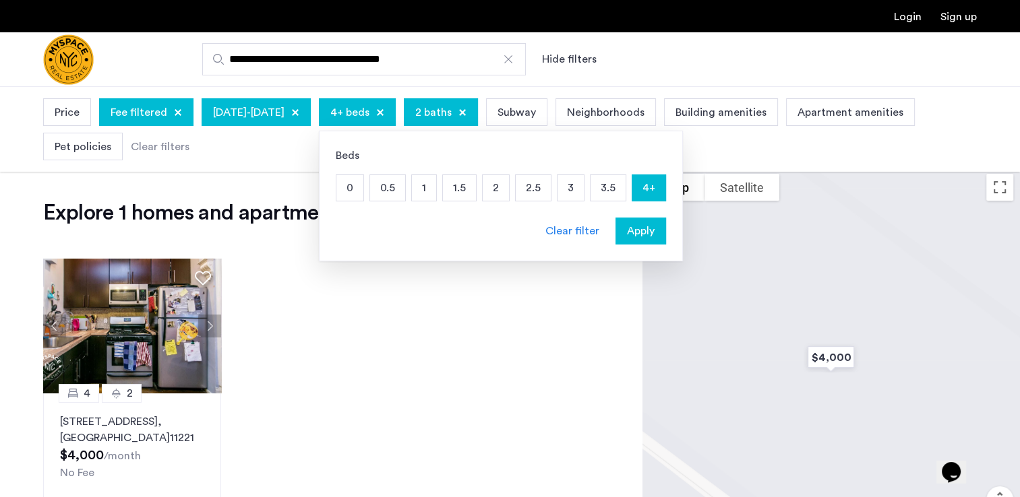
click at [299, 109] on div at bounding box center [295, 113] width 8 height 8
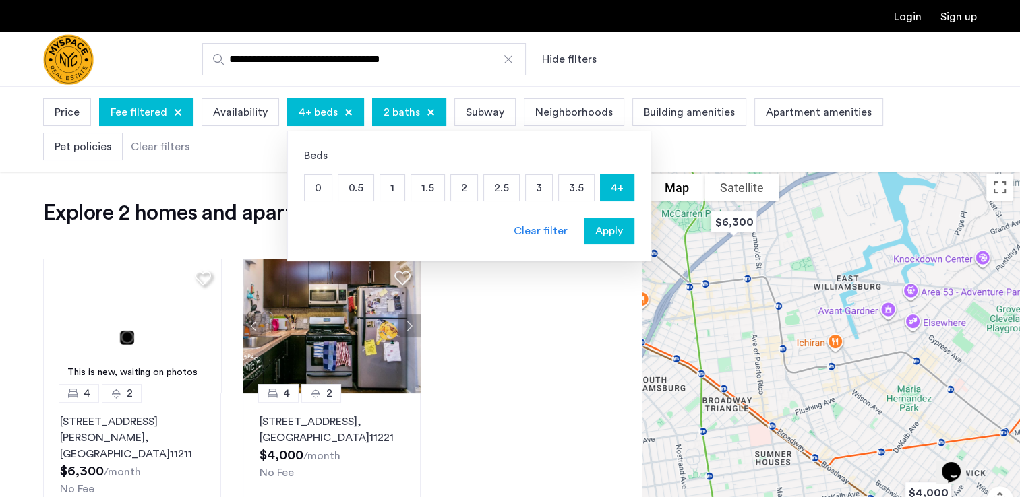
click at [404, 109] on span "2 baths" at bounding box center [402, 112] width 36 height 16
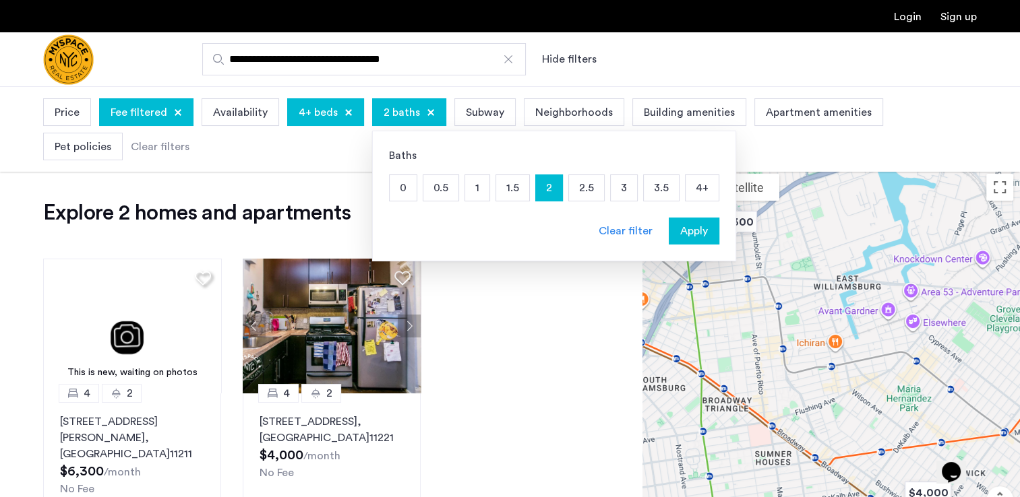
click at [549, 317] on app-root "**********" at bounding box center [510, 441] width 1020 height 882
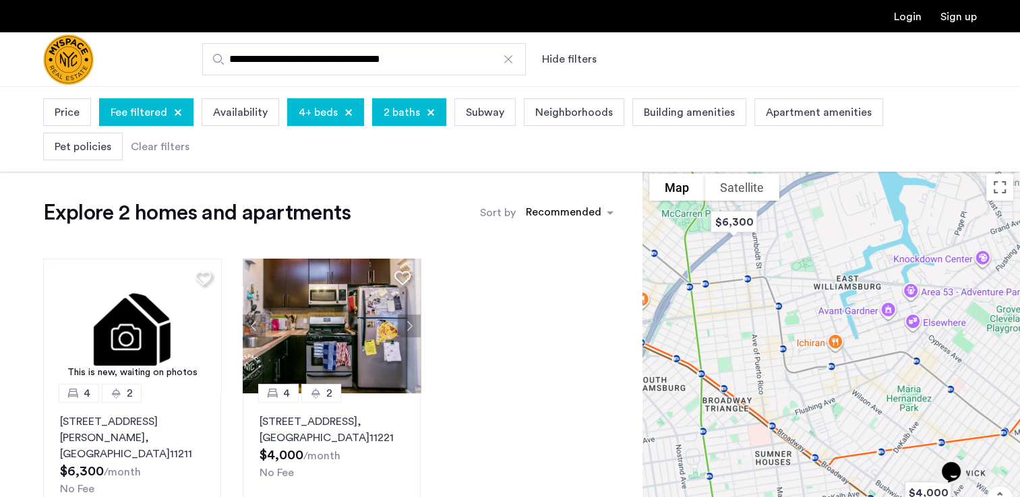
click at [437, 65] on input "**********" at bounding box center [364, 59] width 324 height 32
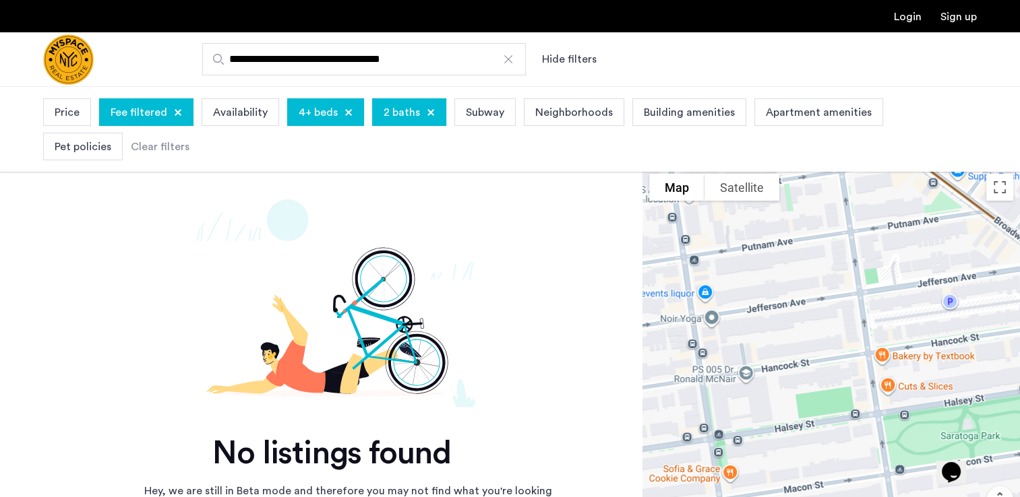
click at [175, 104] on div "Fee filtered" at bounding box center [146, 112] width 94 height 28
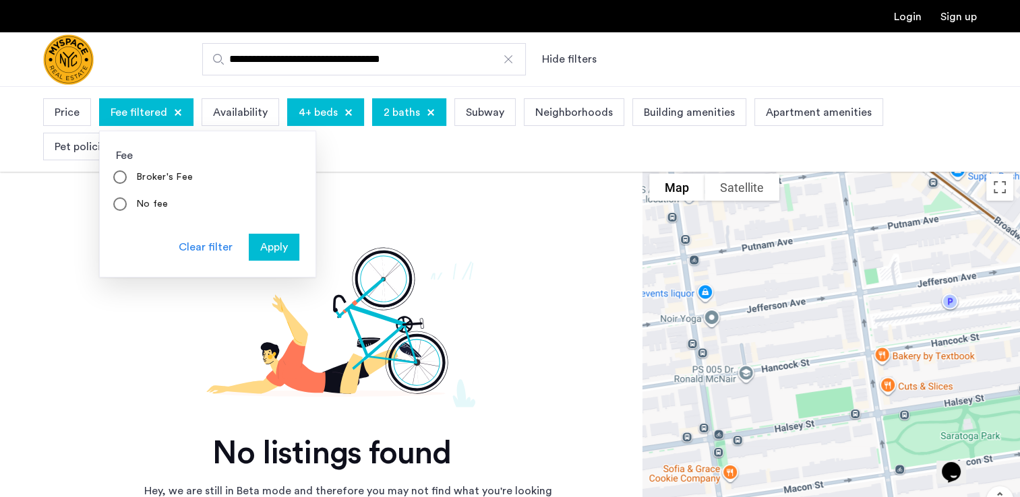
click at [220, 243] on div "Clear filter" at bounding box center [206, 247] width 54 height 16
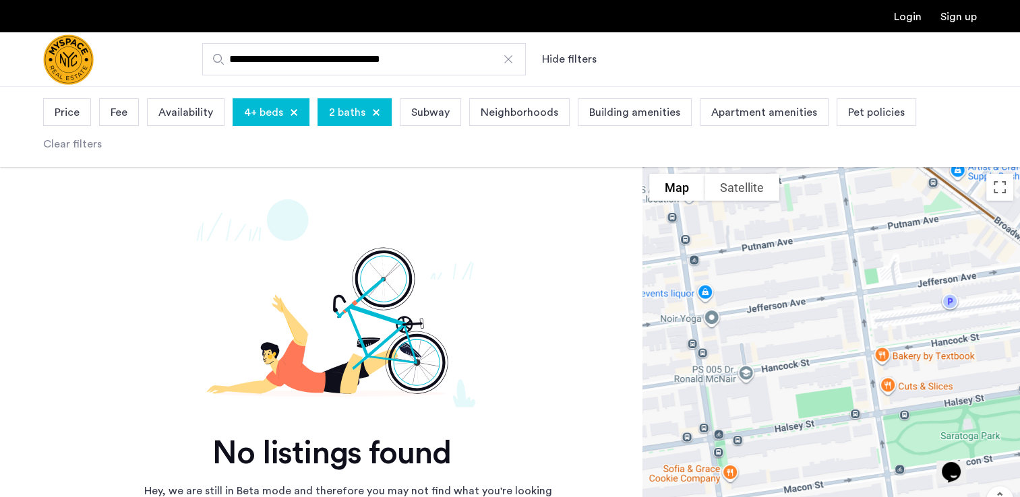
click at [294, 109] on div at bounding box center [294, 113] width 8 height 8
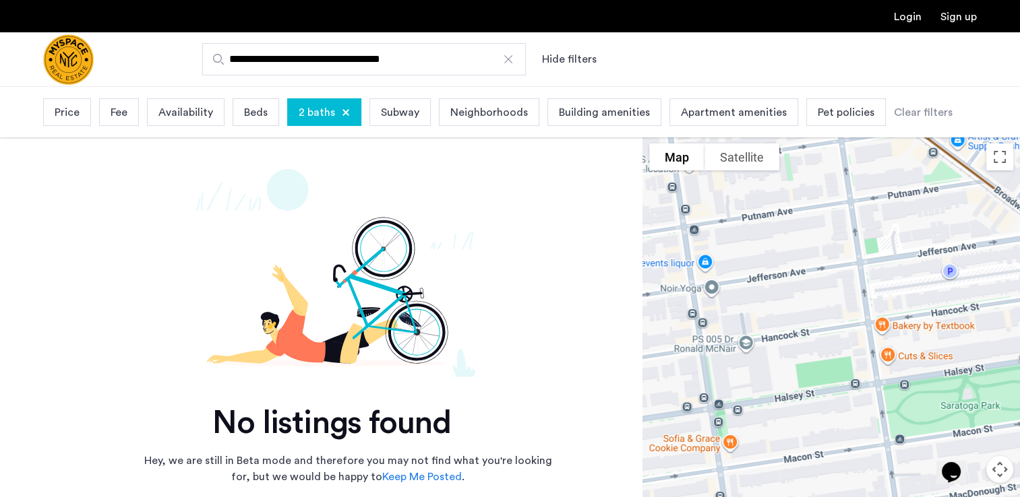
click at [345, 114] on div at bounding box center [346, 113] width 8 height 8
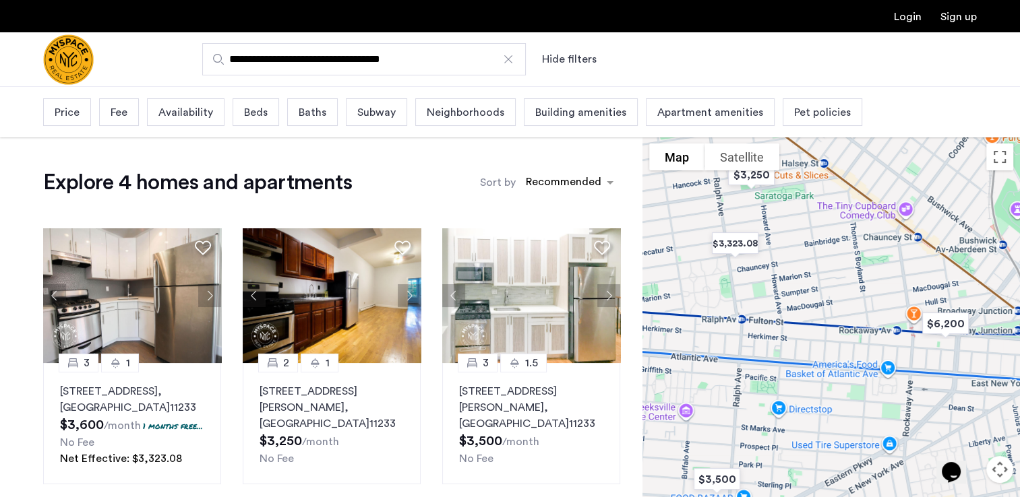
click at [446, 61] on input "**********" at bounding box center [364, 59] width 324 height 32
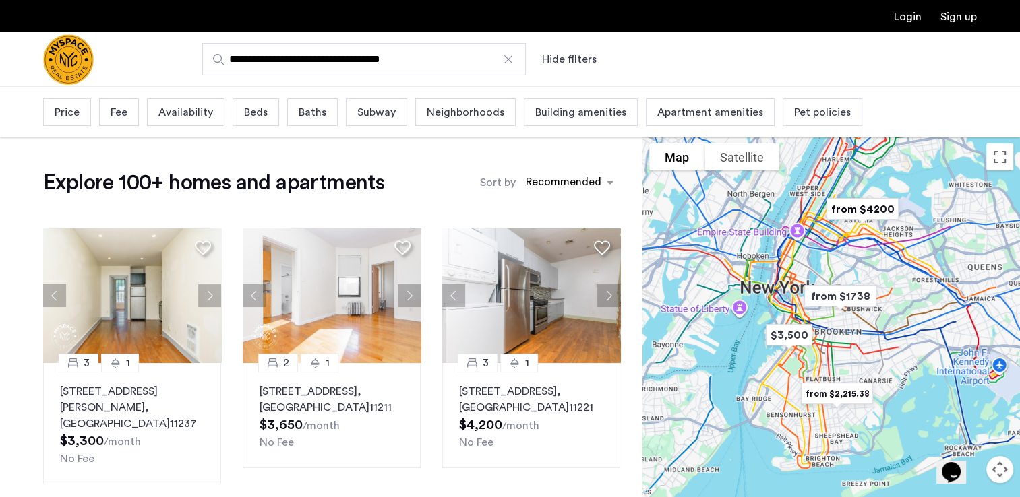
click at [472, 107] on span "Neighborhoods" at bounding box center [466, 112] width 78 height 16
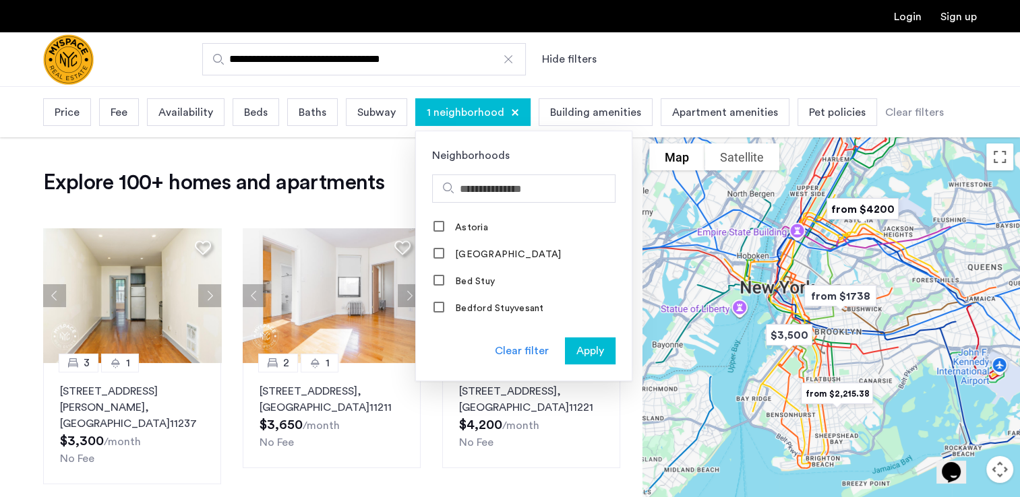
click at [582, 347] on span "Apply" at bounding box center [590, 351] width 28 height 16
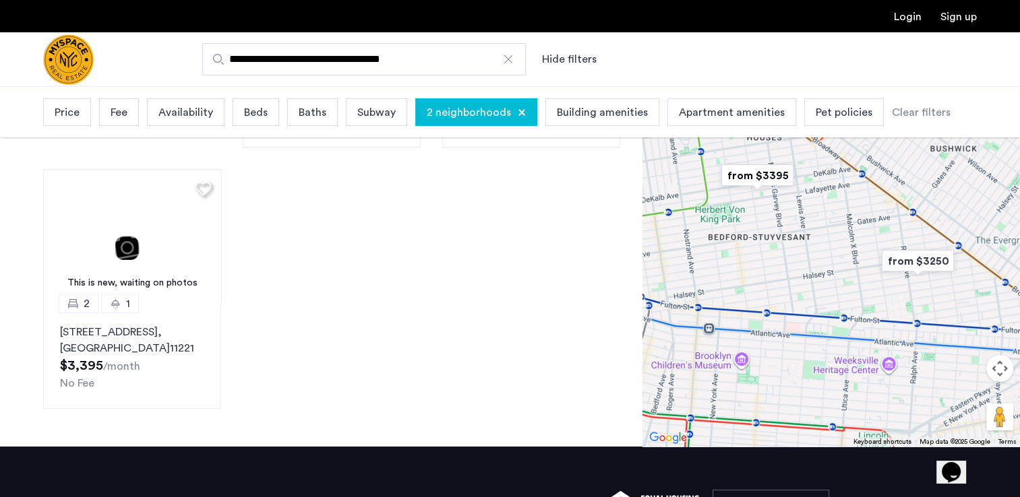
scroll to position [498, 0]
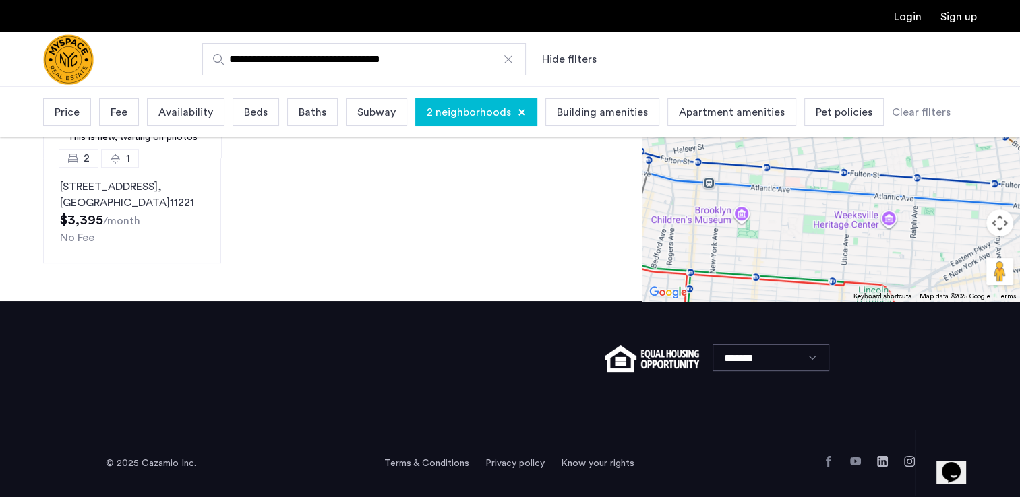
click at [518, 112] on div at bounding box center [522, 113] width 8 height 8
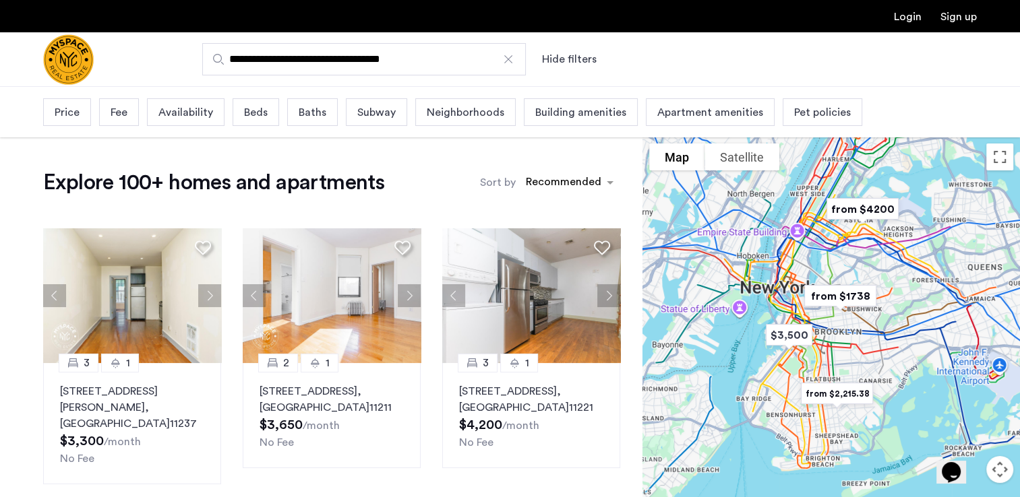
click at [476, 113] on span "Neighborhoods" at bounding box center [466, 112] width 78 height 16
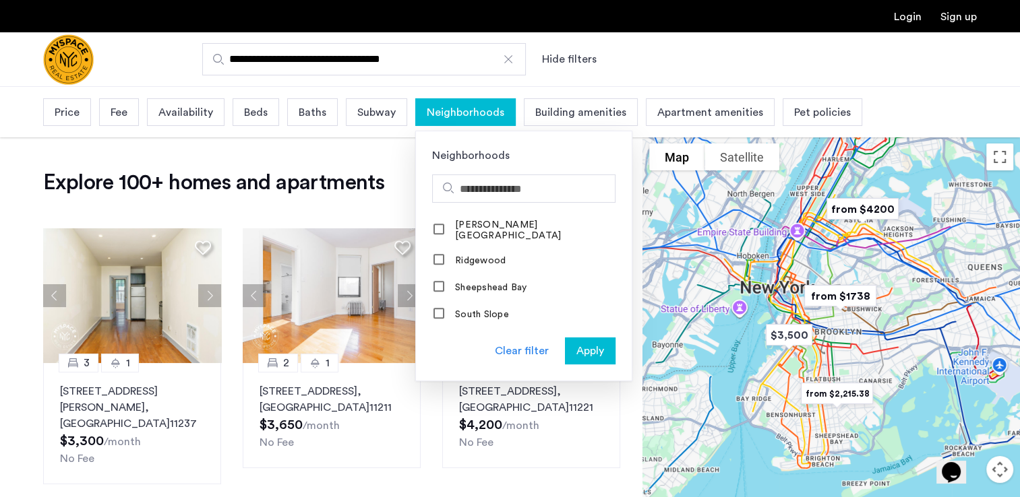
scroll to position [1672, 0]
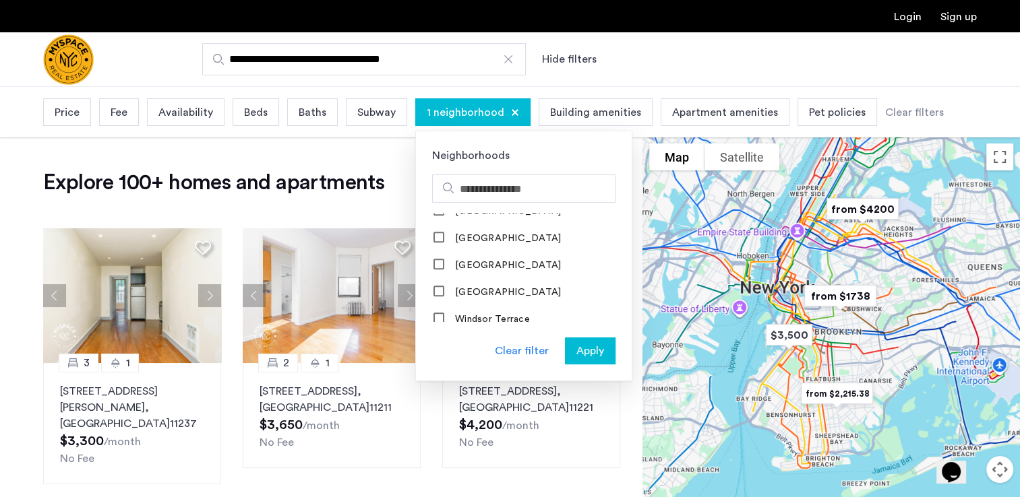
click at [590, 348] on span "Apply" at bounding box center [590, 351] width 28 height 16
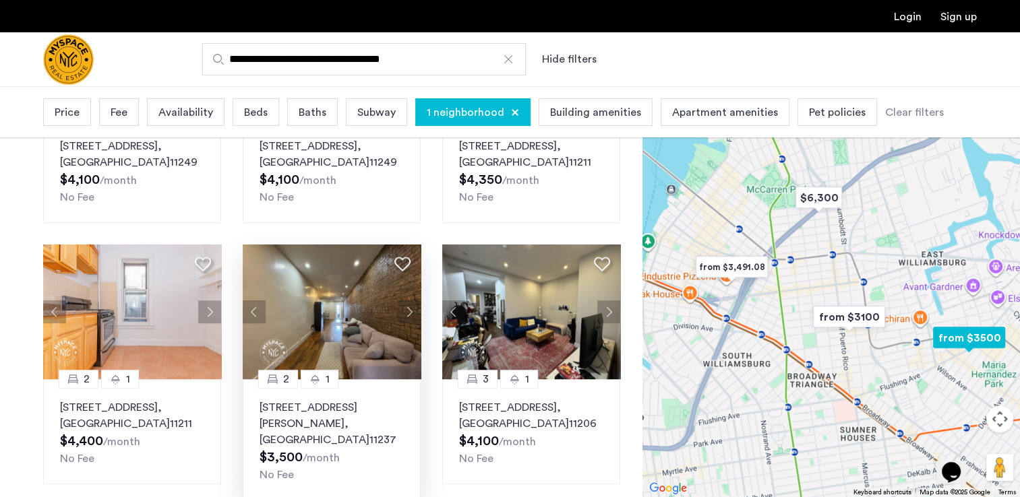
scroll to position [922, 0]
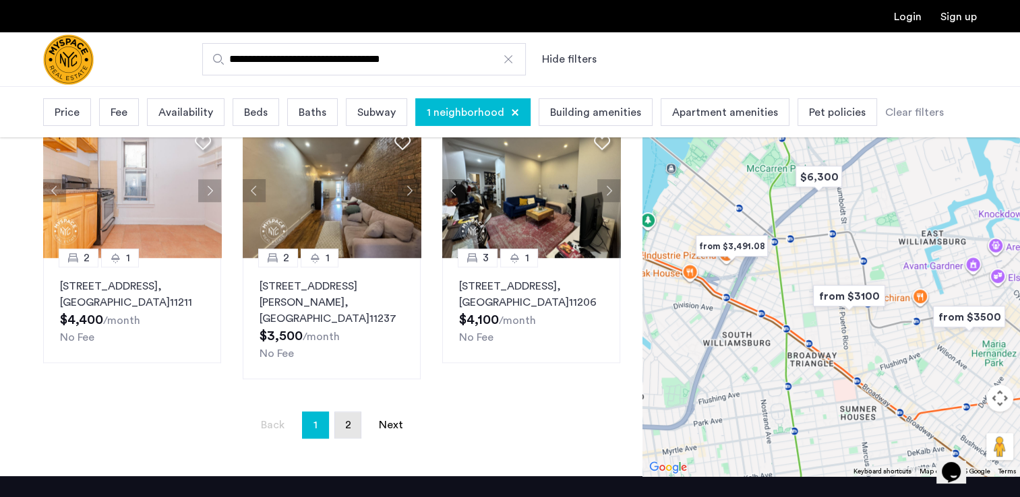
click at [345, 420] on span "2" at bounding box center [348, 425] width 6 height 11
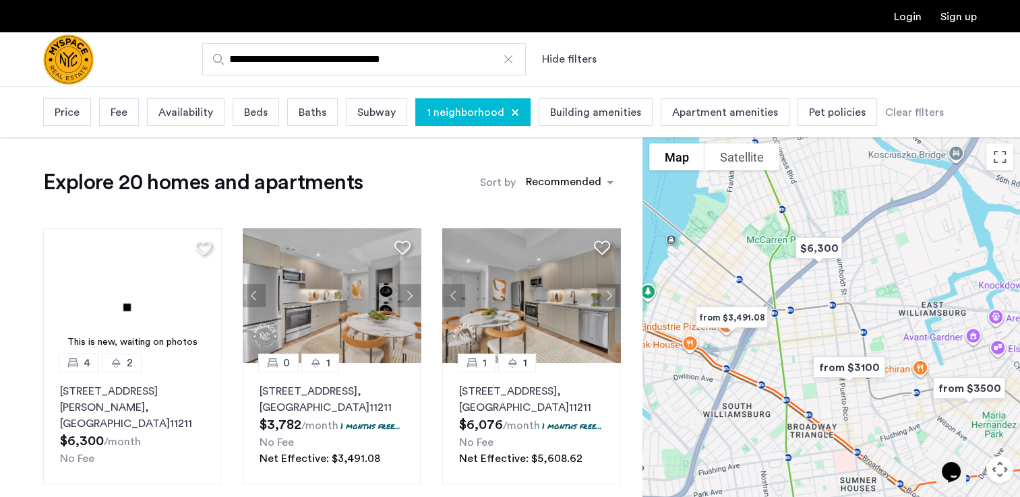
click at [510, 106] on div "1 neighborhood" at bounding box center [472, 112] width 115 height 28
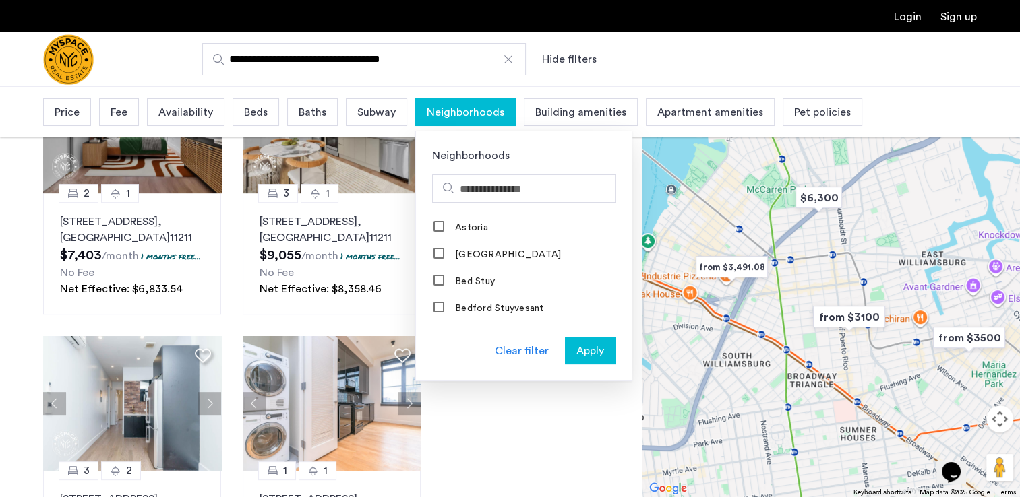
click at [904, 63] on div "**********" at bounding box center [575, 59] width 801 height 32
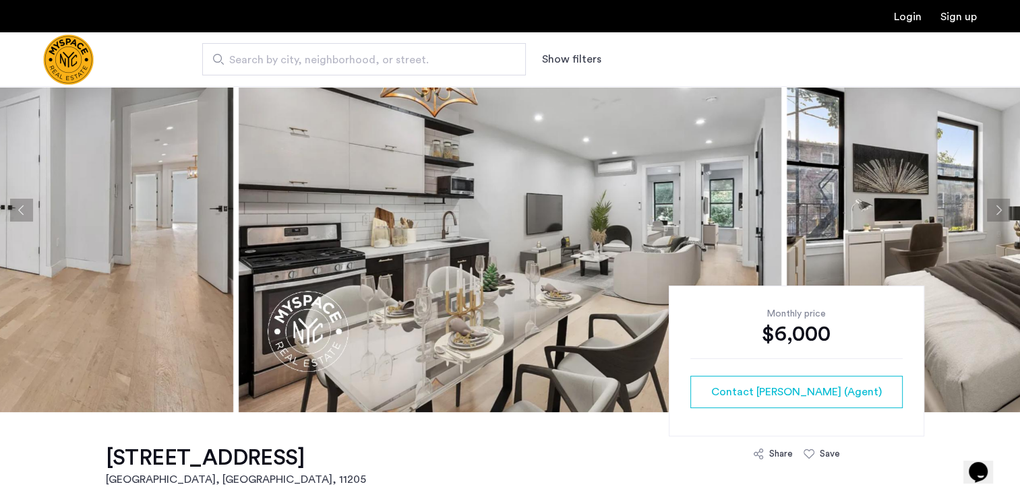
scroll to position [67, 0]
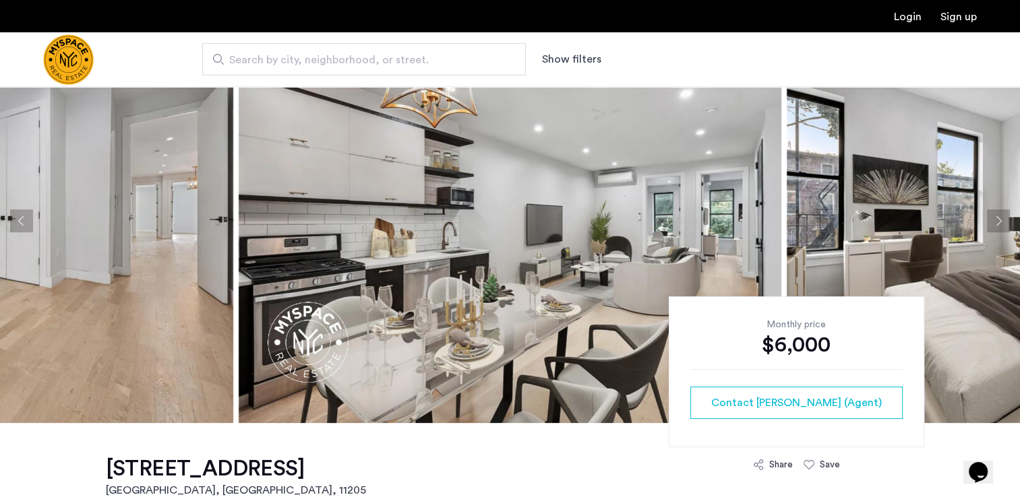
click at [992, 218] on button "Next apartment" at bounding box center [998, 221] width 23 height 23
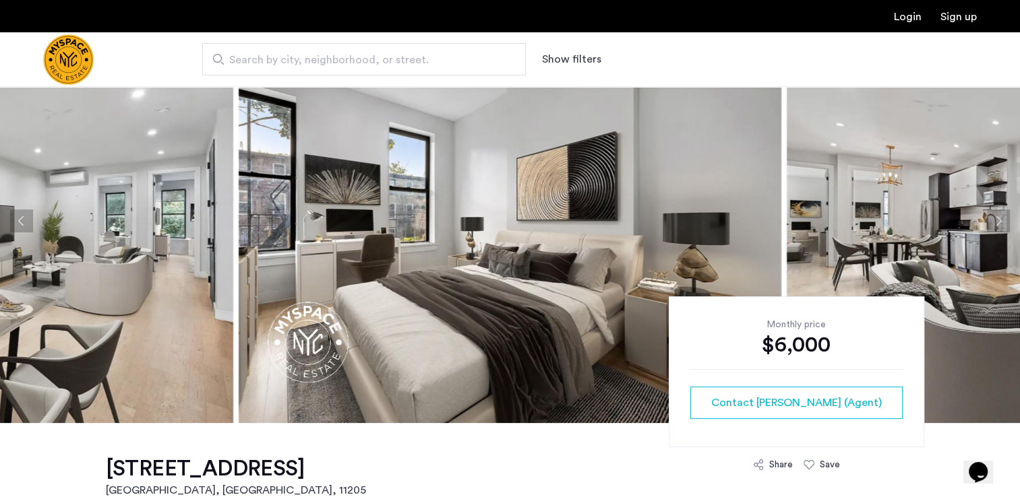
click at [992, 218] on button "Next apartment" at bounding box center [998, 221] width 23 height 23
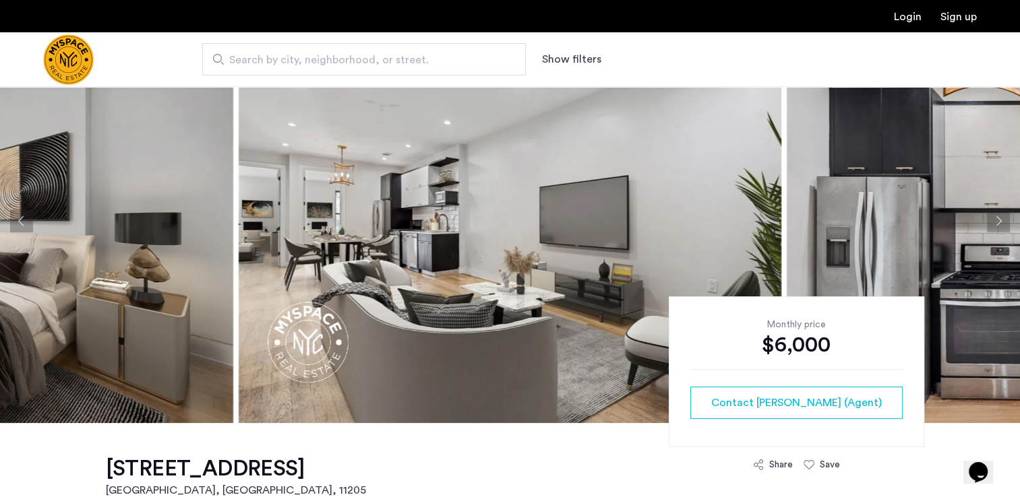
click at [992, 217] on button "Next apartment" at bounding box center [998, 221] width 23 height 23
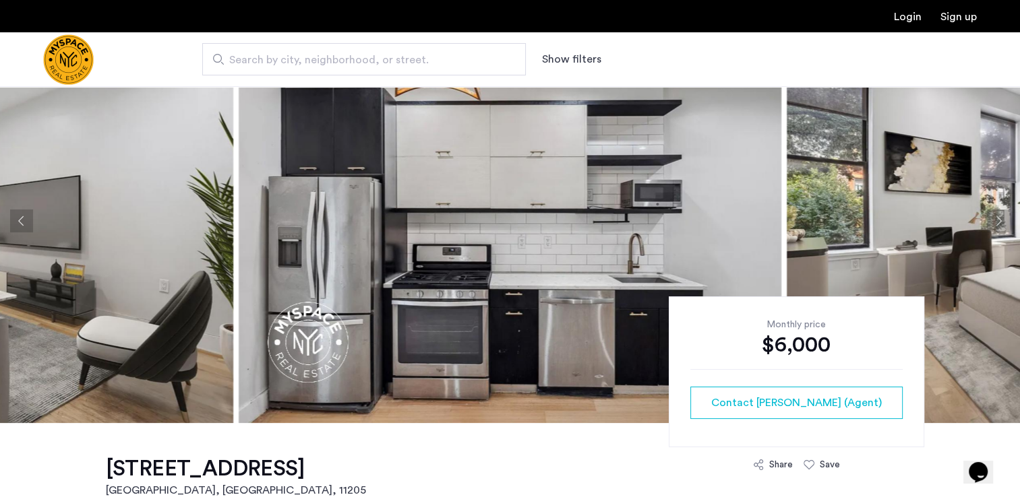
click at [992, 217] on button "Next apartment" at bounding box center [998, 221] width 23 height 23
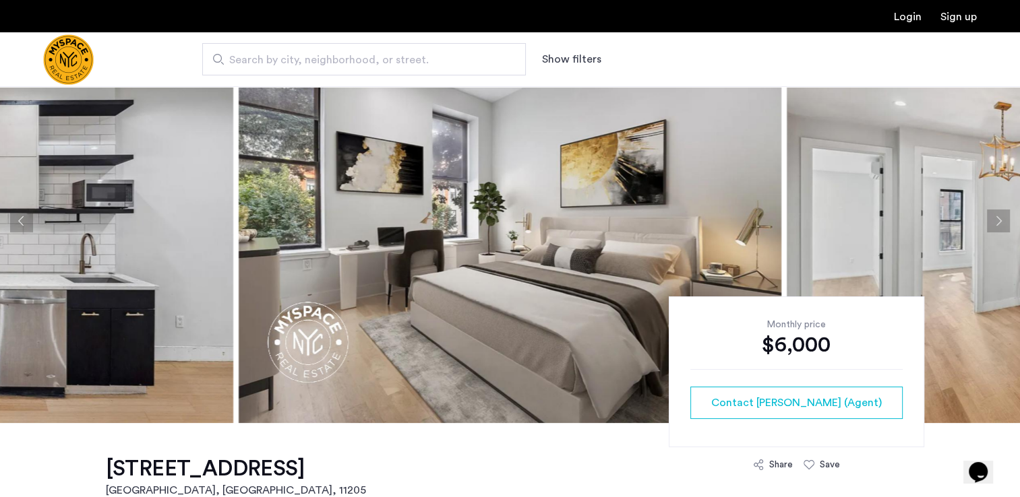
click at [992, 217] on button "Next apartment" at bounding box center [998, 221] width 23 height 23
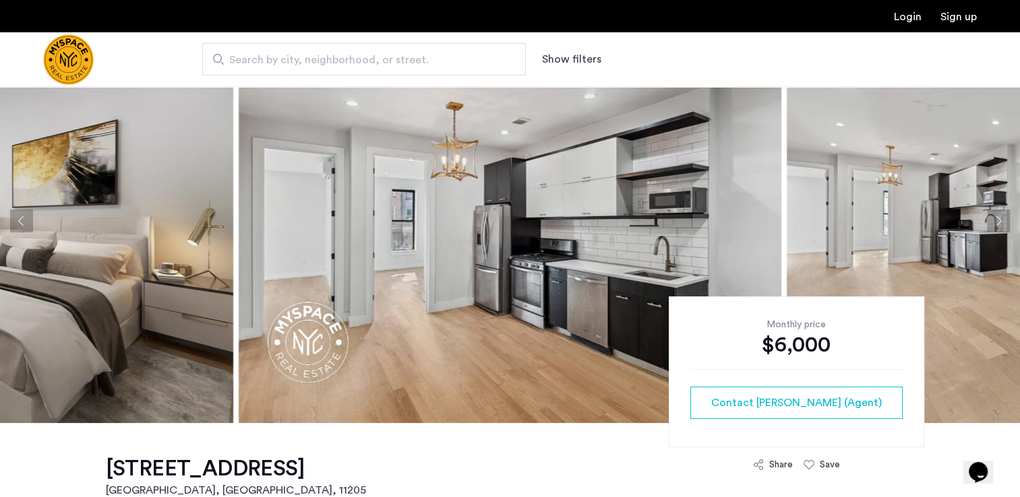
click at [992, 217] on button "Next apartment" at bounding box center [998, 221] width 23 height 23
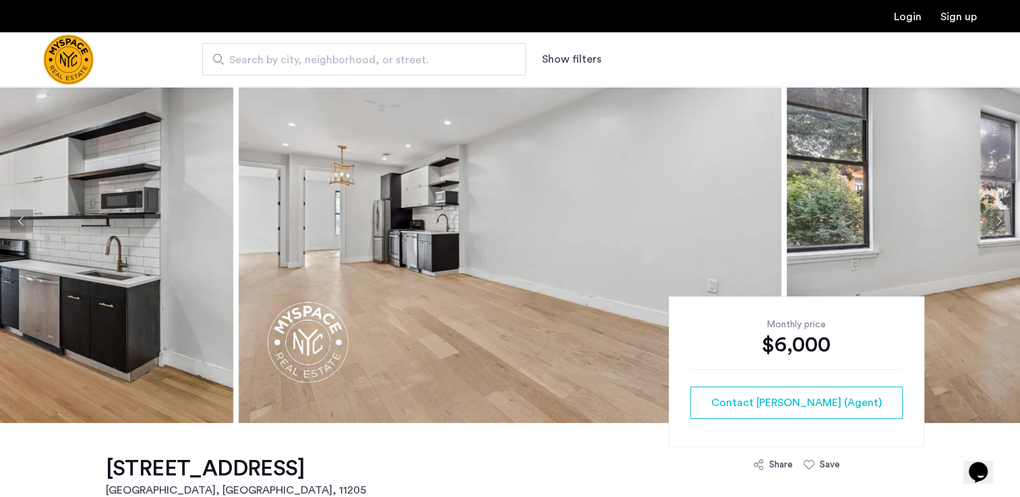
click at [992, 217] on button "Next apartment" at bounding box center [998, 221] width 23 height 23
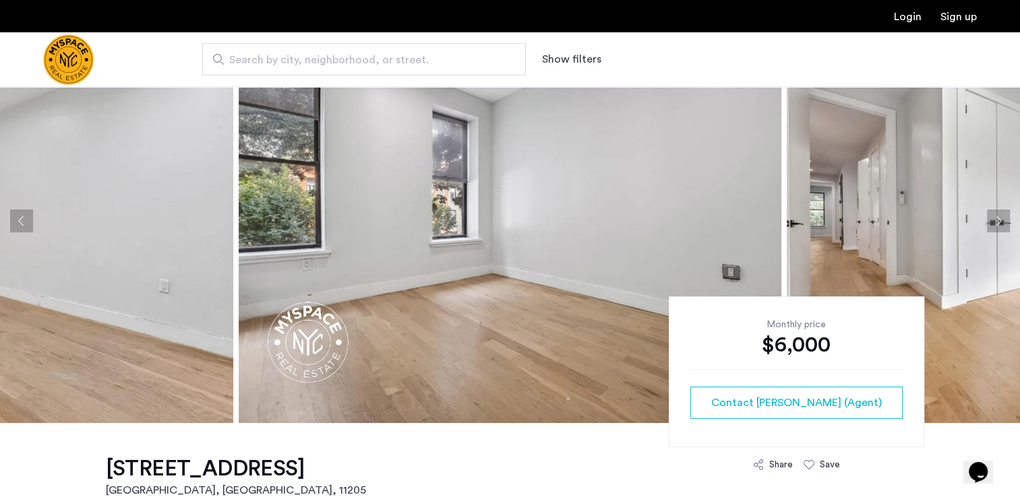
click at [992, 217] on button "Next apartment" at bounding box center [998, 221] width 23 height 23
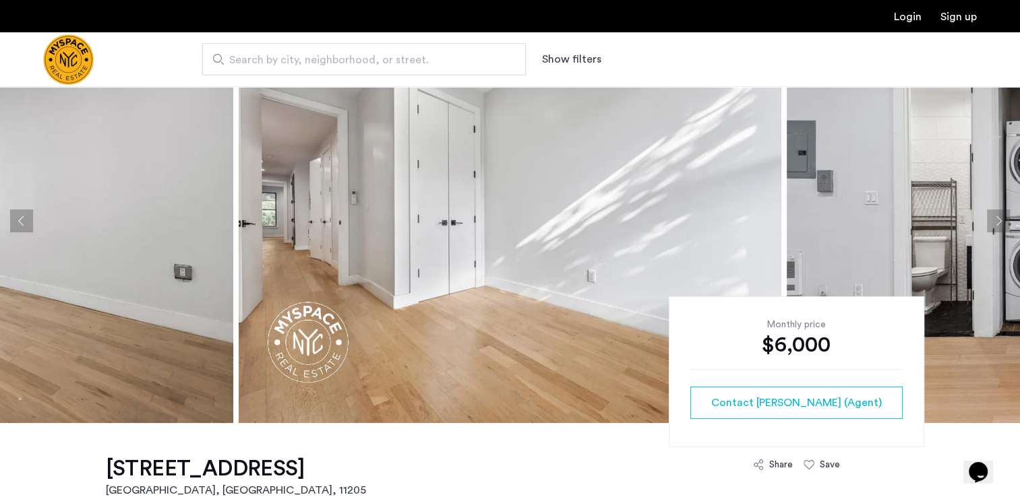
click at [992, 217] on button "Next apartment" at bounding box center [998, 221] width 23 height 23
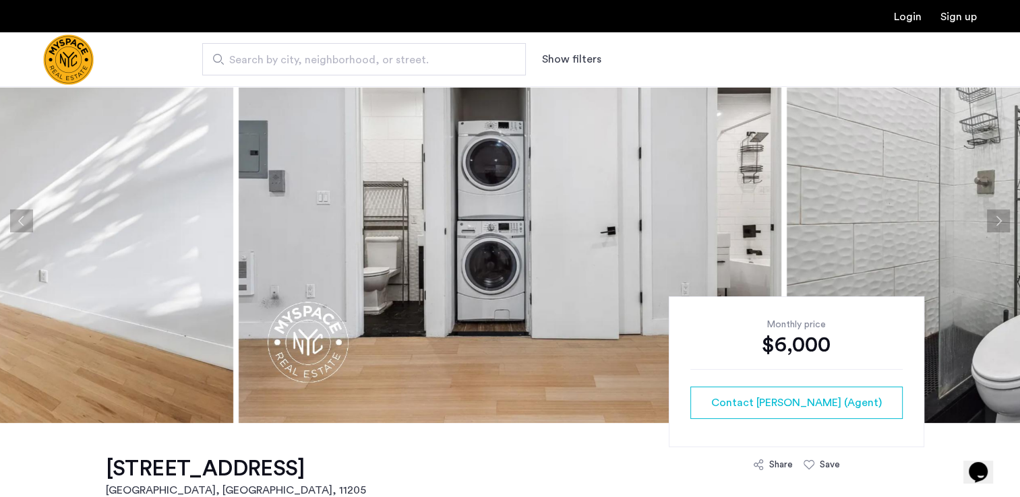
click at [992, 217] on button "Next apartment" at bounding box center [998, 221] width 23 height 23
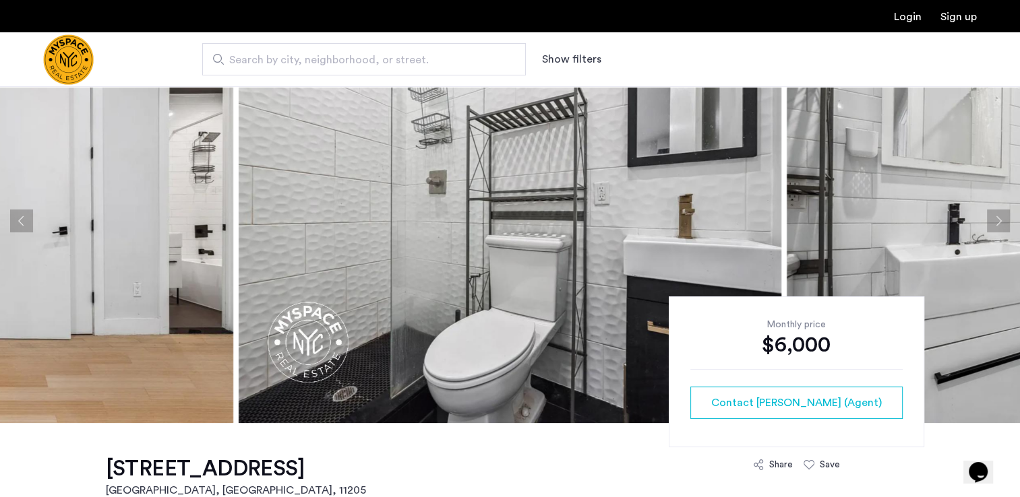
click at [992, 217] on button "Next apartment" at bounding box center [998, 221] width 23 height 23
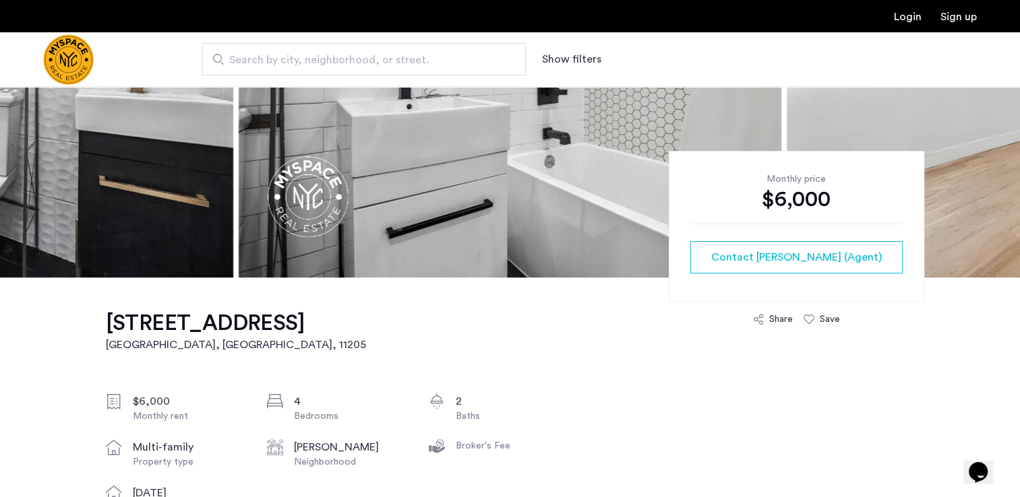
scroll to position [213, 0]
